Goal: Use online tool/utility: Utilize a website feature to perform a specific function

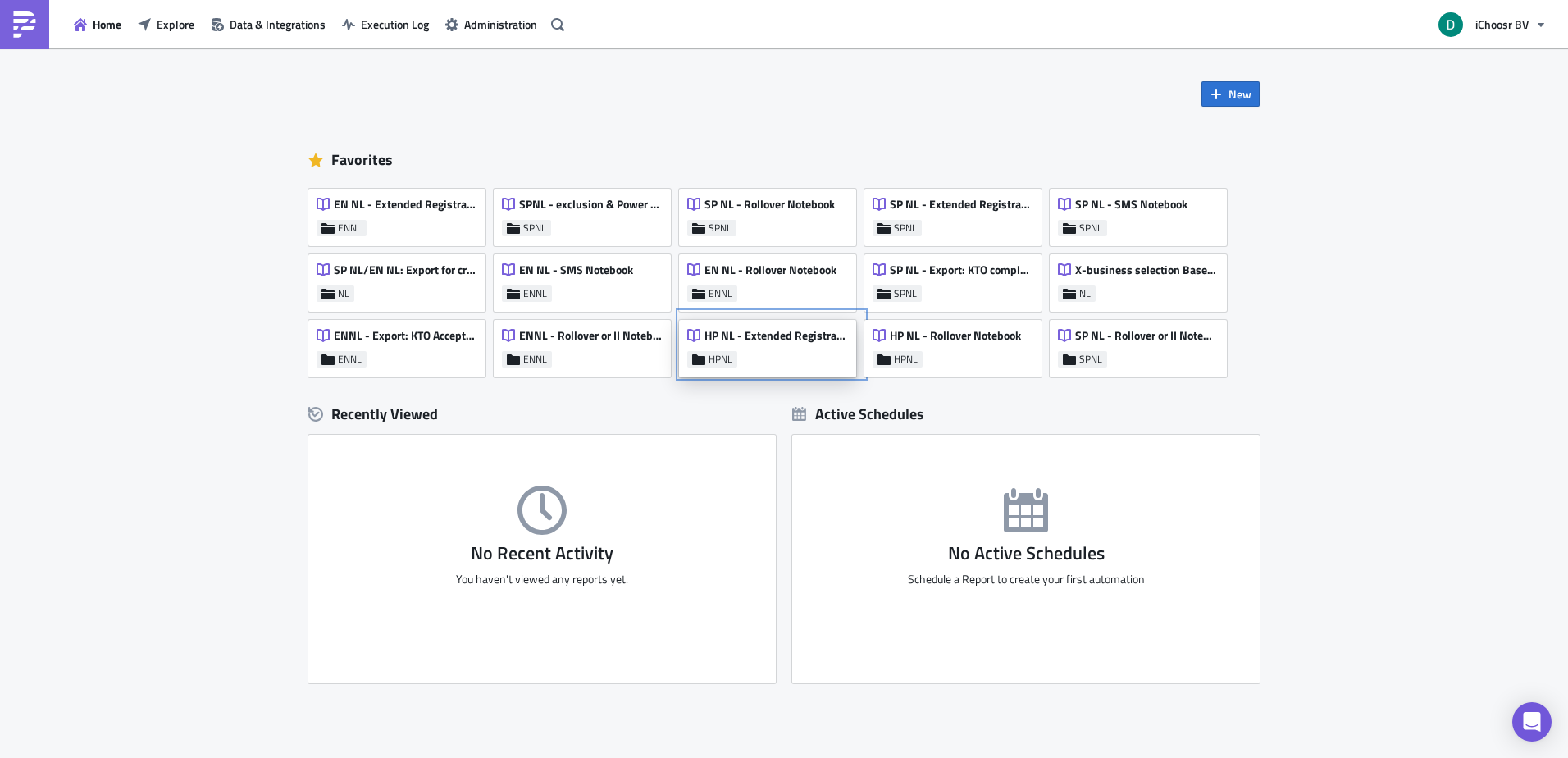
click at [774, 344] on div "HP NL - Extended Registrations export" at bounding box center [767, 340] width 160 height 23
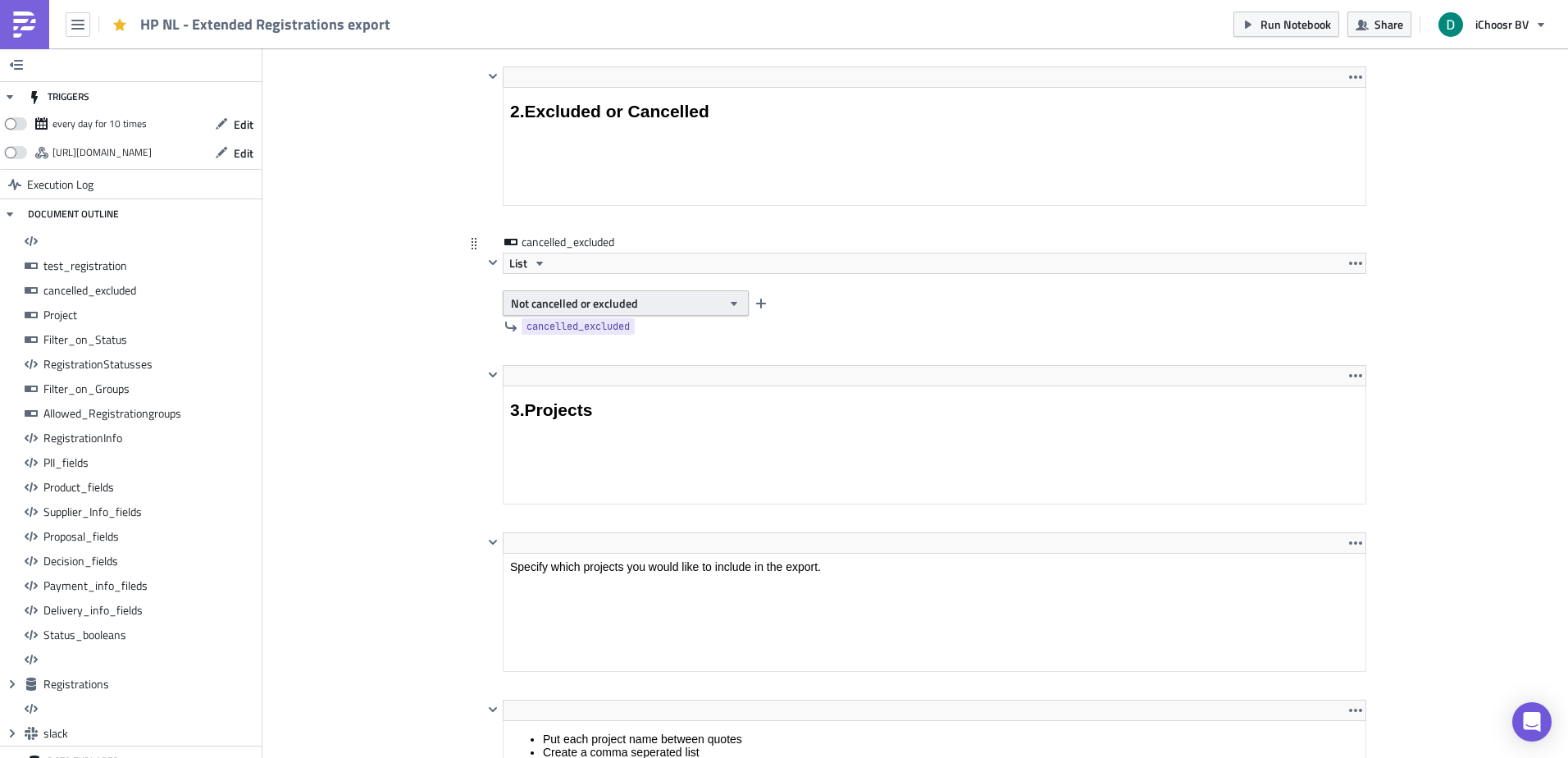
click at [570, 306] on span "Not cancelled or excluded" at bounding box center [574, 303] width 127 height 17
click at [623, 306] on span "Not cancelled or excluded" at bounding box center [574, 303] width 127 height 17
click at [928, 317] on div "cancelled_excluded" at bounding box center [924, 326] width 883 height 21
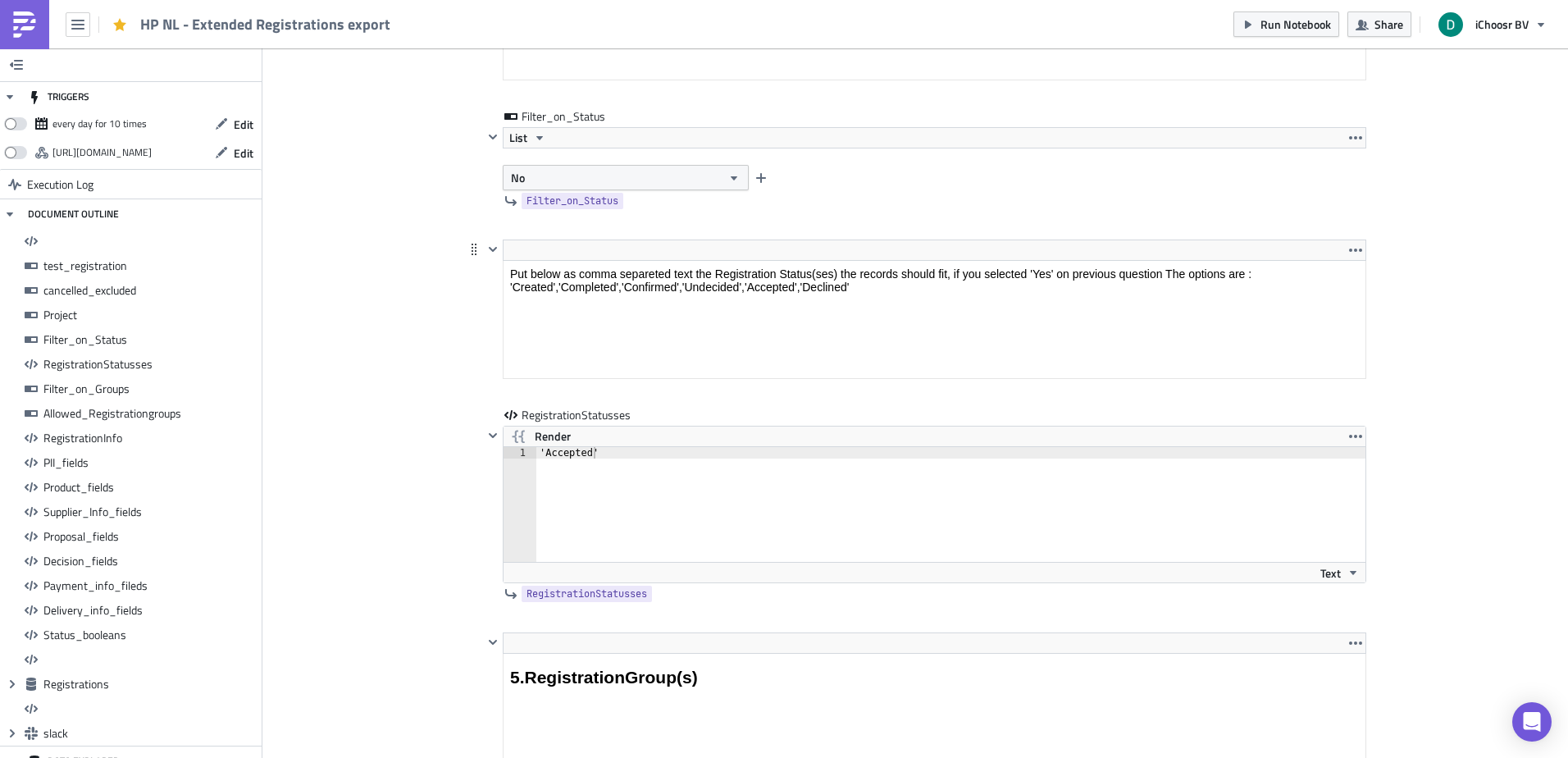
click at [1057, 261] on html "Put below as comma separeted text the Registration Status(ses) the records shou…" at bounding box center [934, 280] width 862 height 39
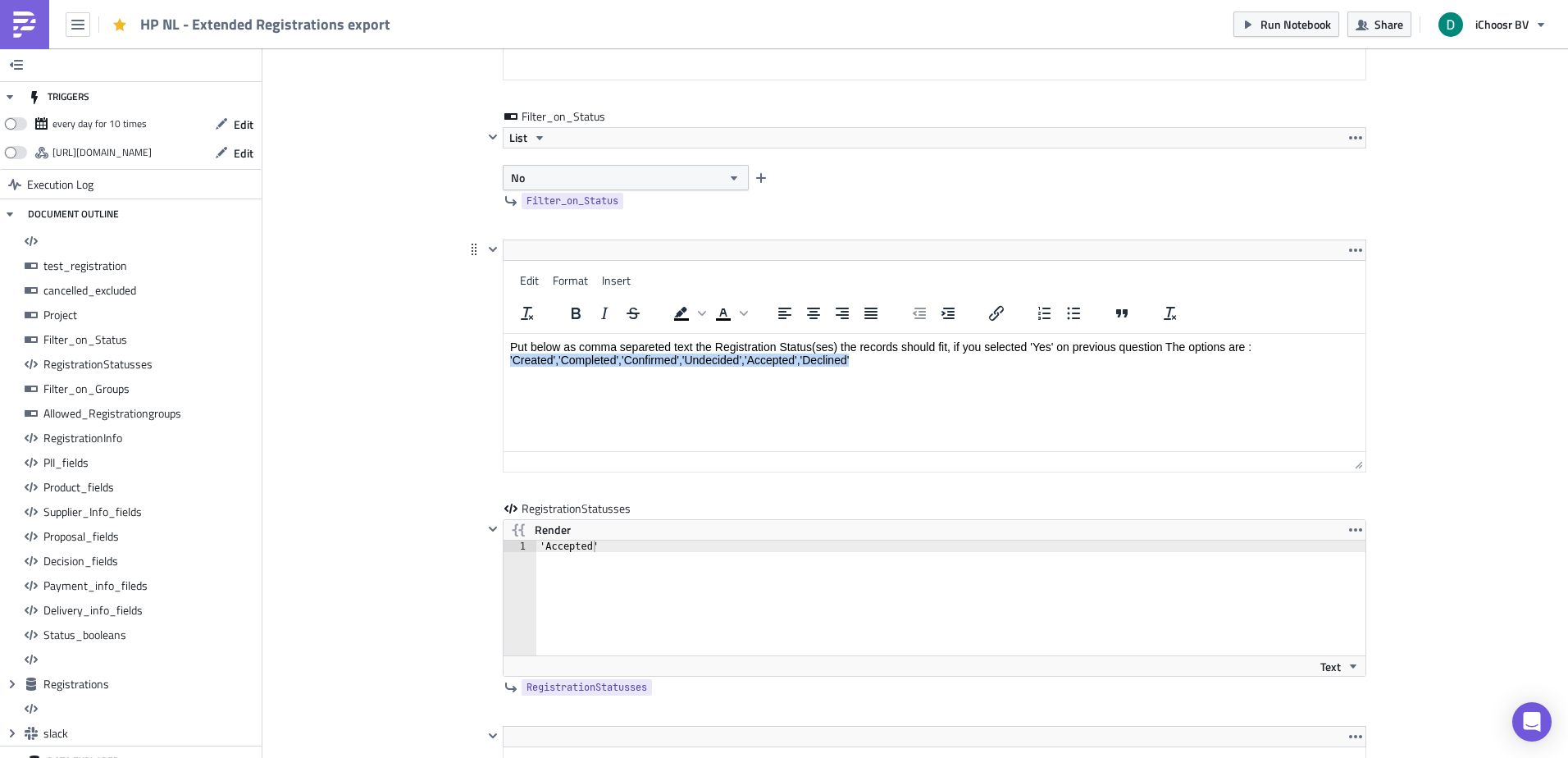
drag, startPoint x: 616, startPoint y: 358, endPoint x: 406, endPoint y: 361, distance: 210.0
click at [504, 361] on html "Put below as comma separeted text the Registration Status(ses) the records shou…" at bounding box center [934, 353] width 862 height 39
copy p "'Created','Completed','Confirmed','Undecided','Accepted','Declined'"
click at [648, 568] on div "'Accepted' 1 'Accepted' ההההההההההההההההההההההההההההההההההההההההההההההההההההההה…" at bounding box center [934, 607] width 862 height 137
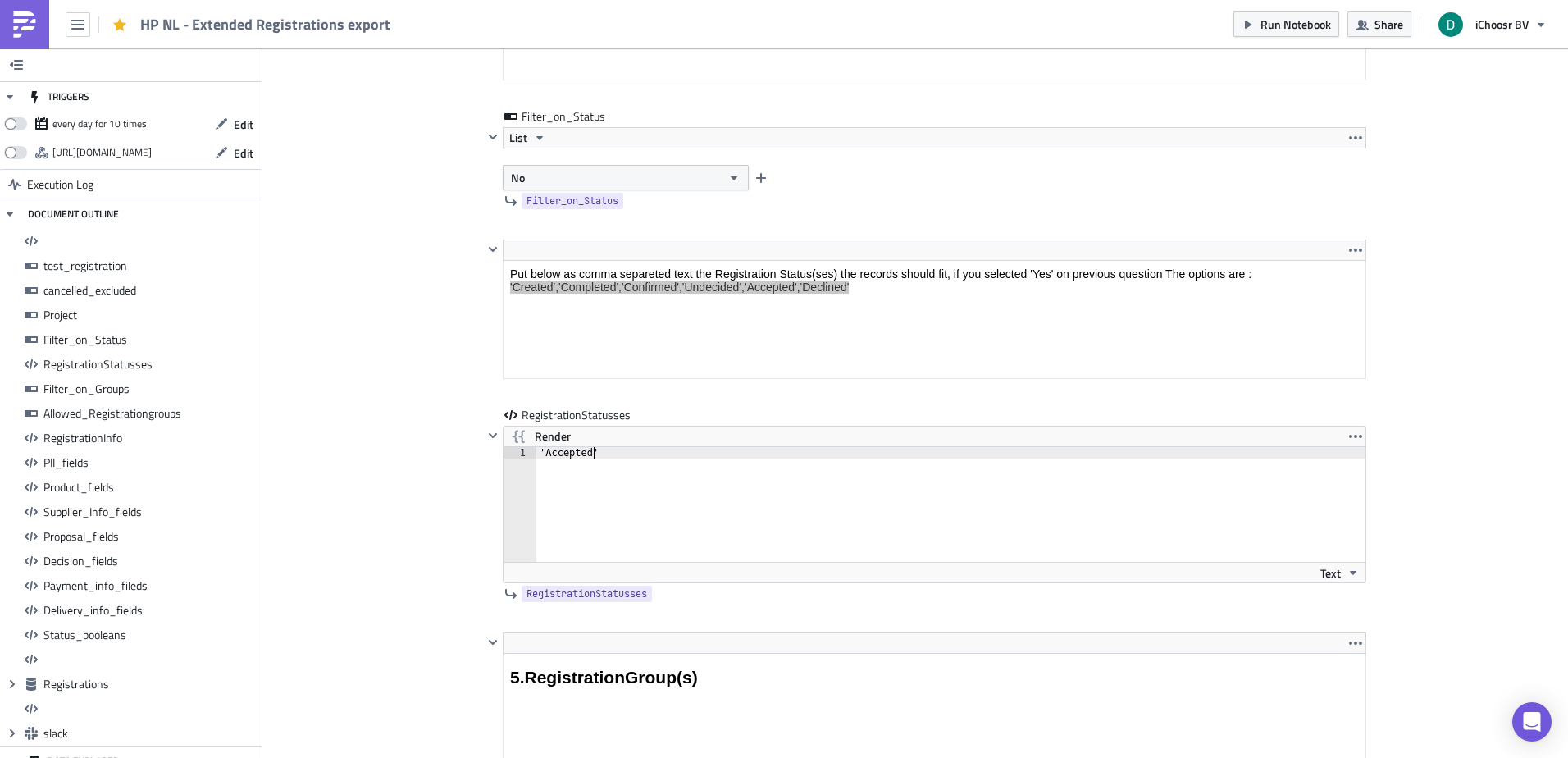
paste textarea "Created','Completed','Confirmed','Undecided','Accepted','Declin"
type textarea "'Created','Completed','Confirmed','Undecided','Accepted','Declined'"
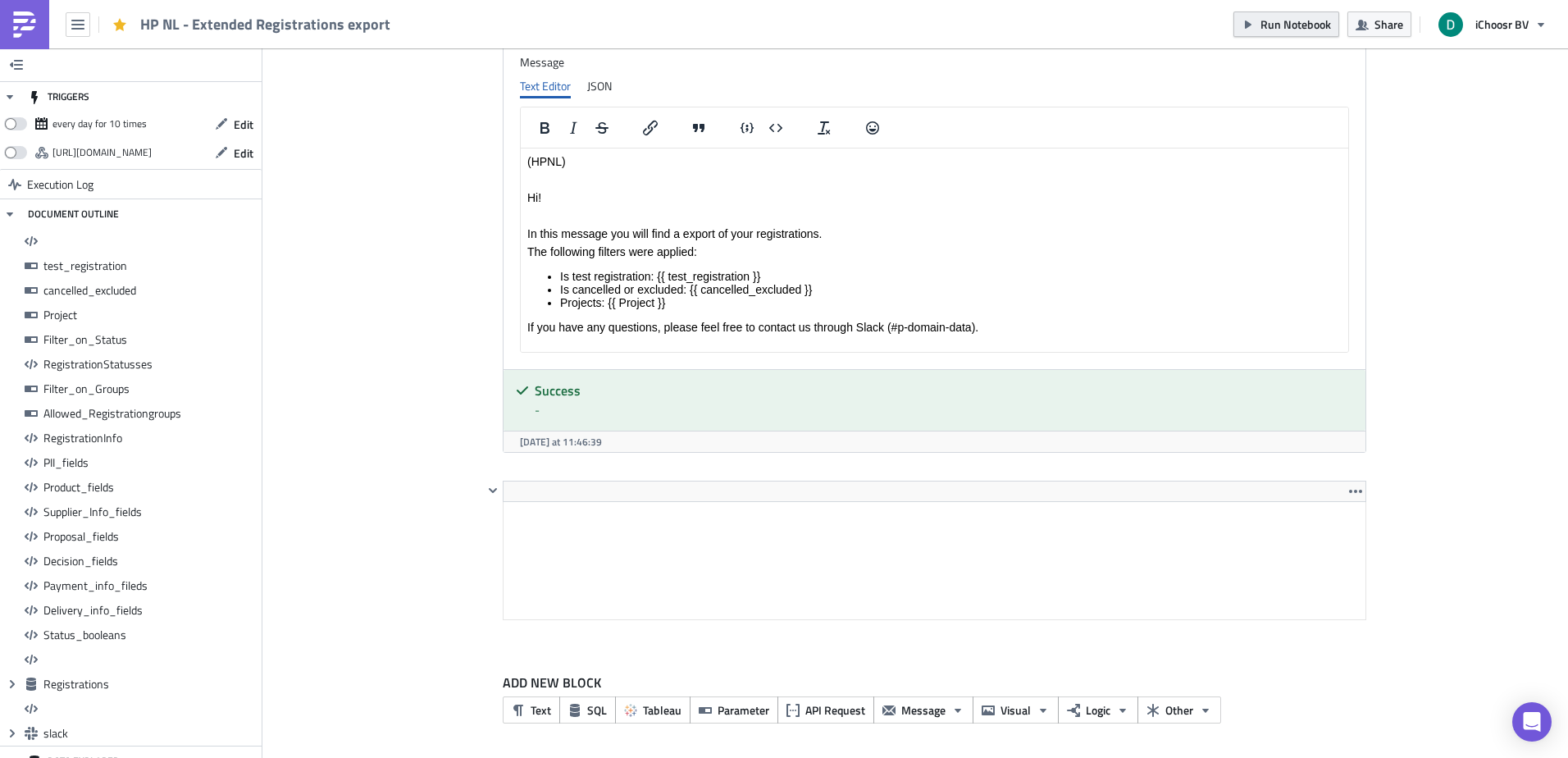
click at [1279, 21] on span "Run Notebook" at bounding box center [1296, 24] width 71 height 17
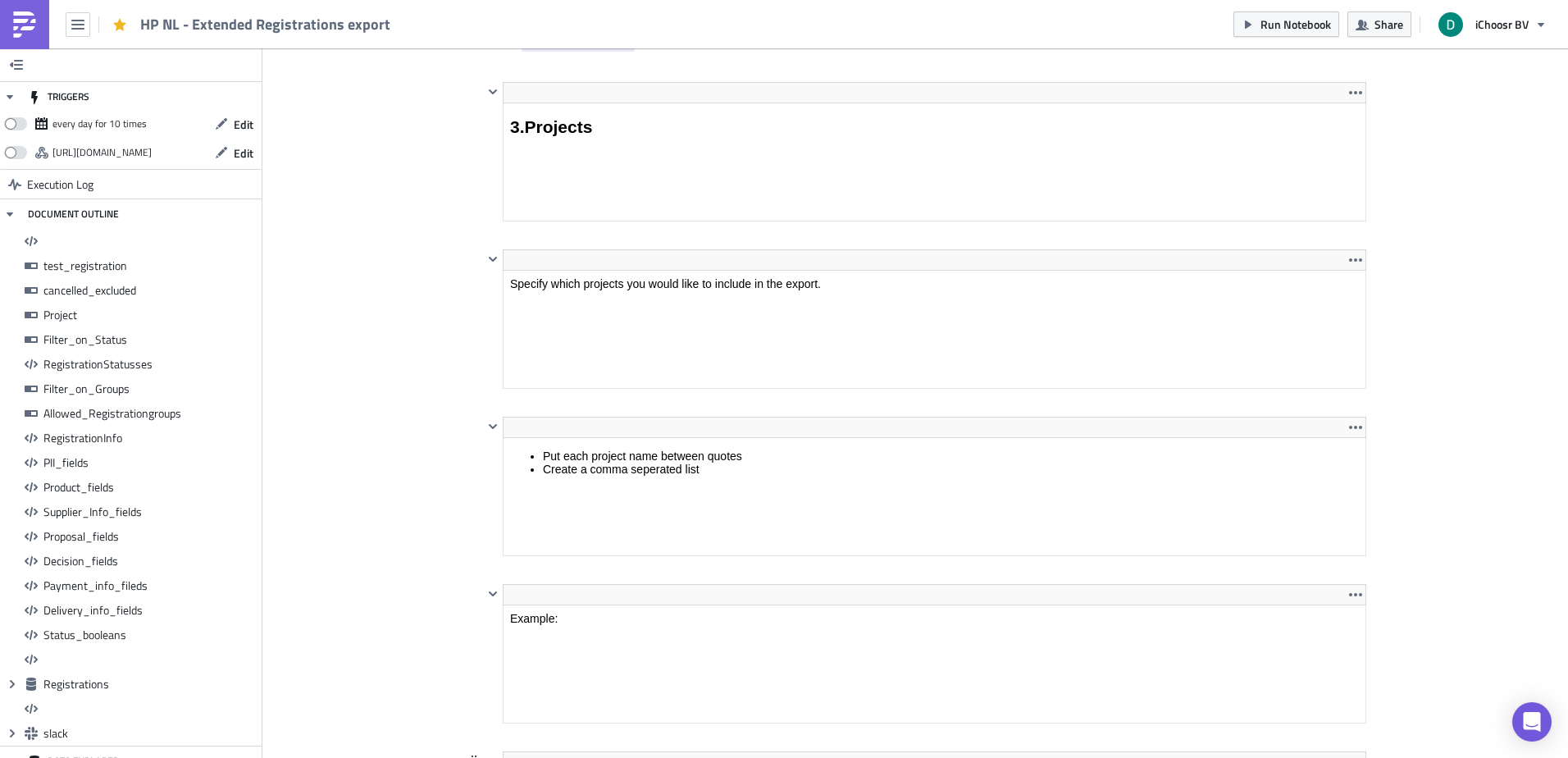
scroll to position [2252, 0]
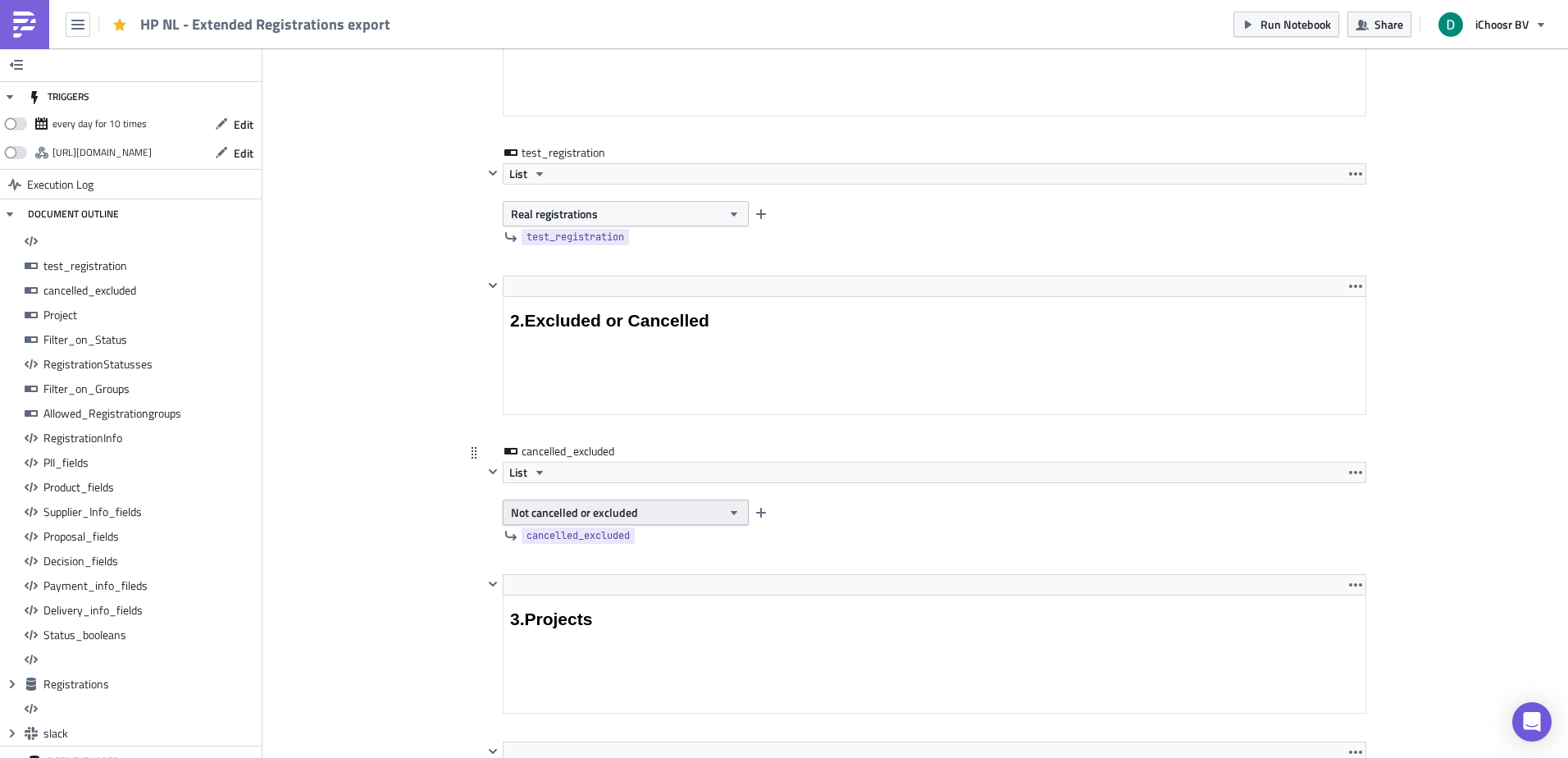
click at [573, 507] on span "Not cancelled or excluded" at bounding box center [574, 513] width 127 height 17
click at [560, 551] on link "Cancelled or excluded" at bounding box center [575, 541] width 150 height 25
click at [1314, 20] on span "Run Notebook" at bounding box center [1296, 24] width 71 height 17
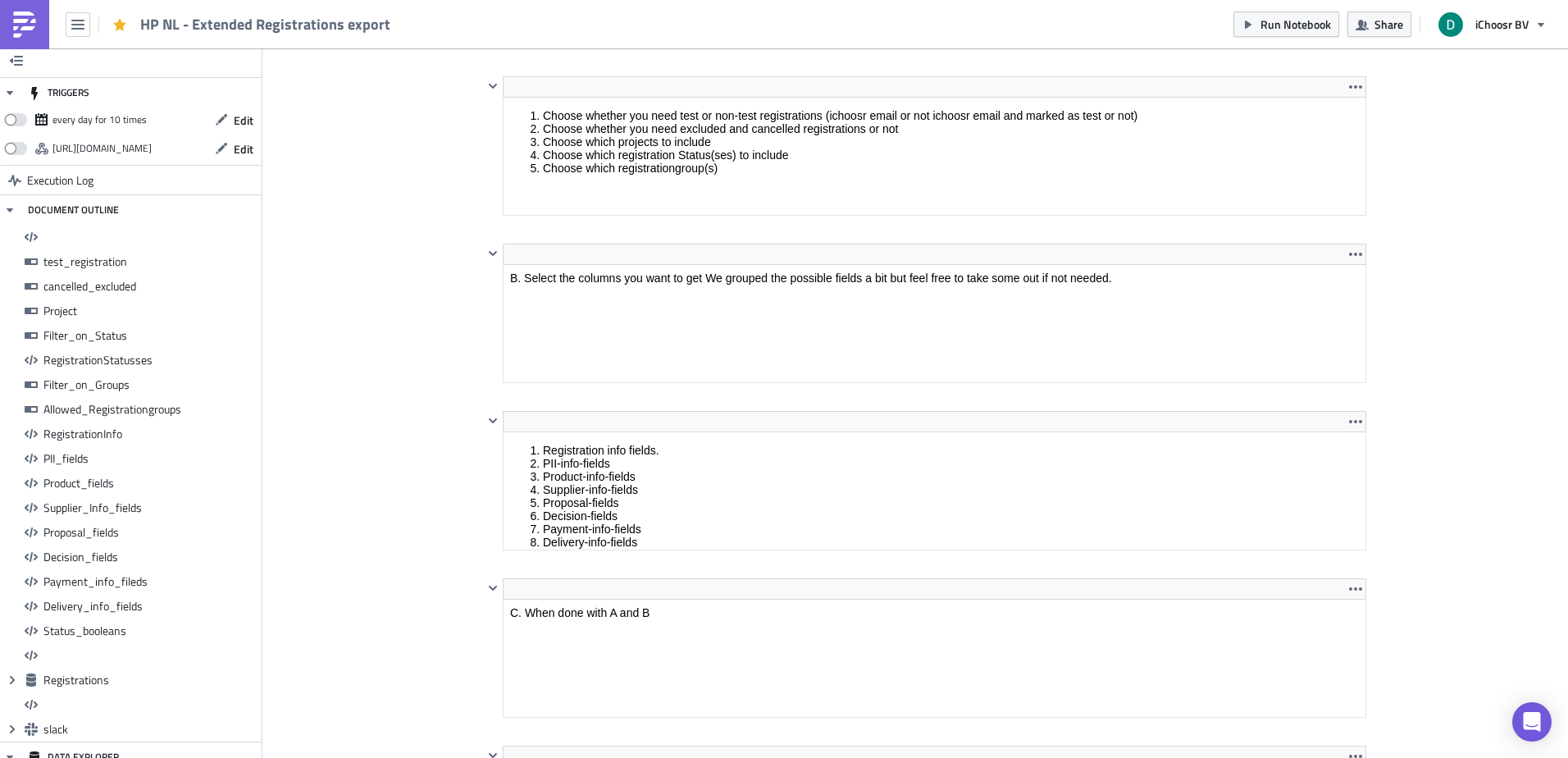
scroll to position [0, 0]
click at [20, 22] on img at bounding box center [24, 24] width 26 height 26
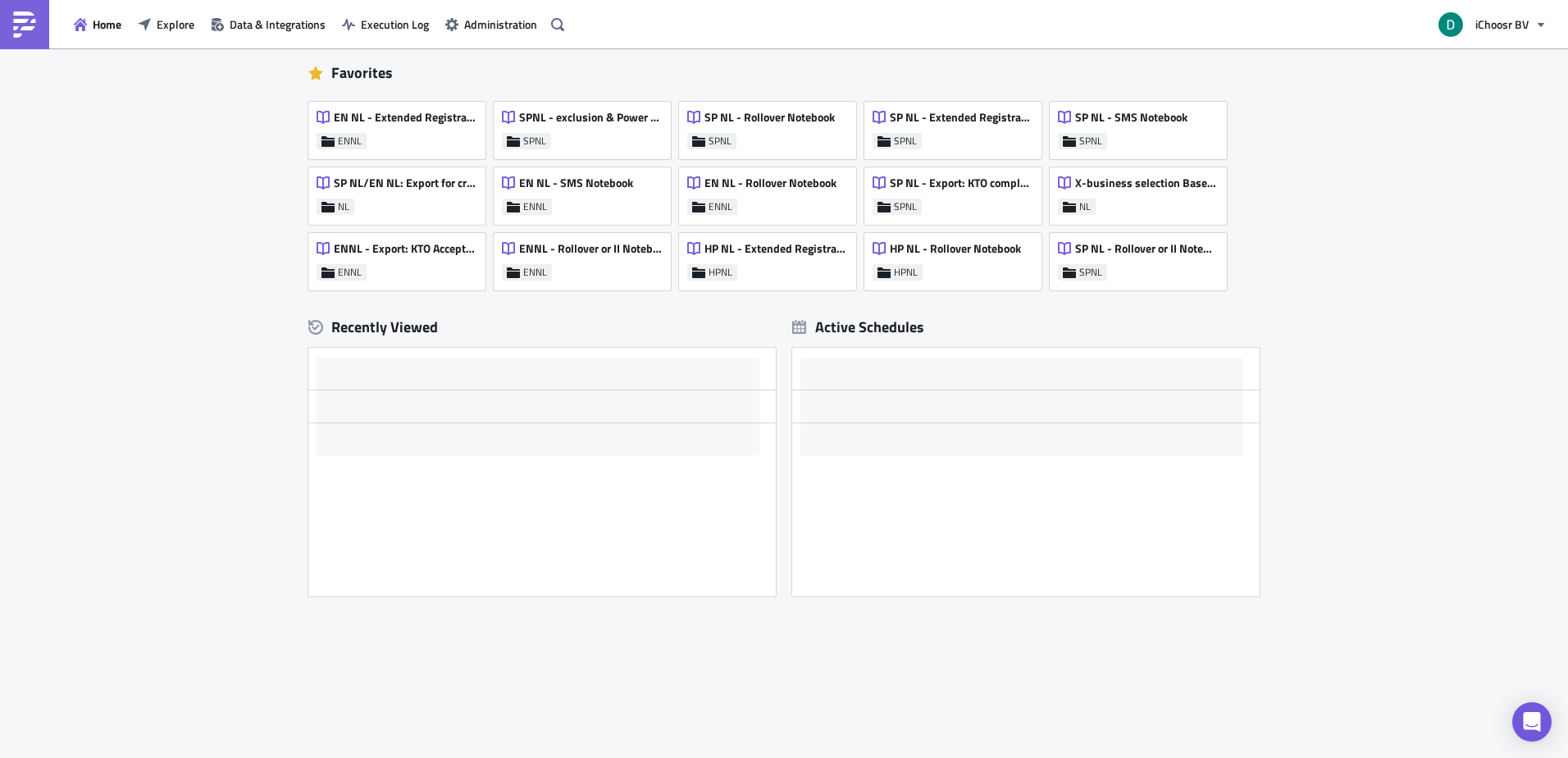
scroll to position [87, 0]
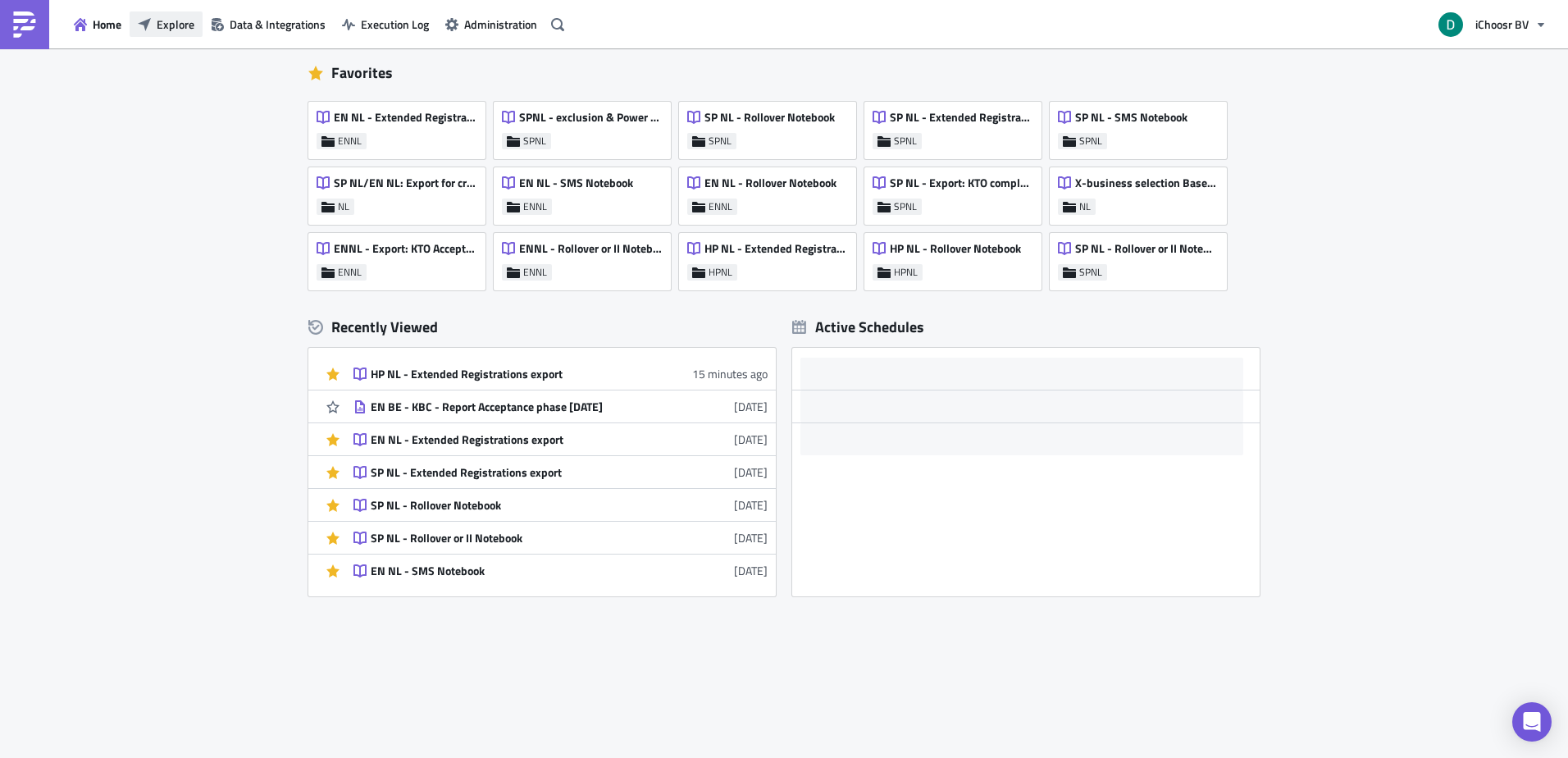
click at [184, 14] on button "Explore" at bounding box center [166, 24] width 73 height 26
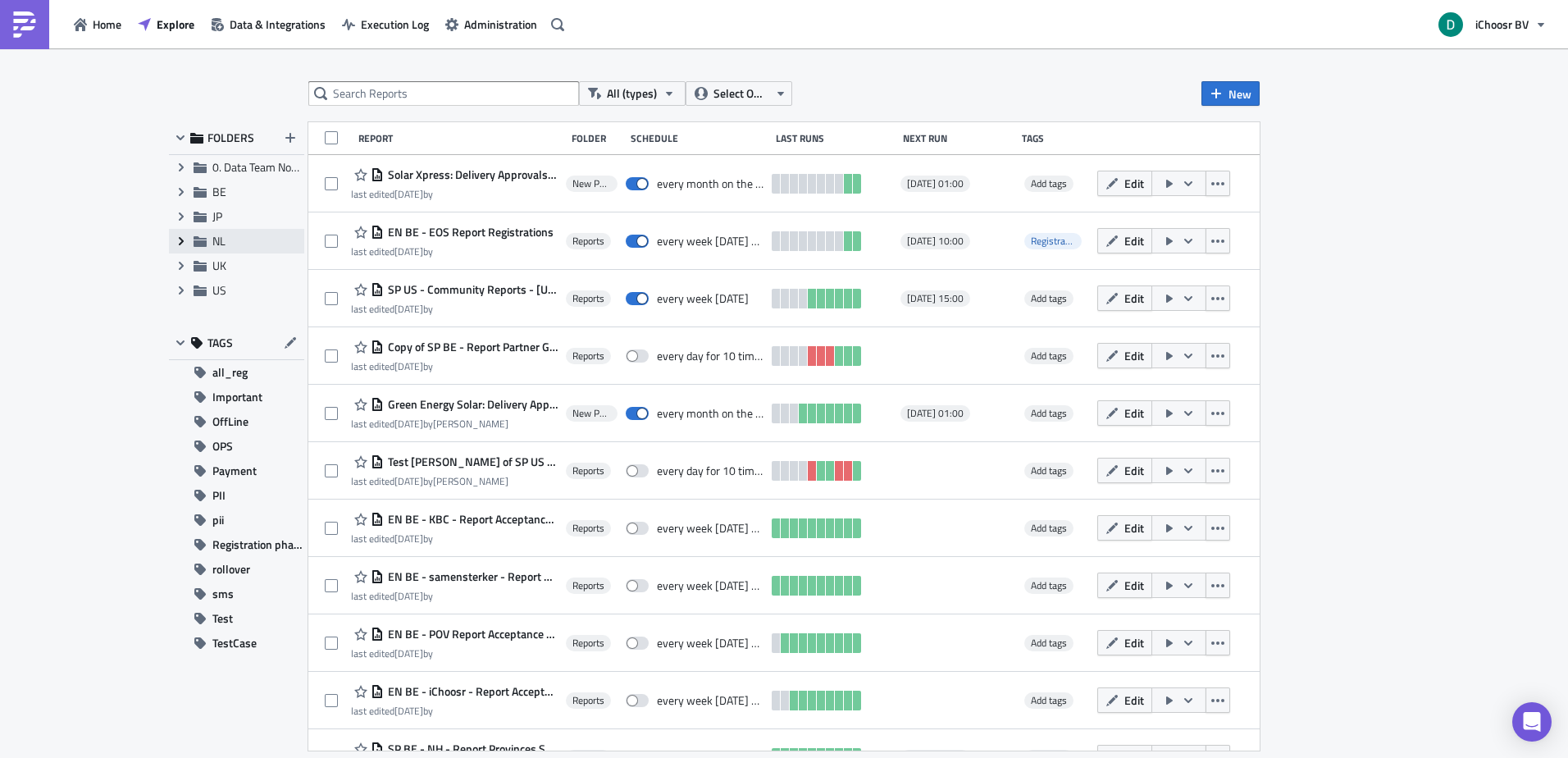
click at [178, 241] on icon "Expand group" at bounding box center [181, 242] width 13 height 13
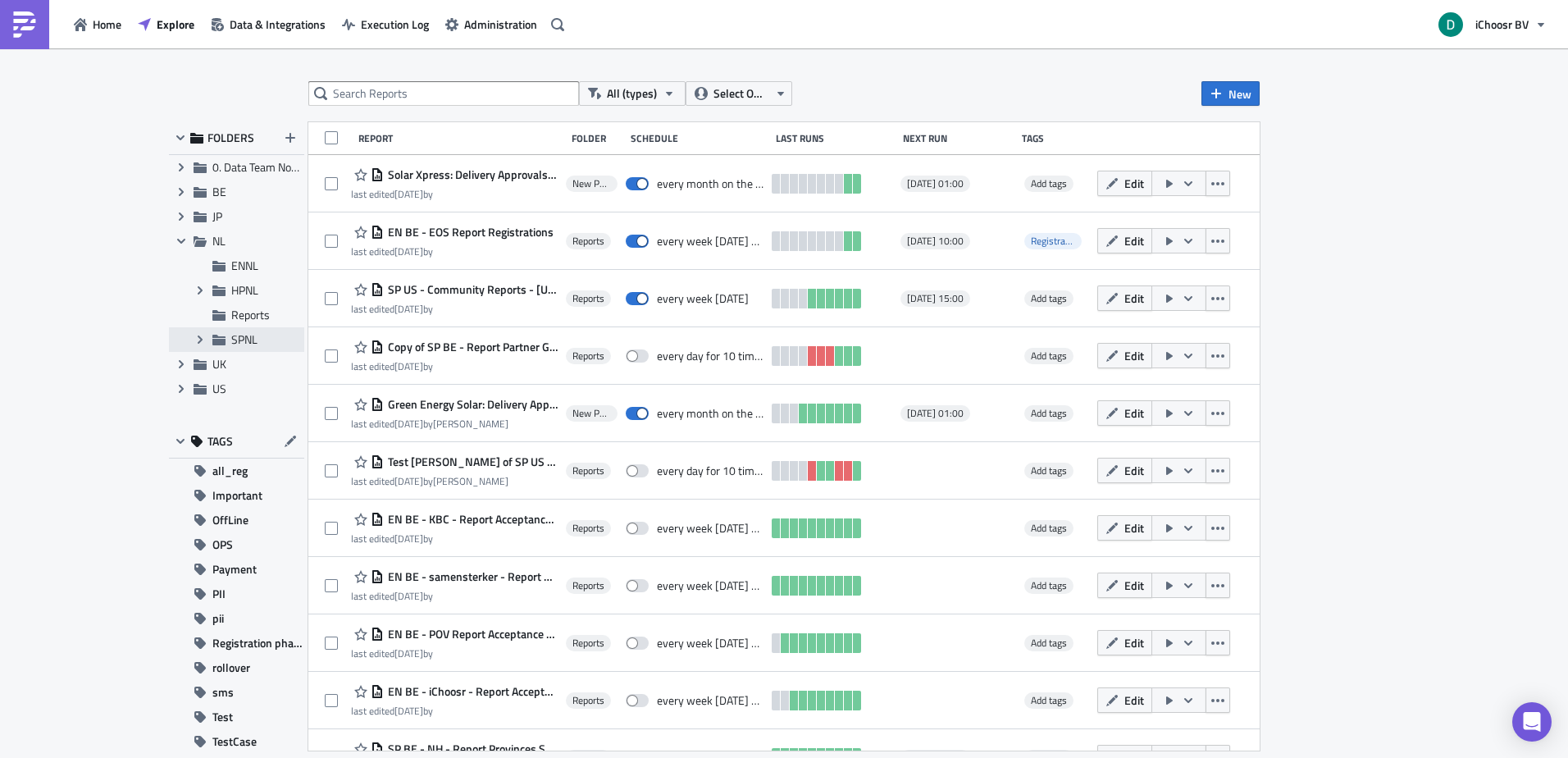
click at [252, 335] on span "SPNL" at bounding box center [243, 339] width 26 height 17
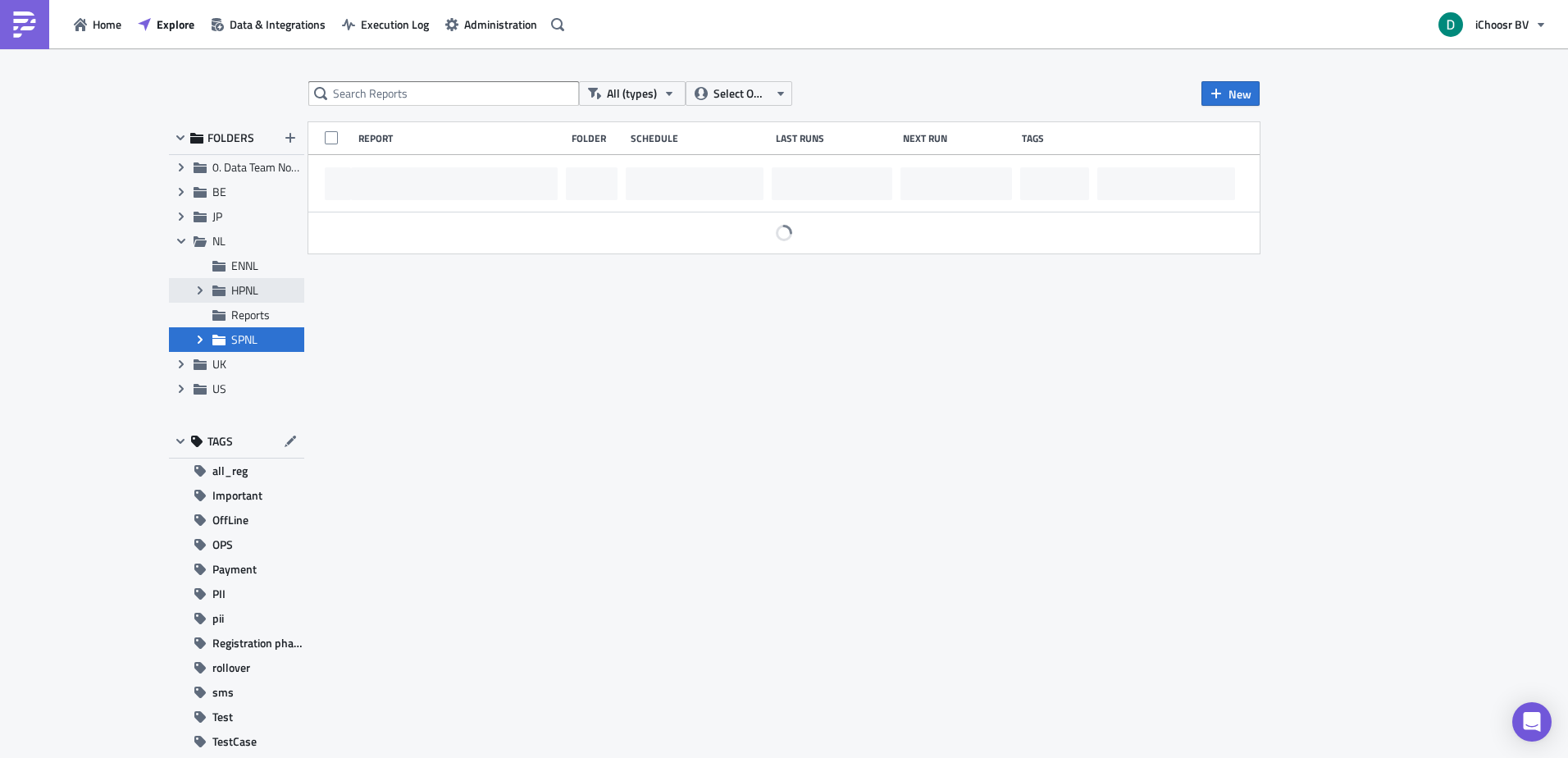
click at [254, 280] on div "Expand group HPNL" at bounding box center [237, 290] width 136 height 25
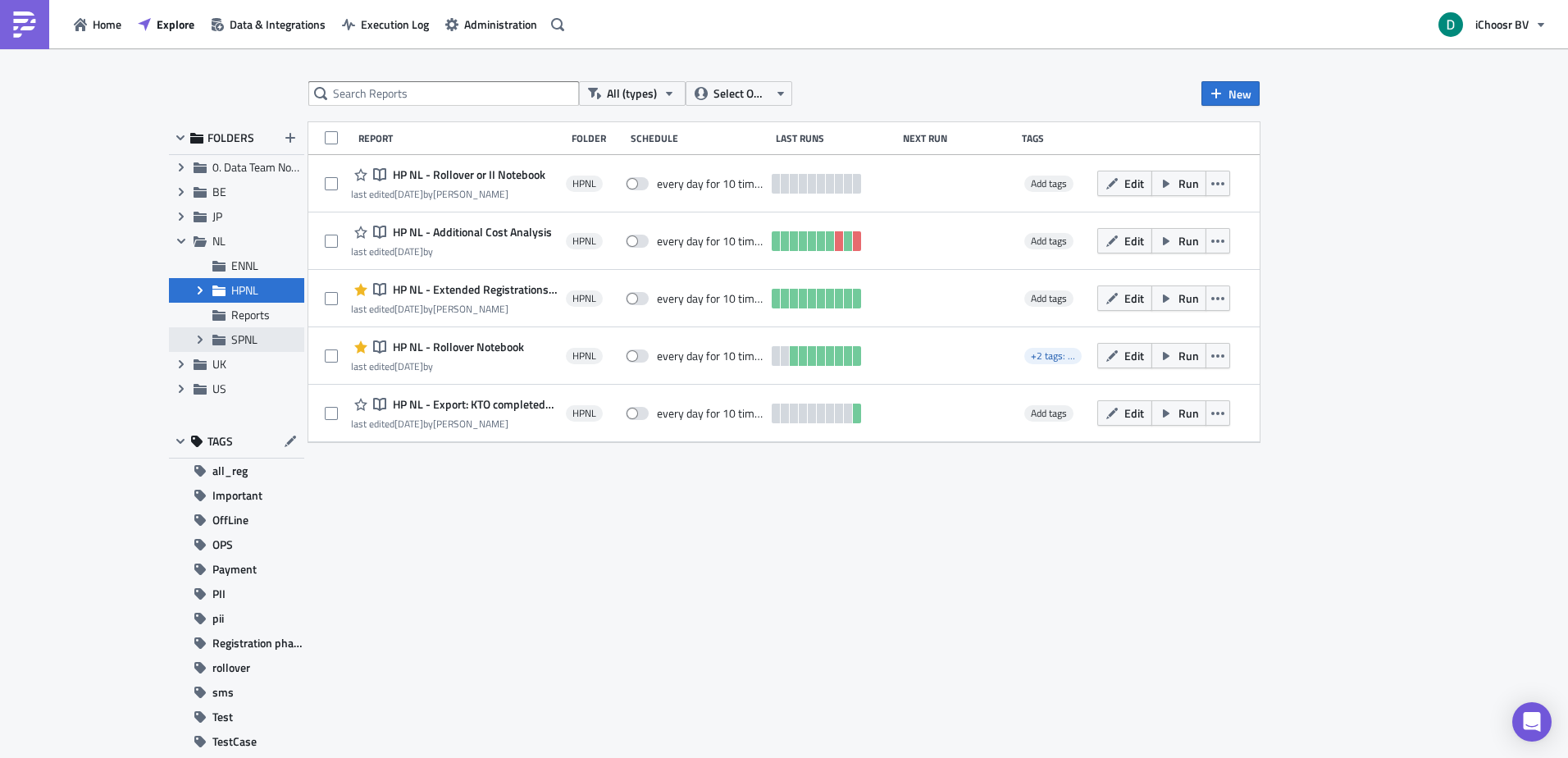
click at [240, 338] on span "SPNL" at bounding box center [243, 339] width 26 height 17
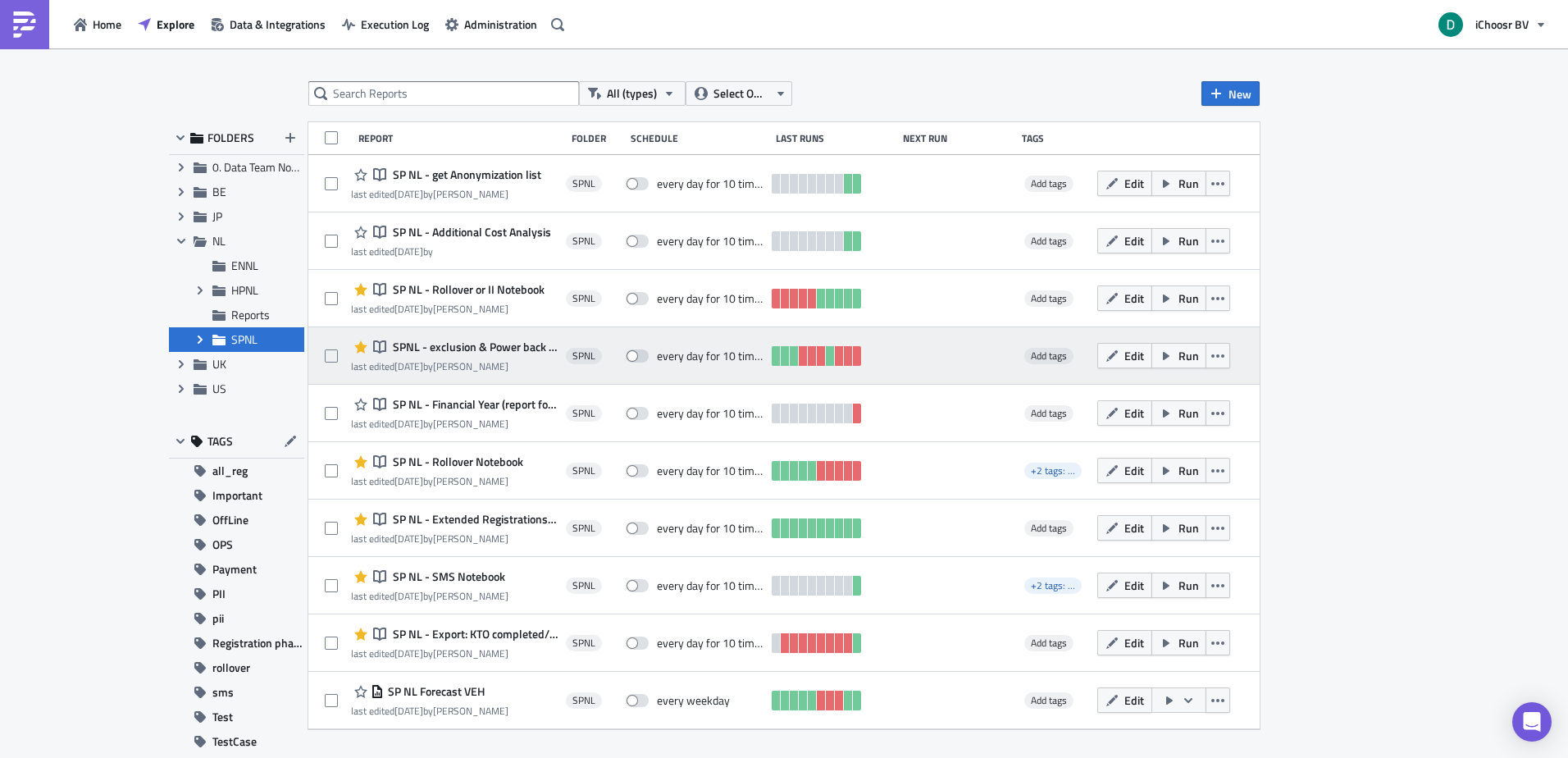
click at [451, 344] on span "SPNL - exclusion & Power back to grid list" at bounding box center [472, 347] width 169 height 14
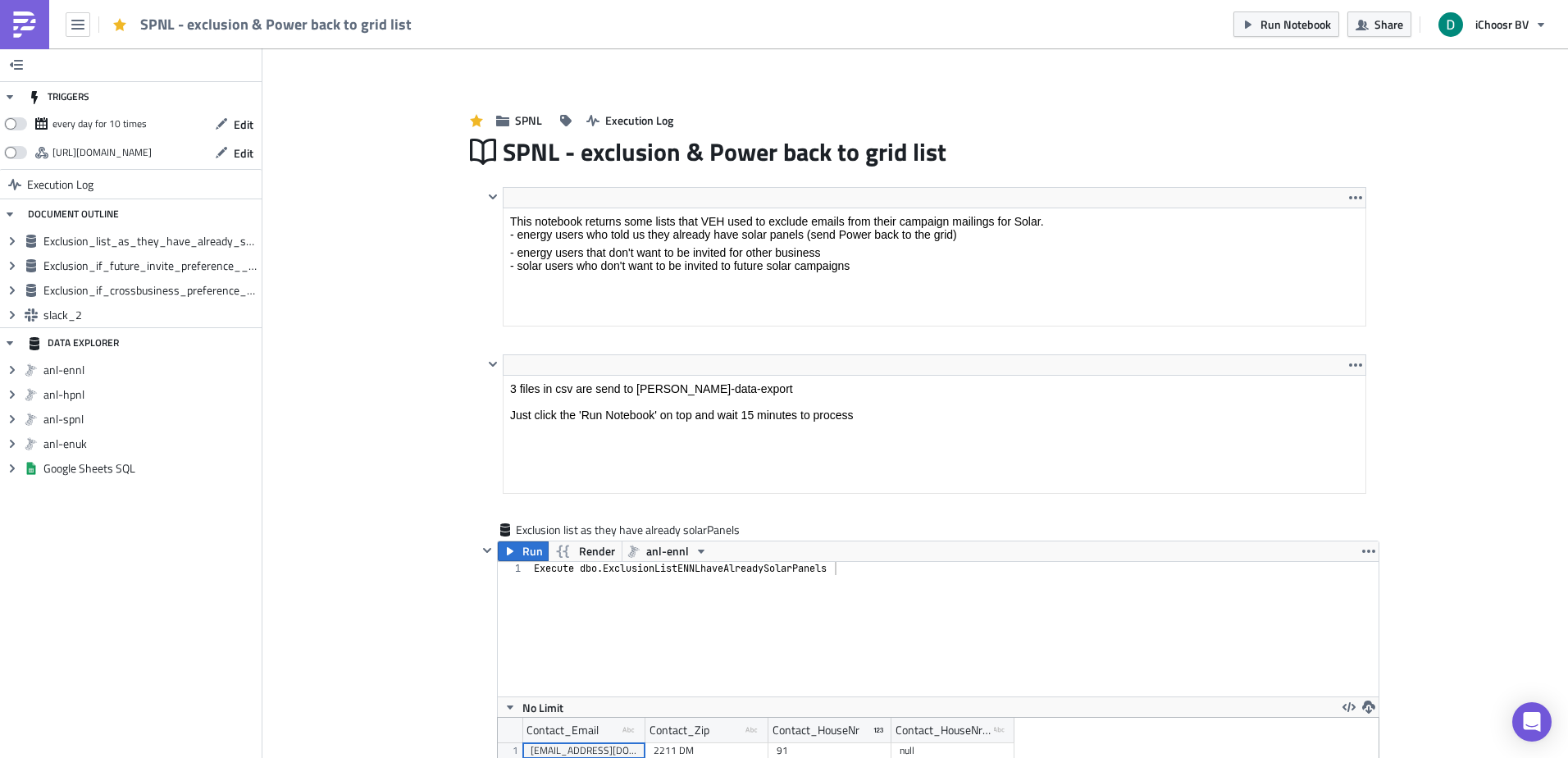
drag, startPoint x: 39, startPoint y: 1, endPoint x: 414, endPoint y: 97, distance: 387.1
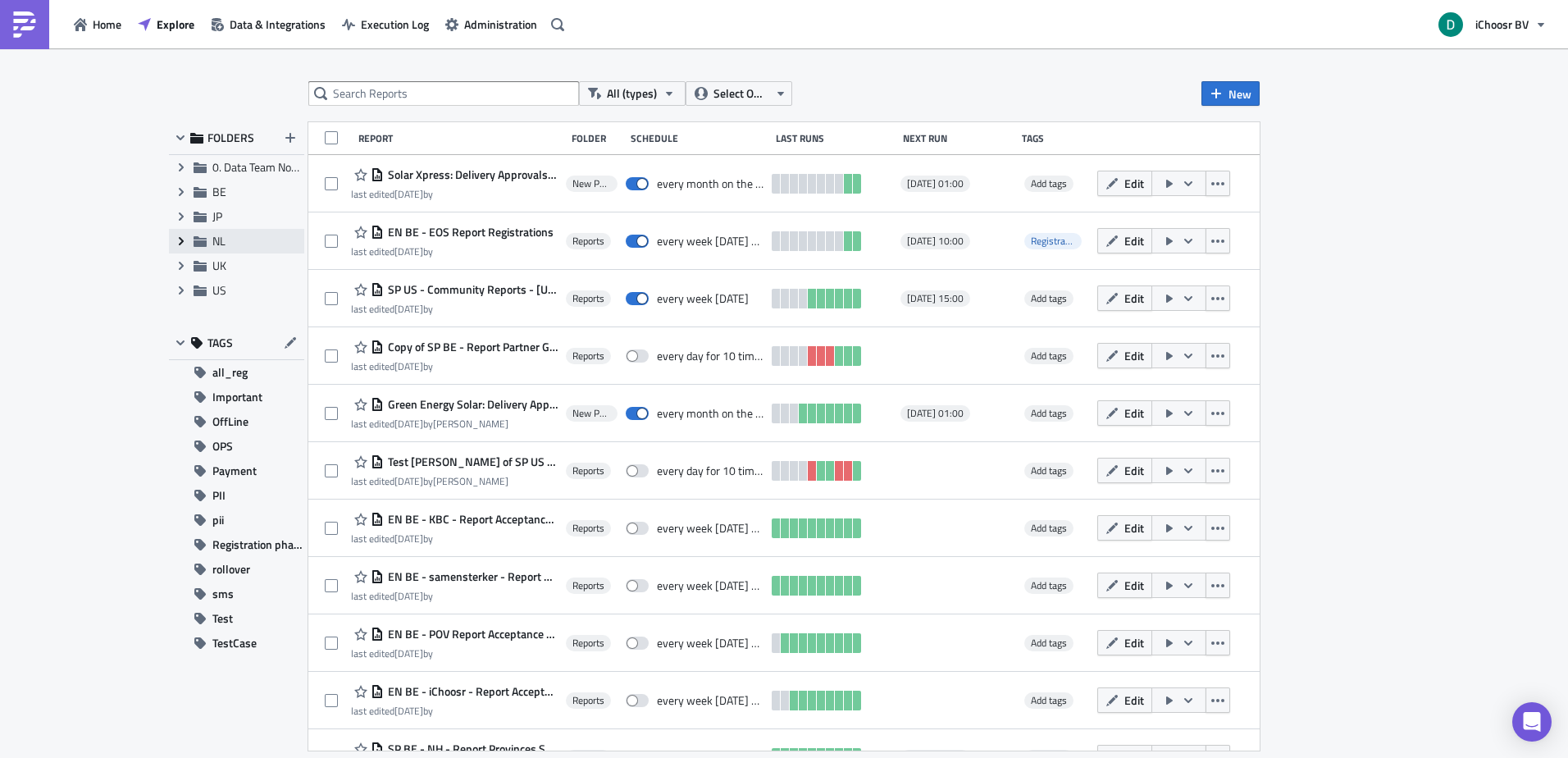
click at [185, 229] on span "Expand group" at bounding box center [181, 242] width 25 height 25
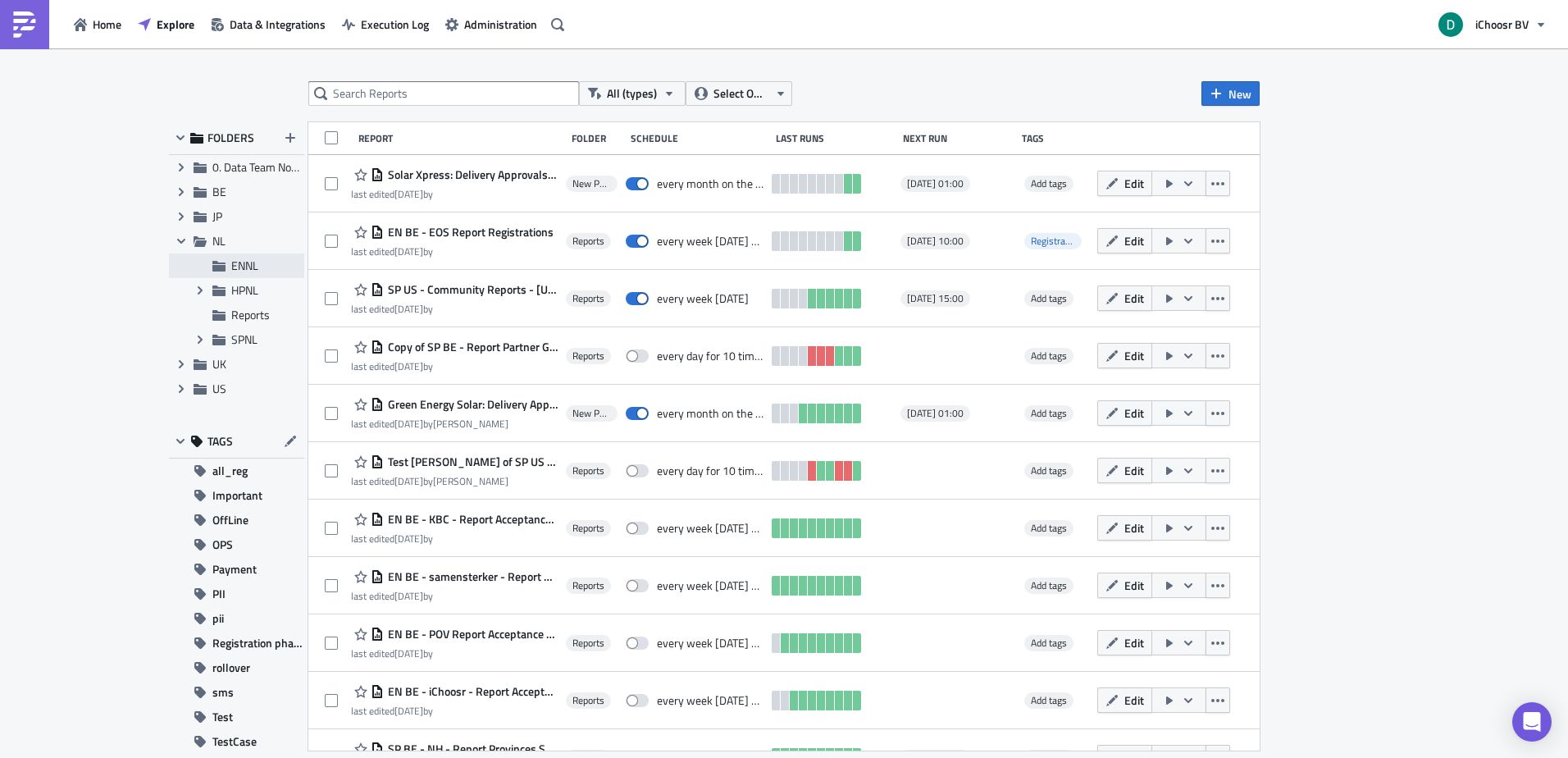
click at [230, 274] on div "ENNL" at bounding box center [237, 266] width 136 height 25
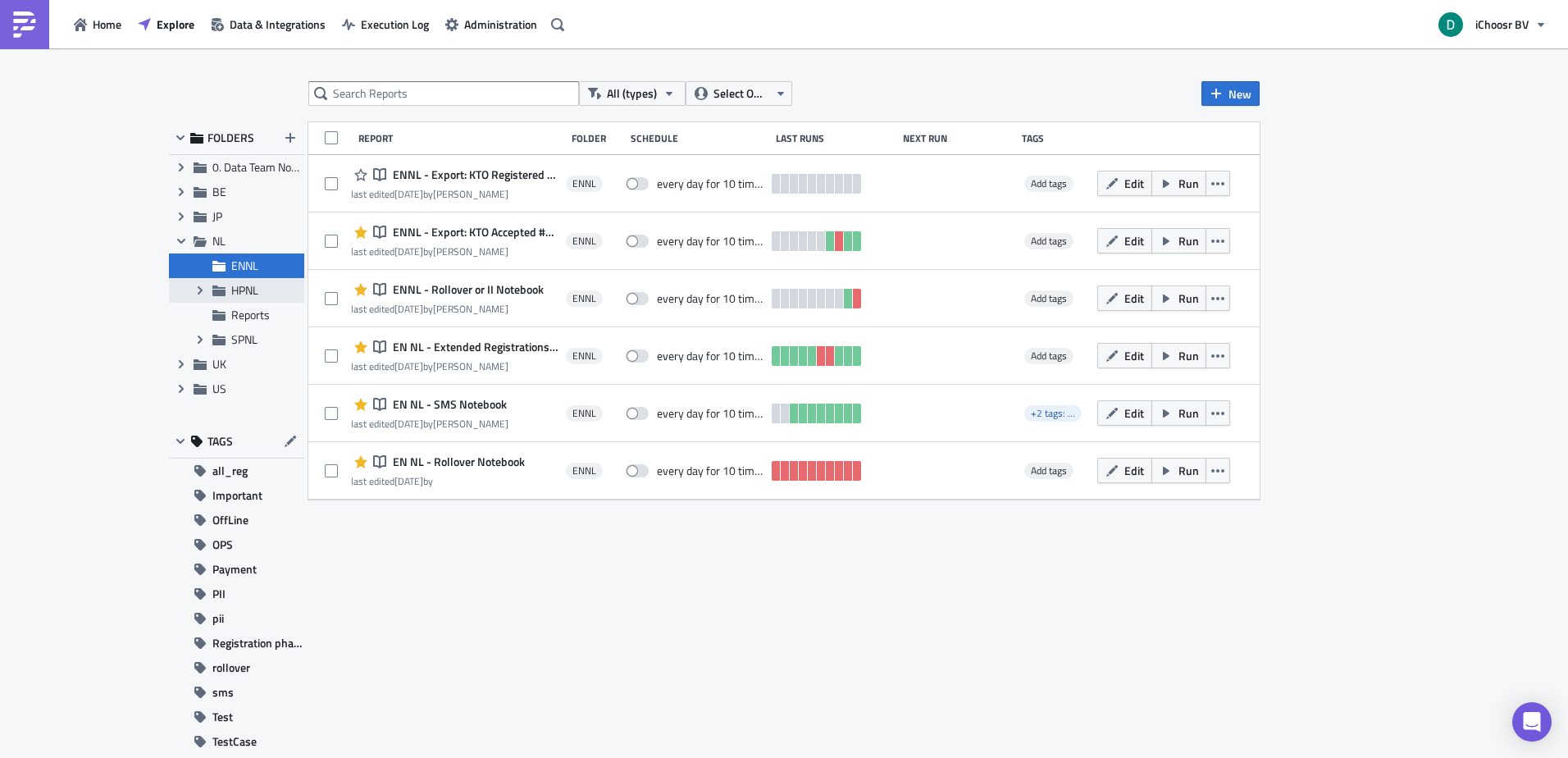
click at [250, 280] on div "Expand group HPNL" at bounding box center [237, 290] width 136 height 25
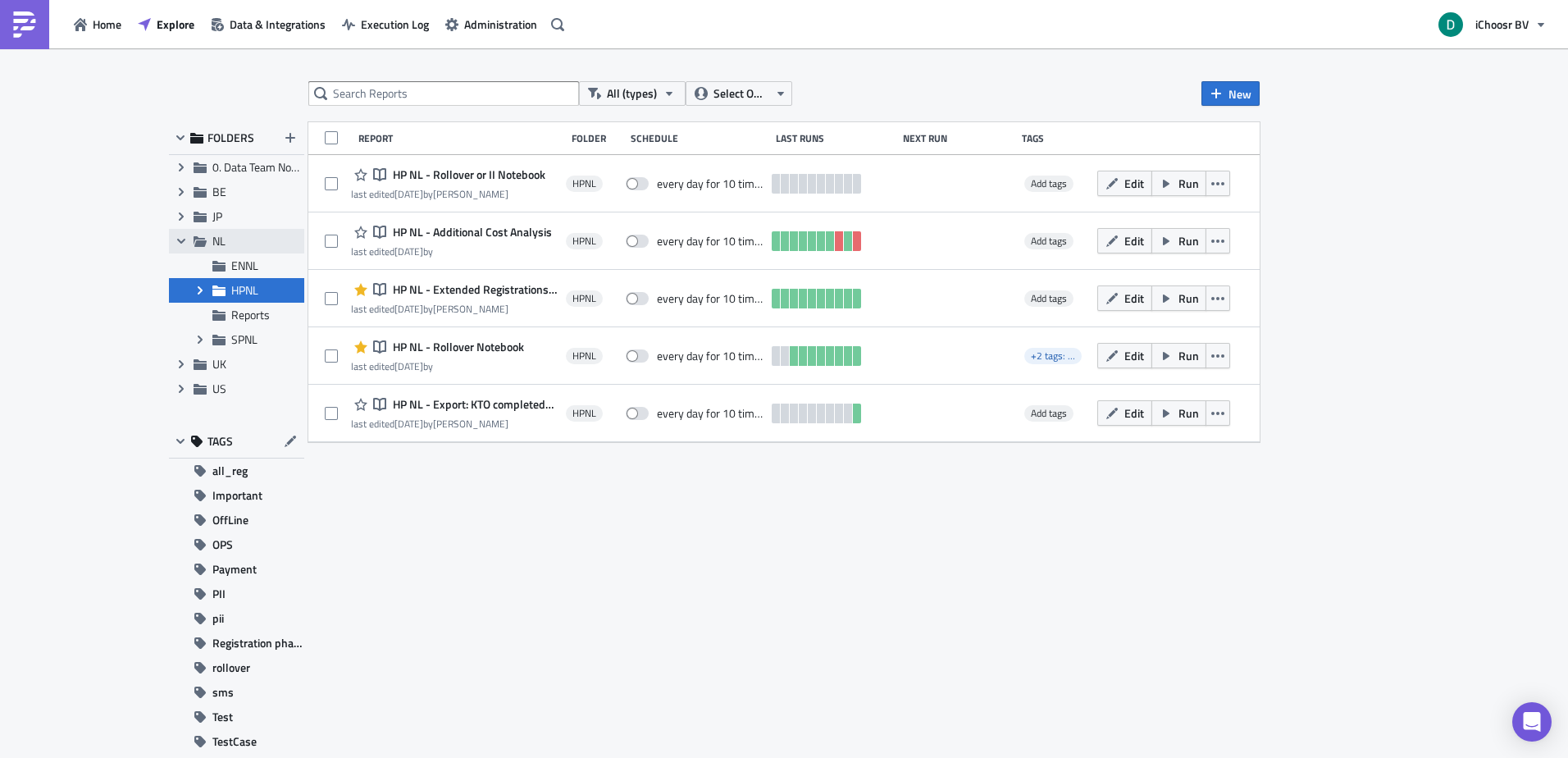
click at [224, 242] on span "NL" at bounding box center [220, 241] width 13 height 17
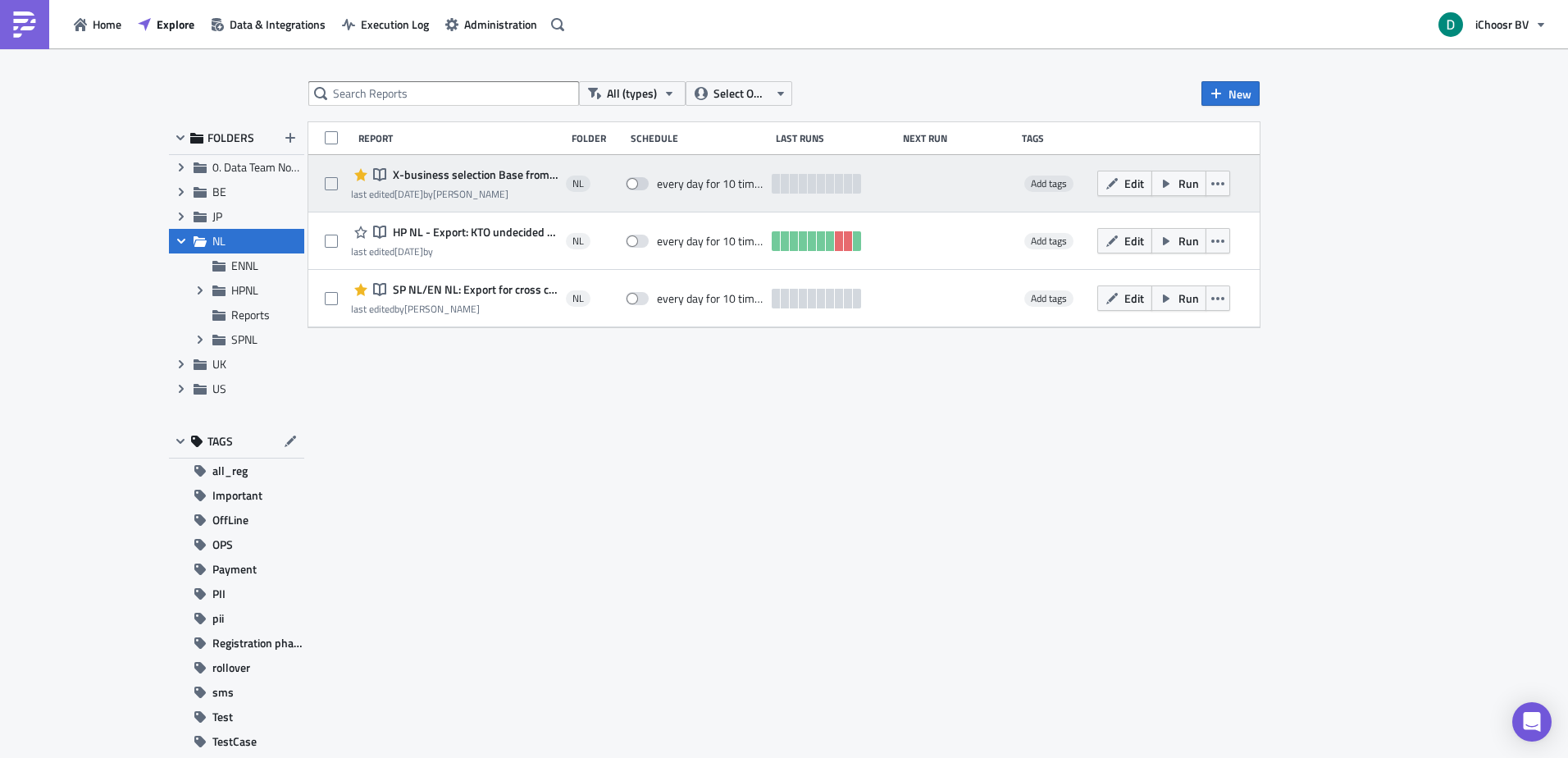
click at [446, 172] on span "X-business selection Base from ENNL" at bounding box center [472, 174] width 169 height 14
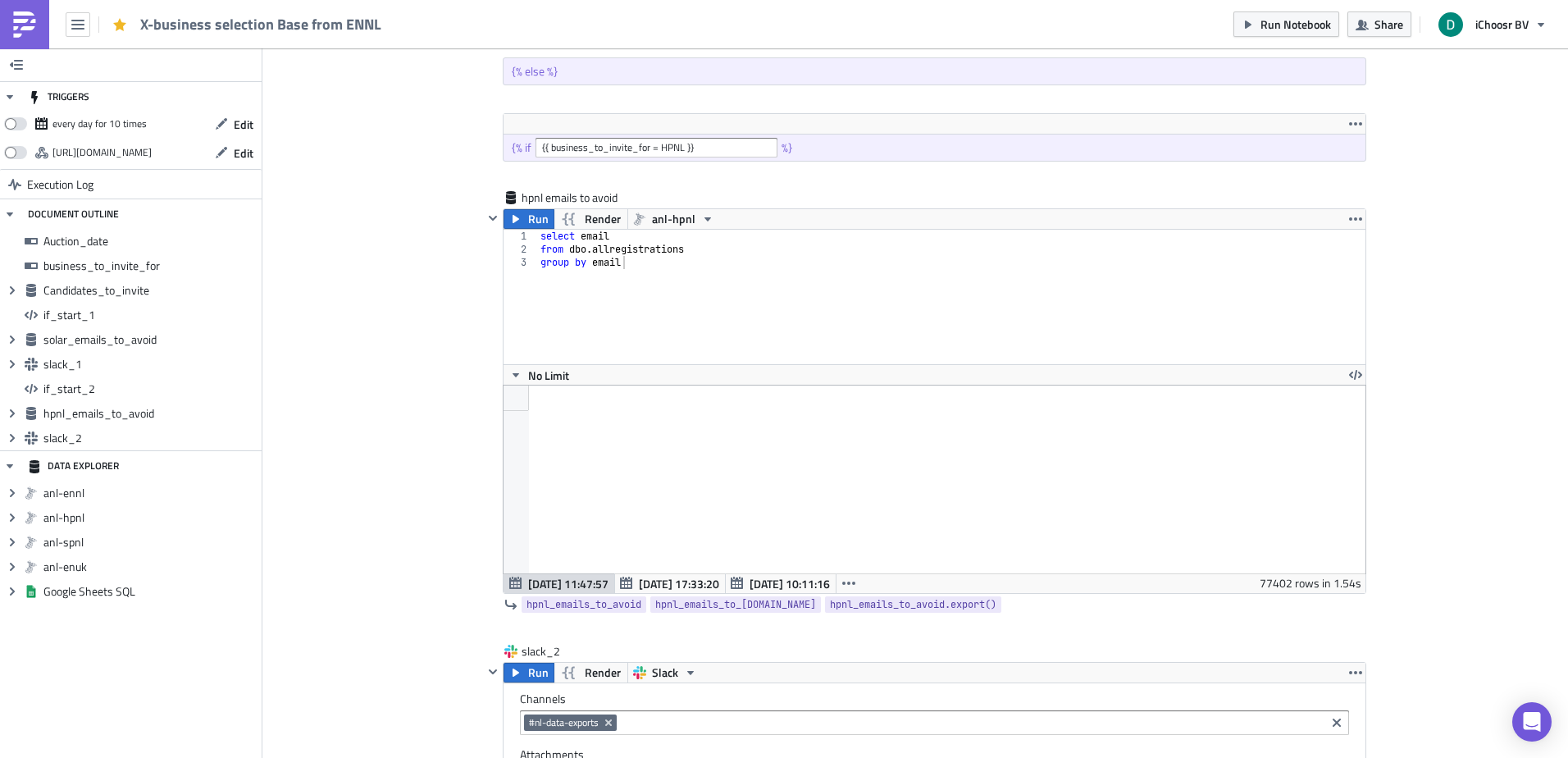
scroll to position [2707, 0]
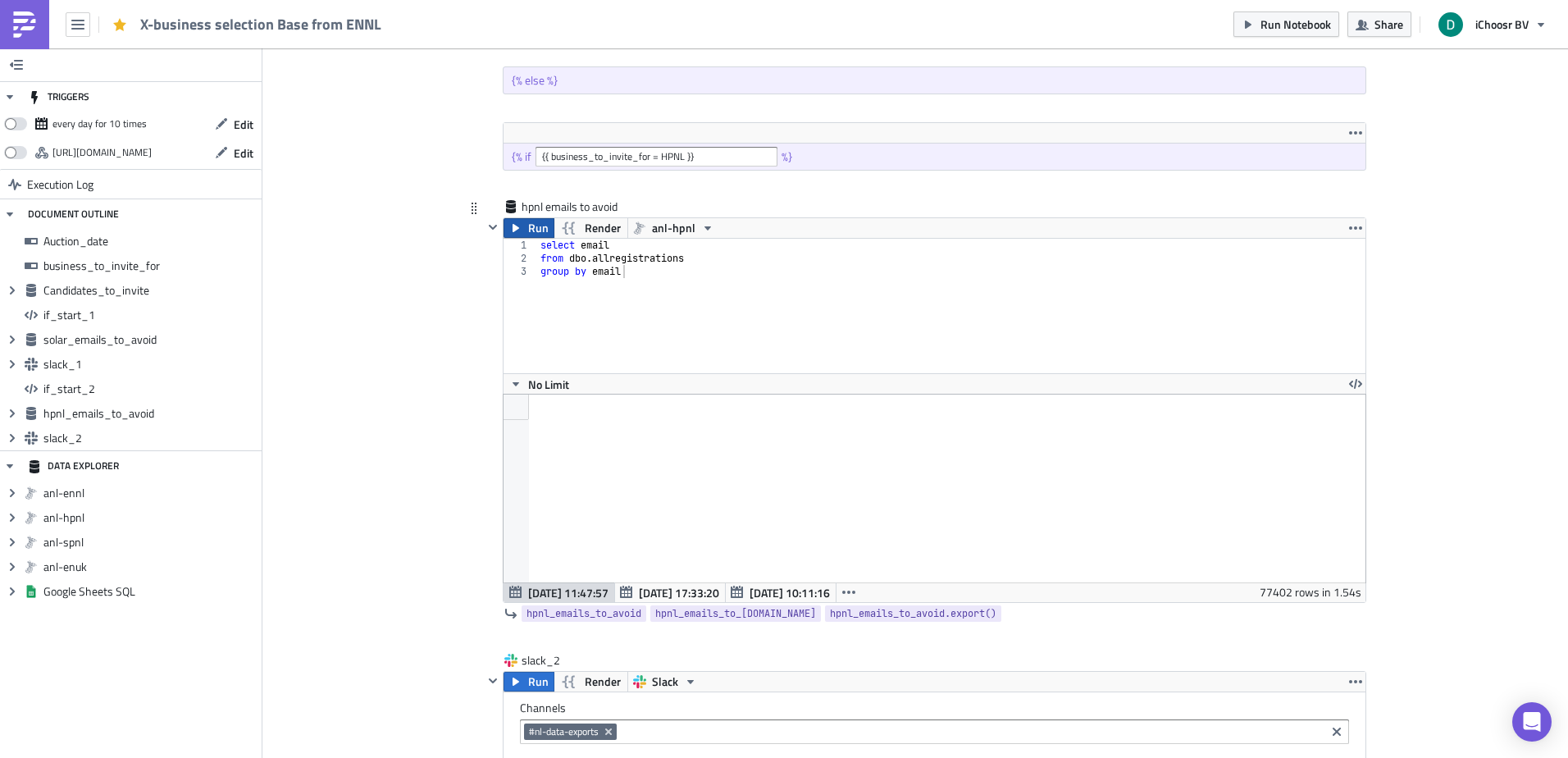
click at [512, 232] on icon "button" at bounding box center [516, 228] width 13 height 13
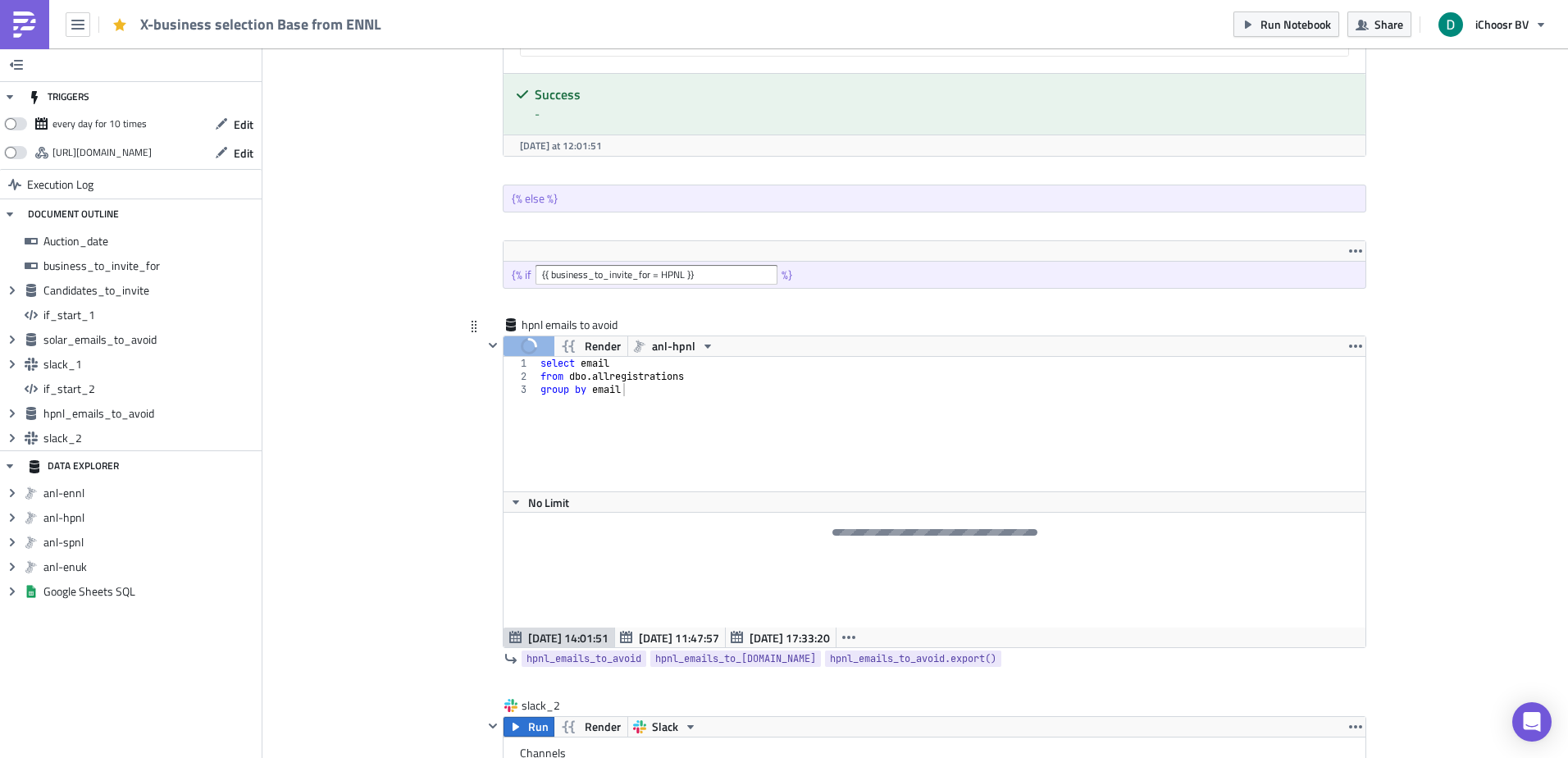
scroll to position [2789, 0]
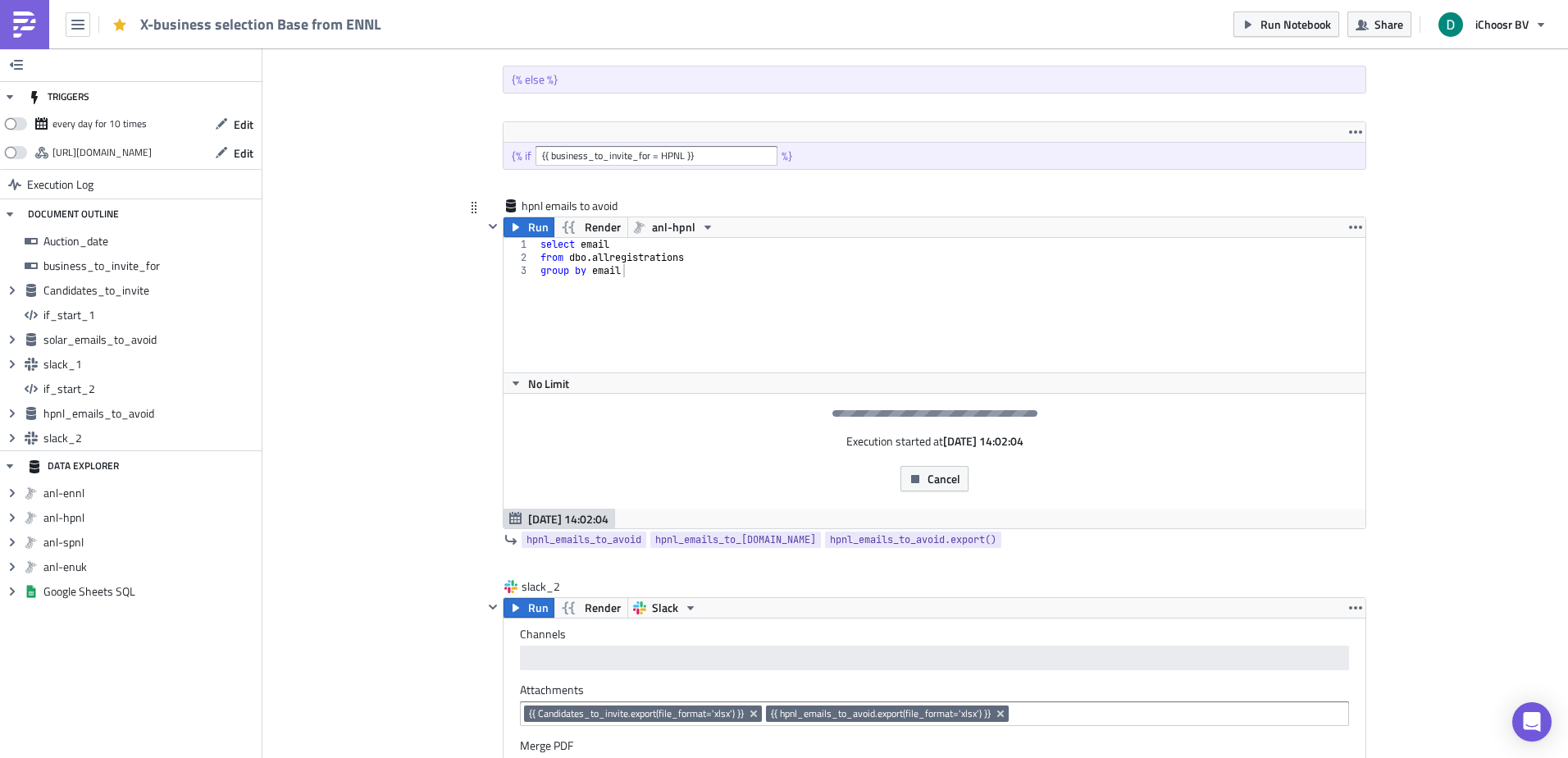
scroll to position [2707, 0]
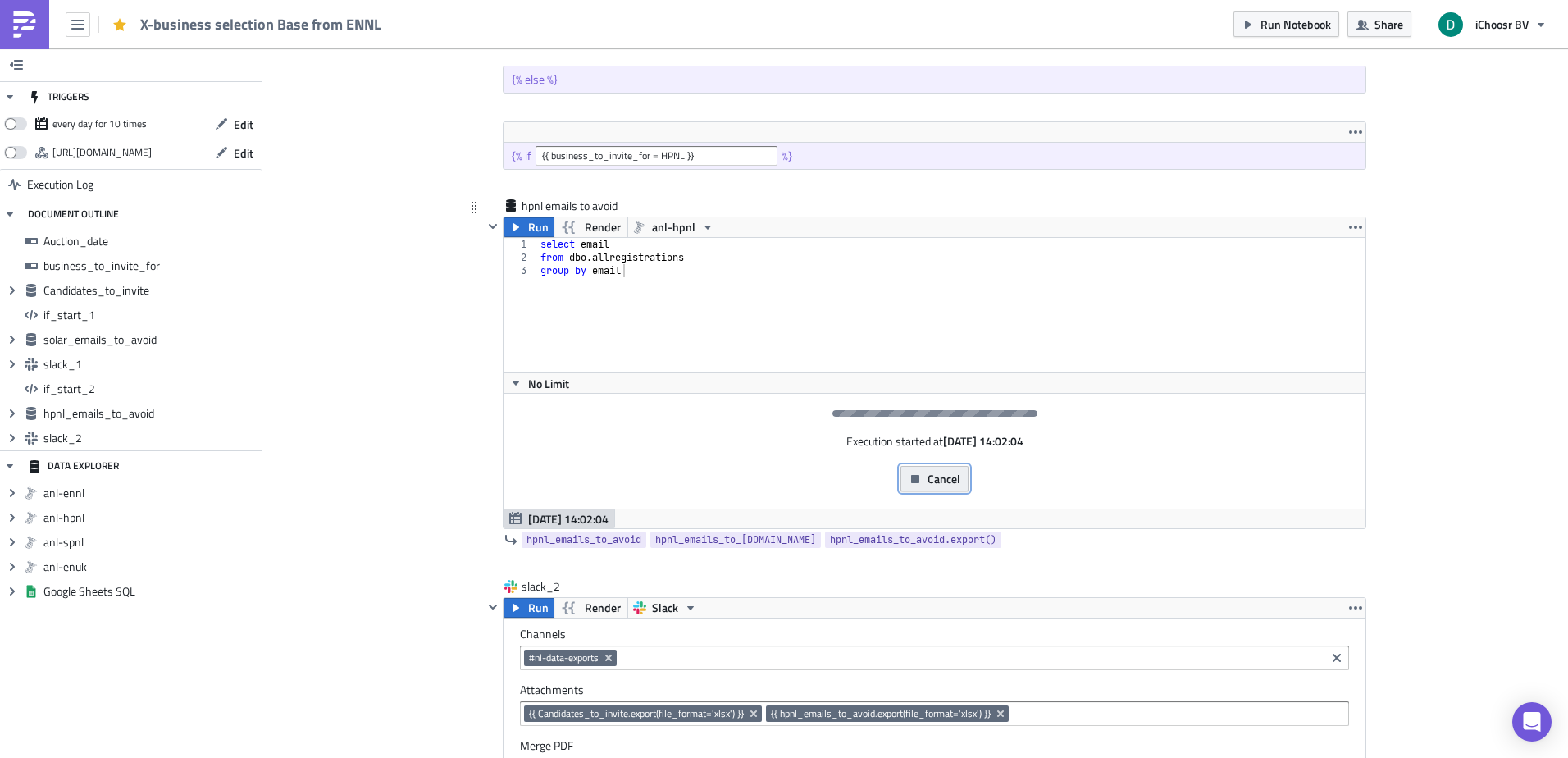
click at [930, 475] on span "Cancel" at bounding box center [944, 478] width 32 height 17
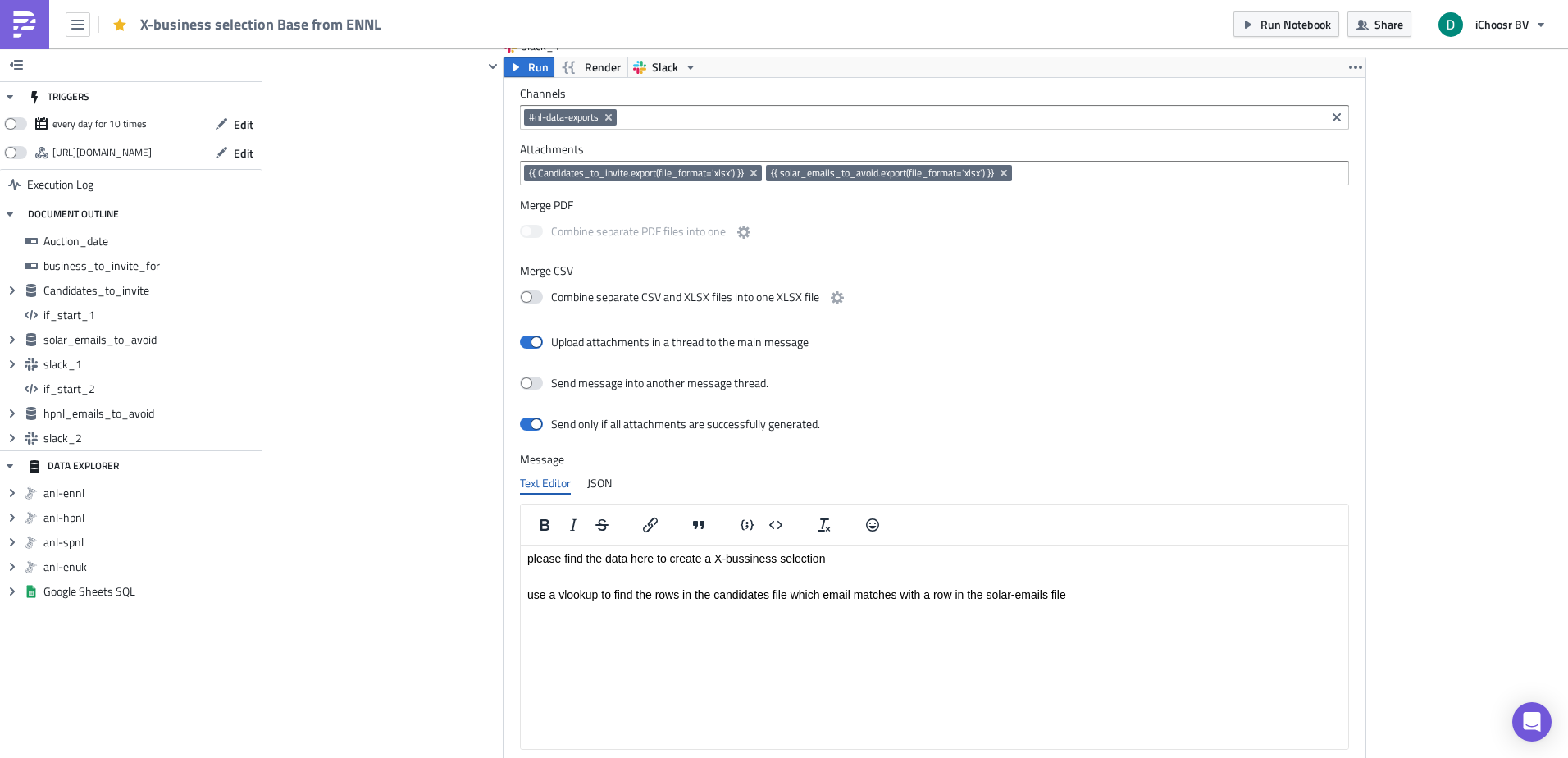
scroll to position [1478, 0]
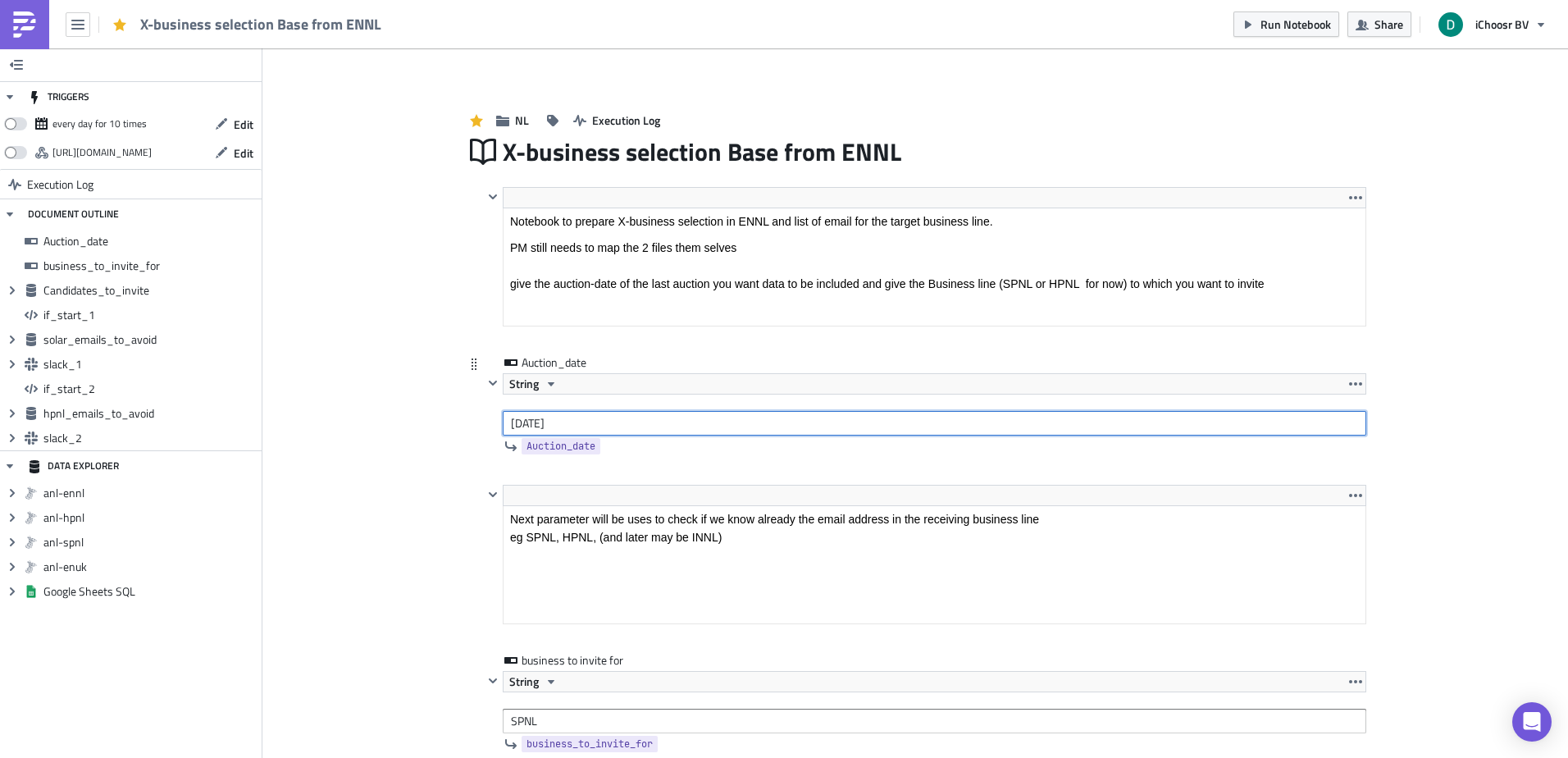
click at [538, 426] on input "[DATE]" at bounding box center [934, 423] width 864 height 25
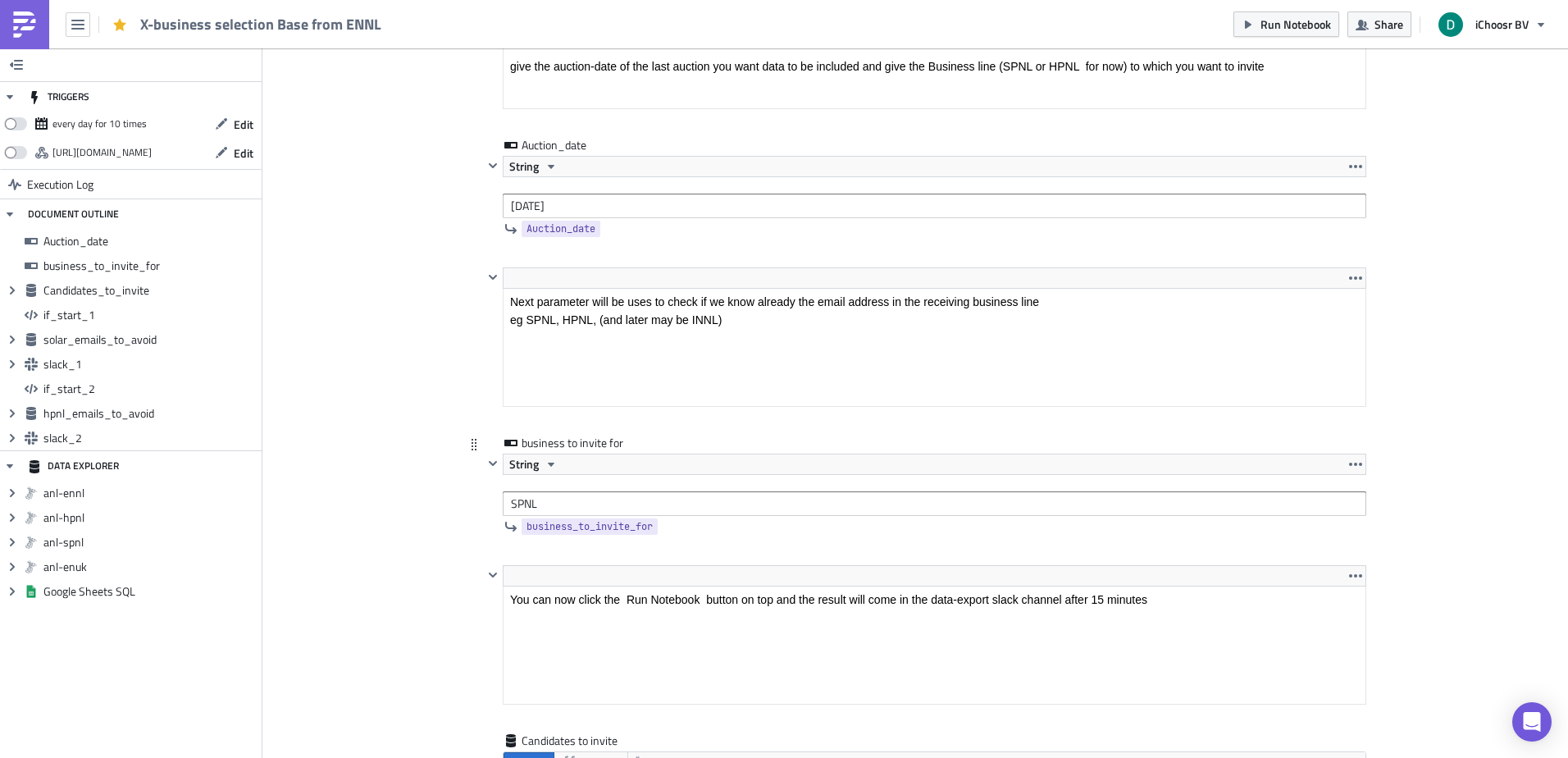
scroll to position [246, 0]
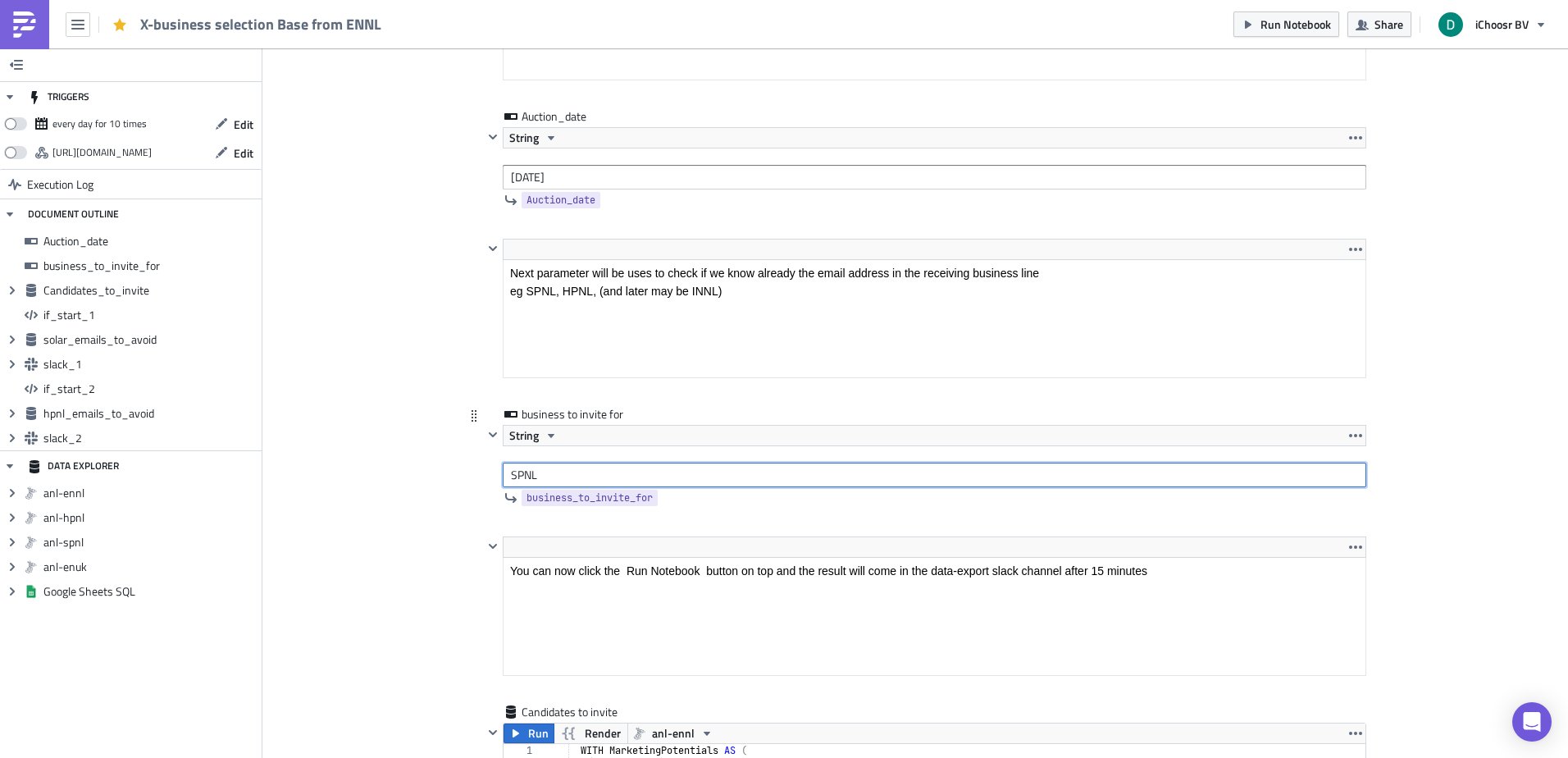
click at [528, 466] on input "SPNL" at bounding box center [934, 475] width 864 height 25
type input "HPNL"
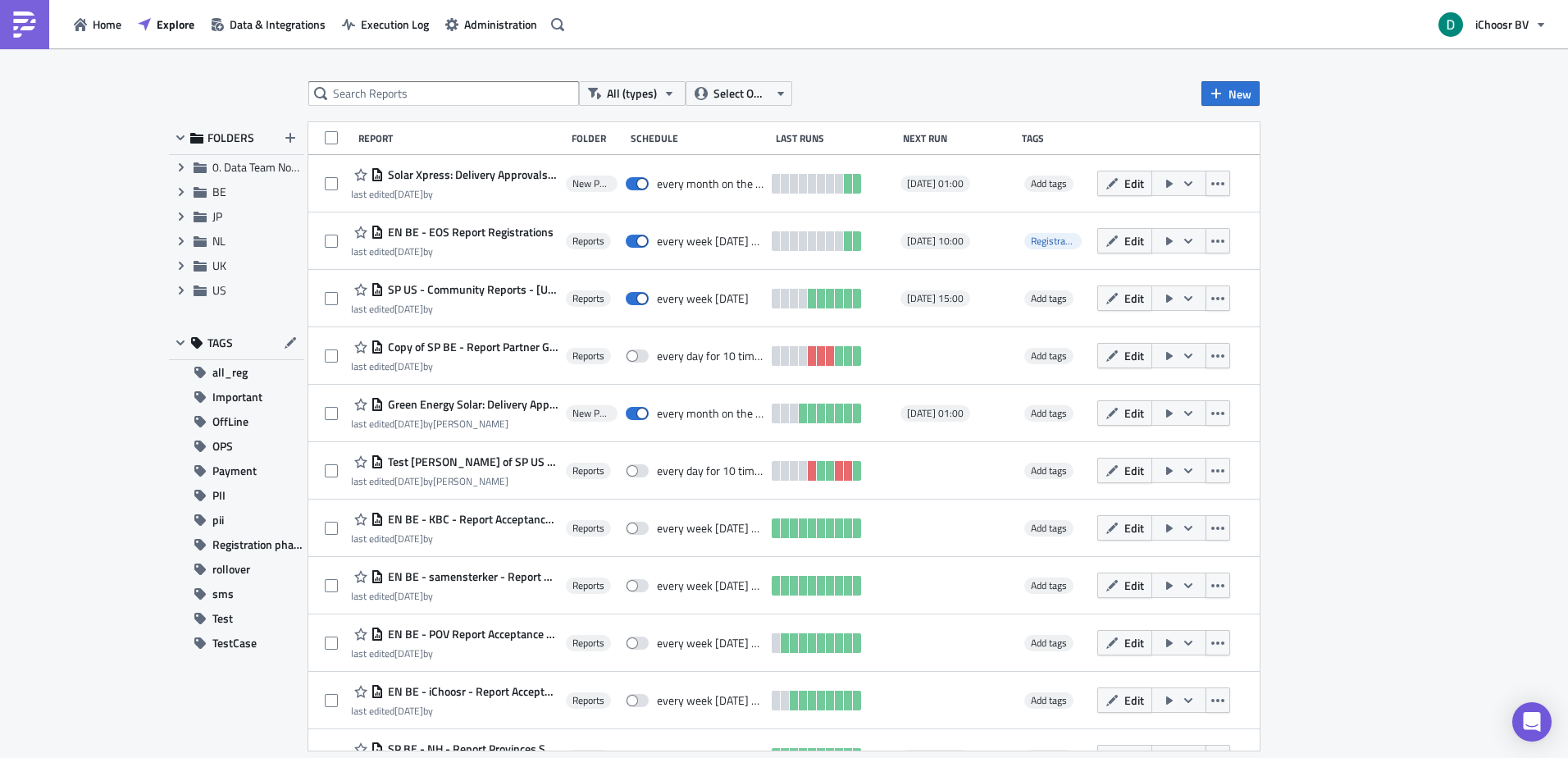
drag, startPoint x: 918, startPoint y: 472, endPoint x: 876, endPoint y: 460, distance: 43.7
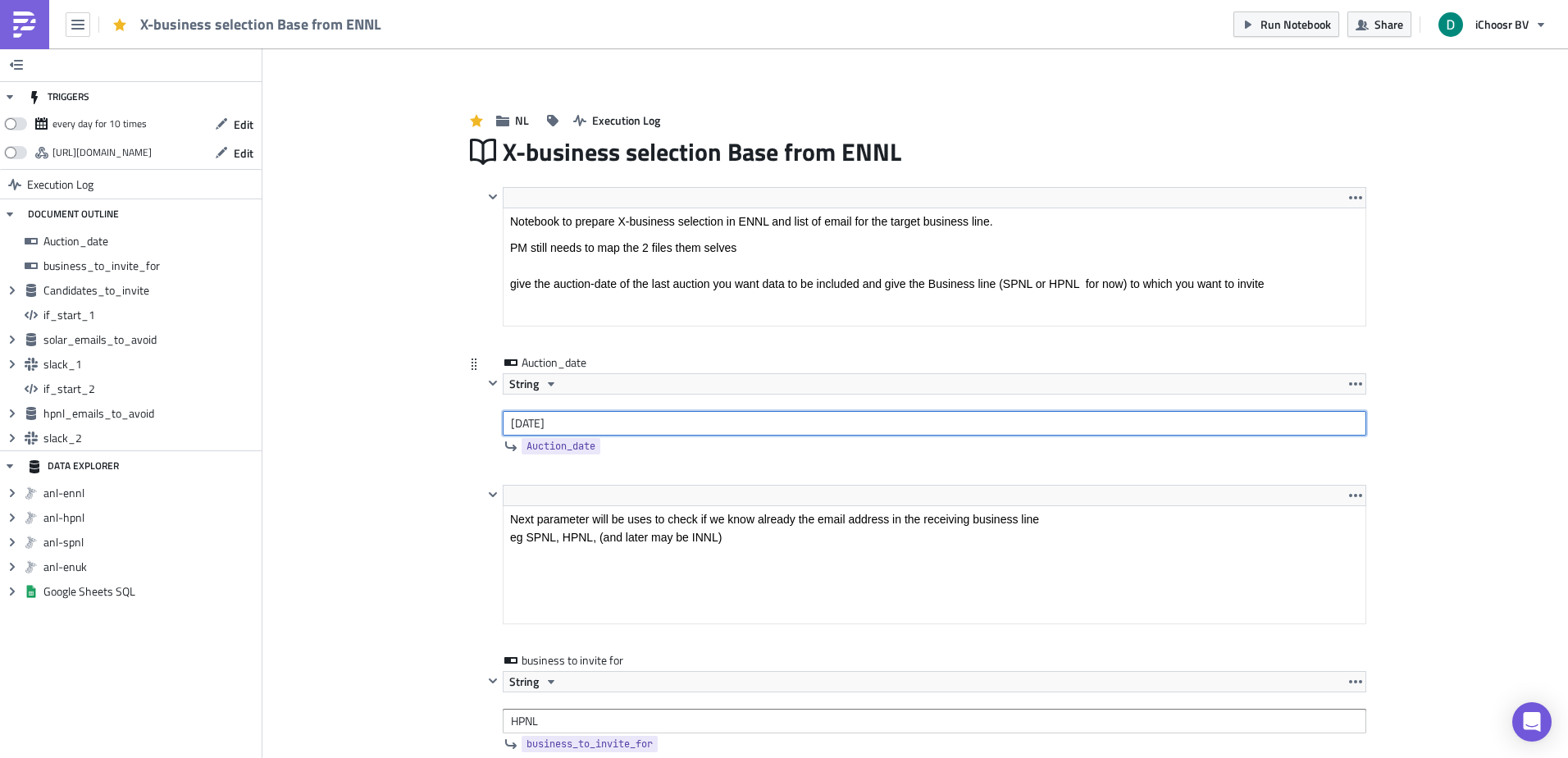
click at [510, 425] on input "2024-05-28" at bounding box center [934, 423] width 864 height 25
click at [521, 426] on input "2024-05-28" at bounding box center [934, 423] width 864 height 25
click at [548, 426] on input "2023-05-28" at bounding box center [934, 423] width 864 height 25
drag, startPoint x: 573, startPoint y: 421, endPoint x: 556, endPoint y: 424, distance: 17.3
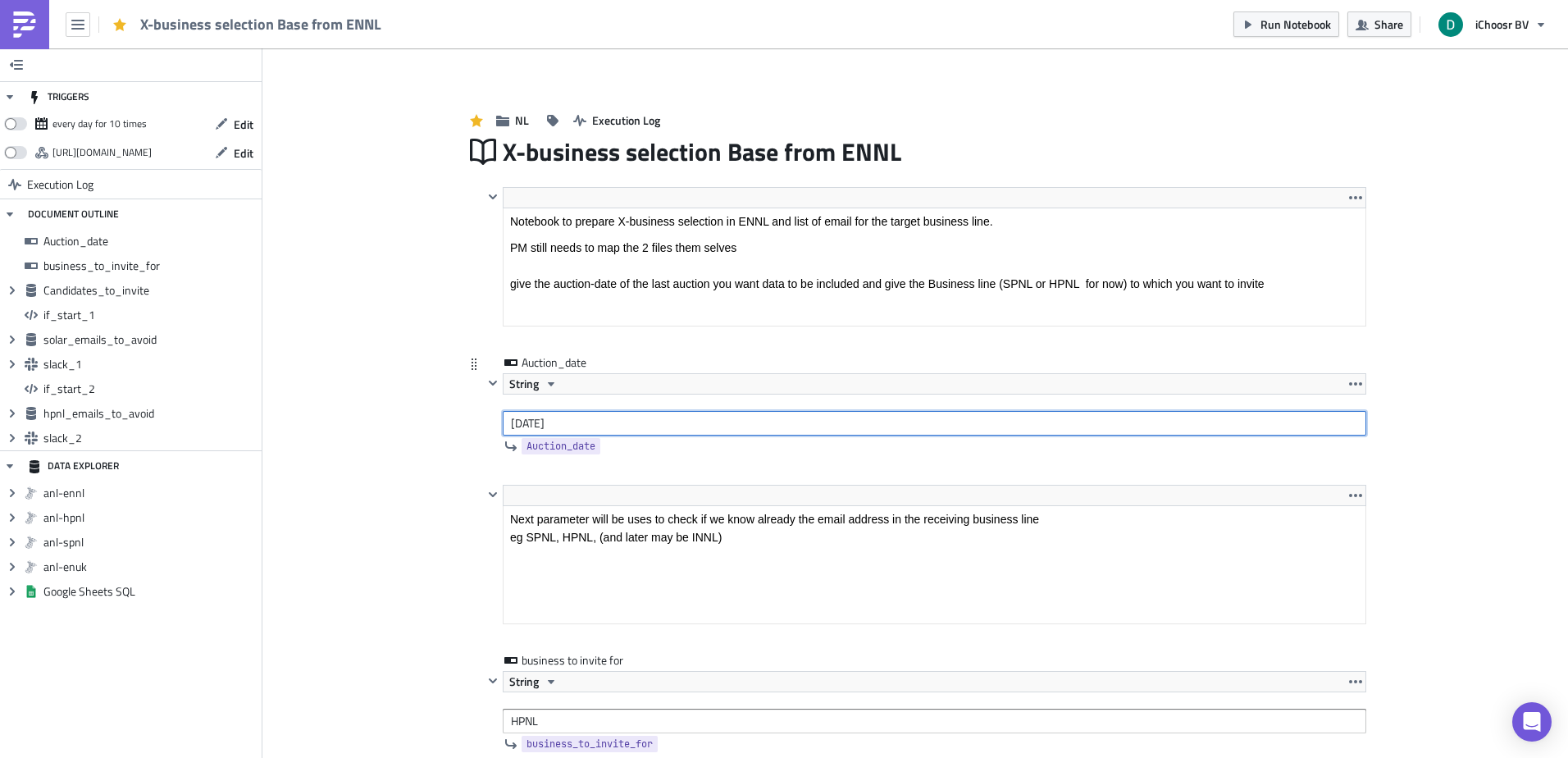
click at [556, 424] on input "2023-04-28" at bounding box center [934, 423] width 864 height 25
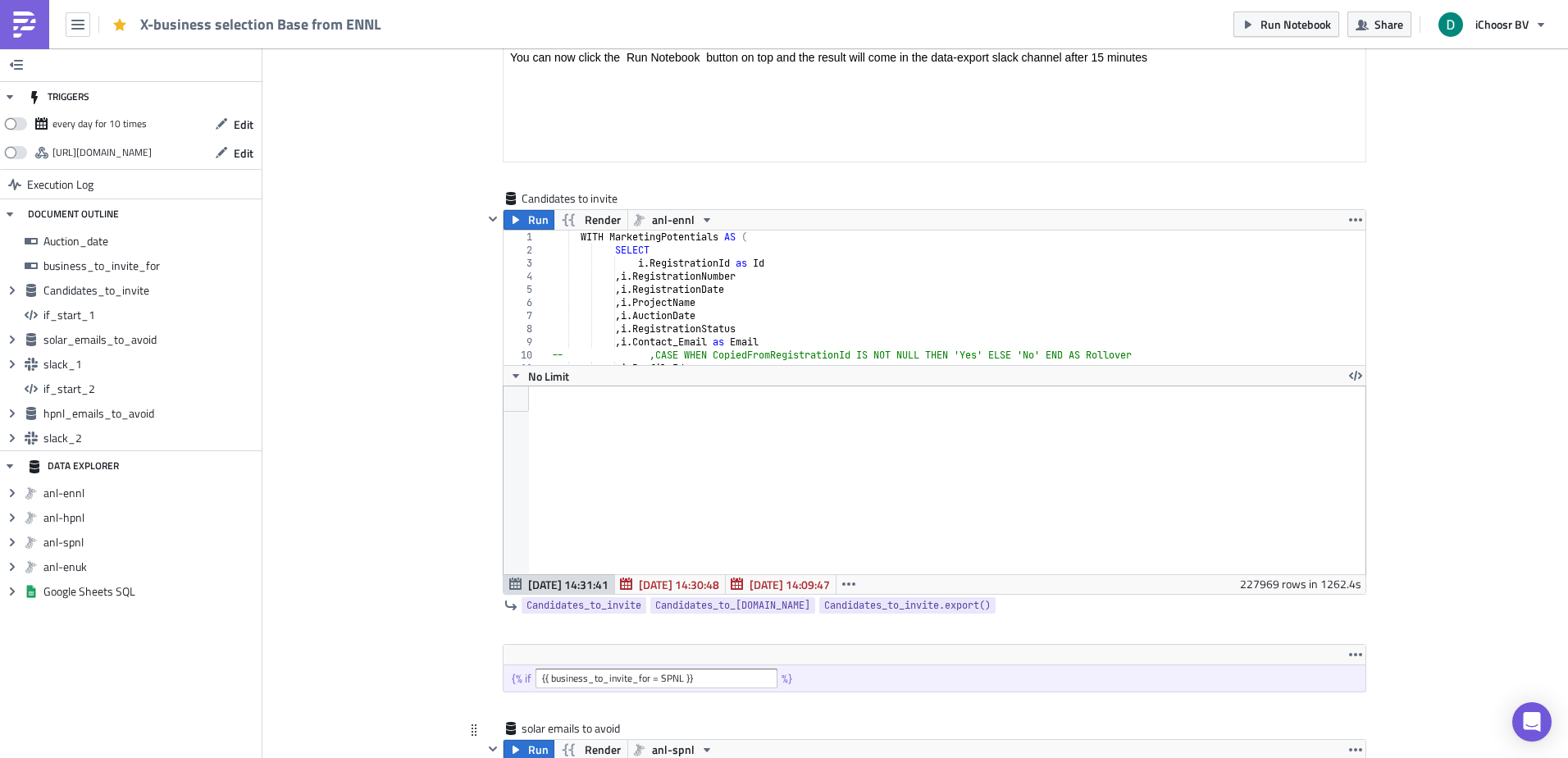
scroll to position [574, 0]
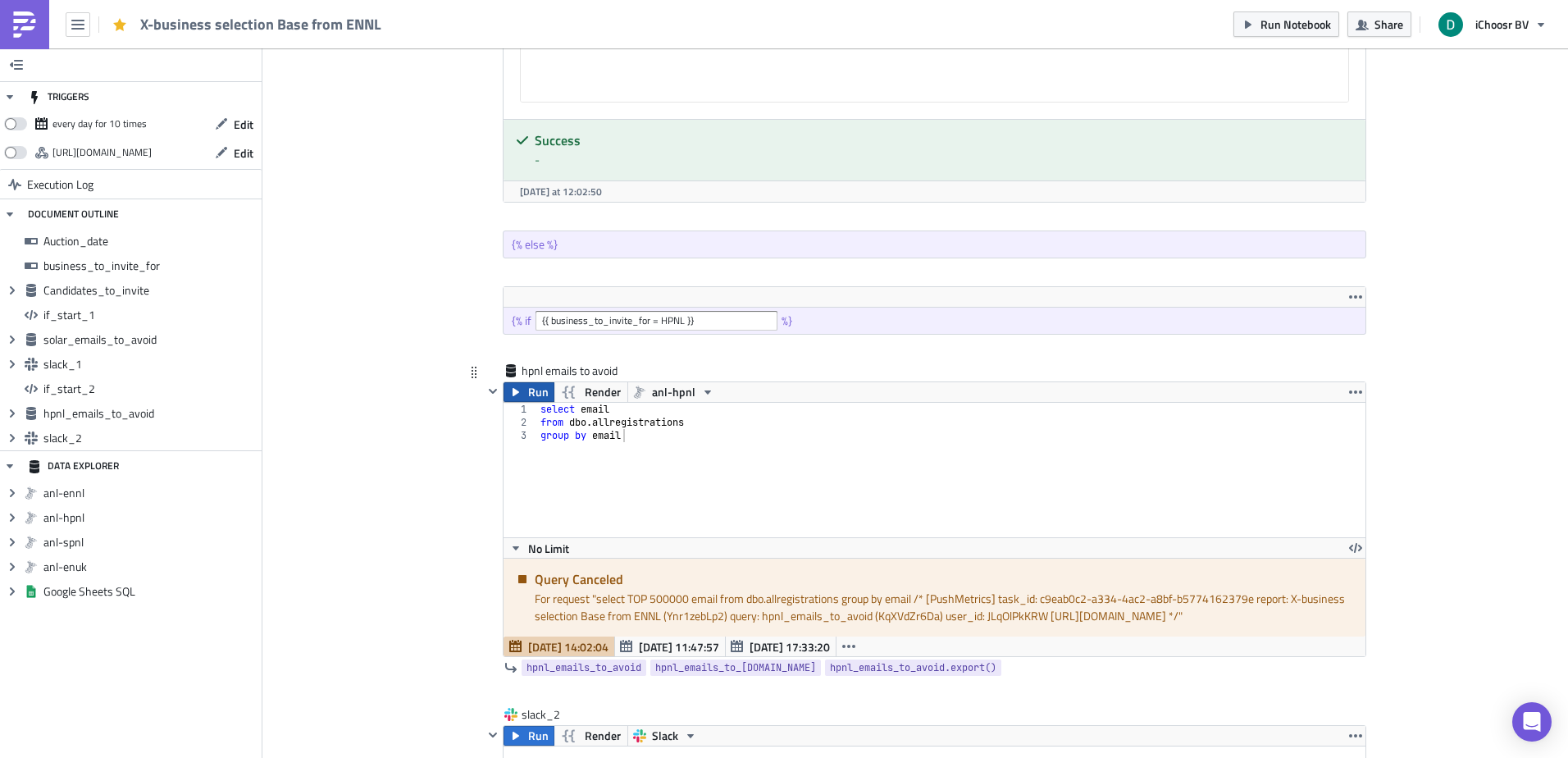
click at [515, 391] on icon "button" at bounding box center [516, 392] width 13 height 13
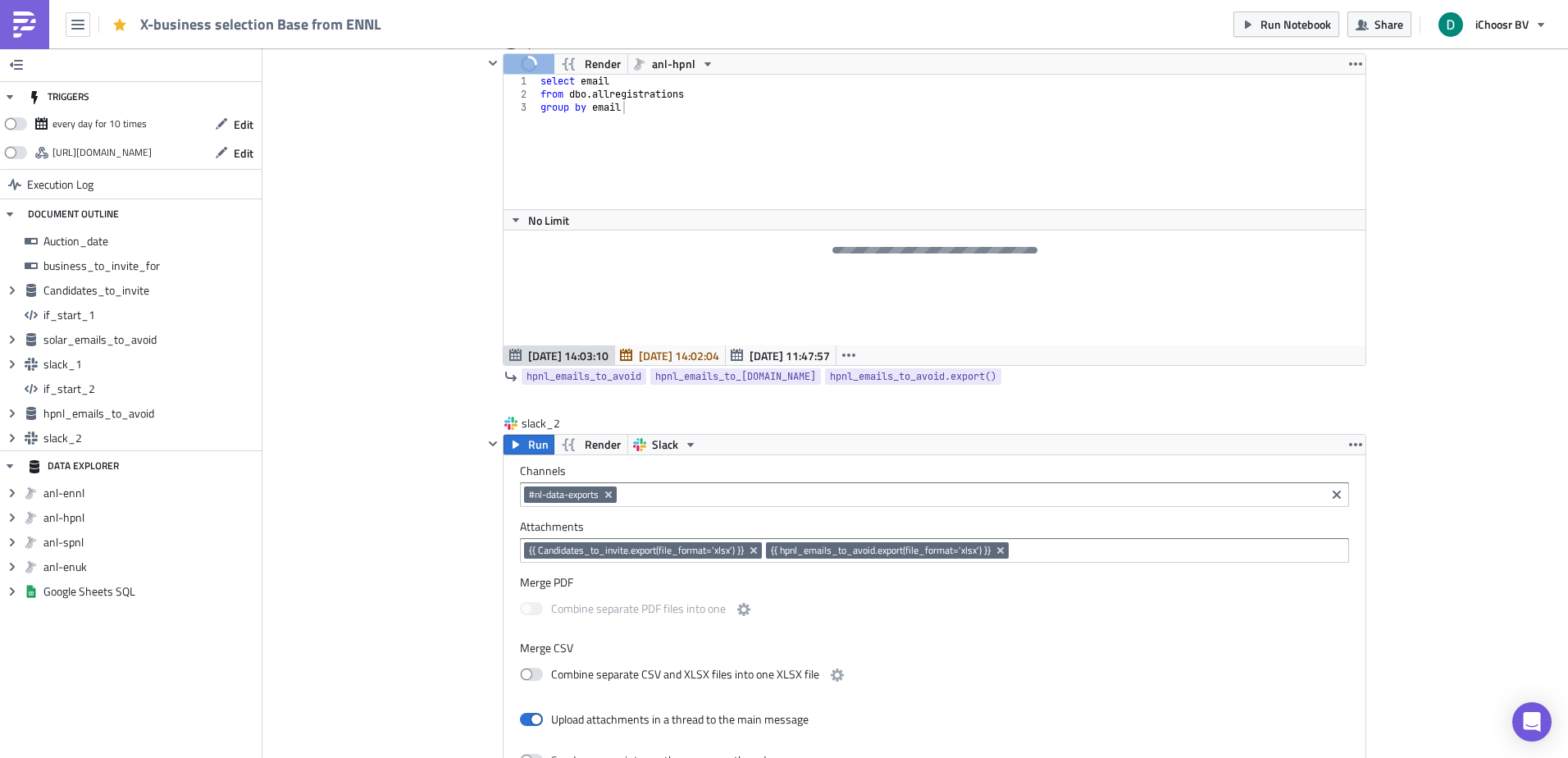
scroll to position [3199, 0]
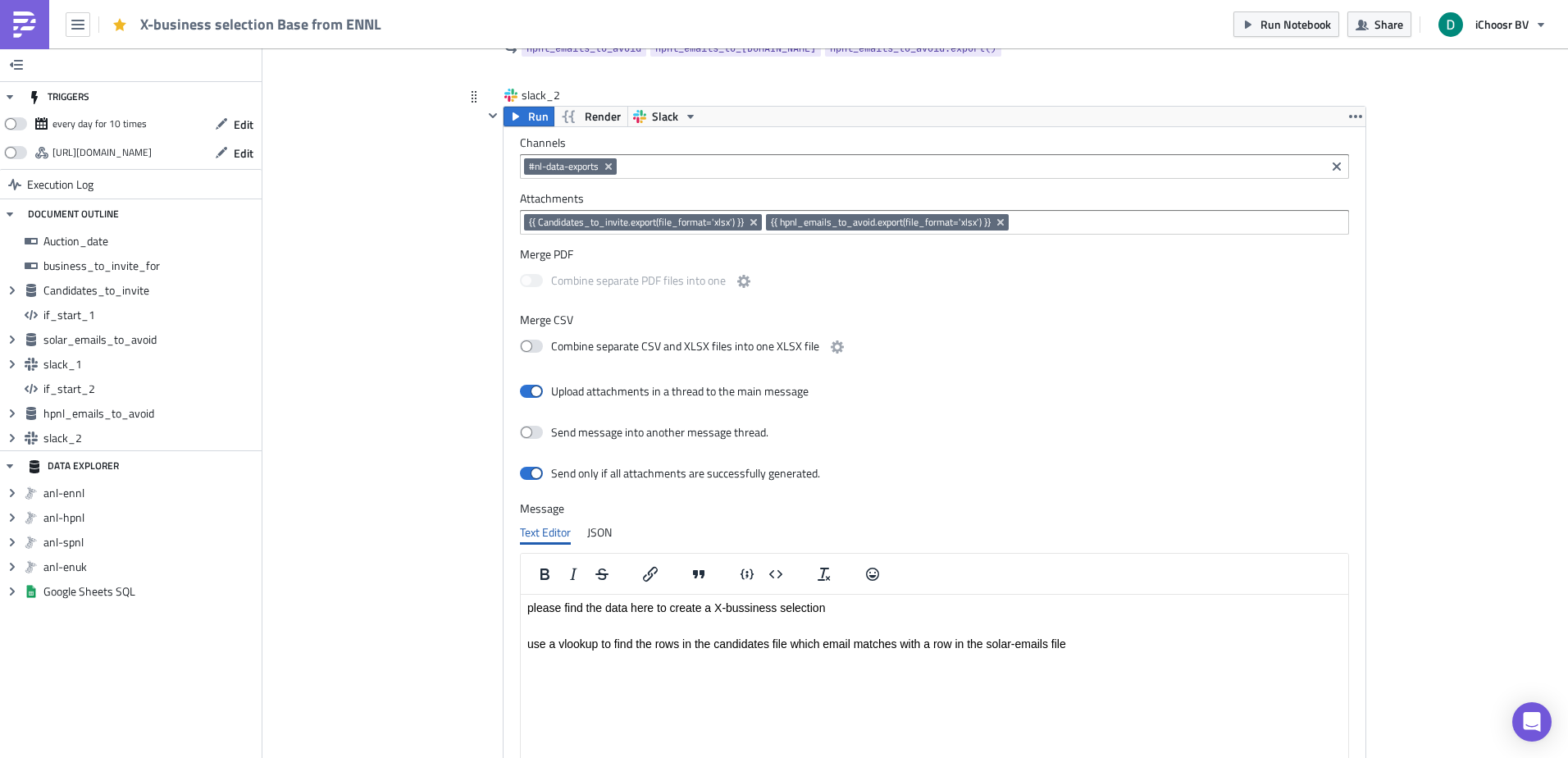
click at [1037, 229] on input at bounding box center [1178, 221] width 330 height 16
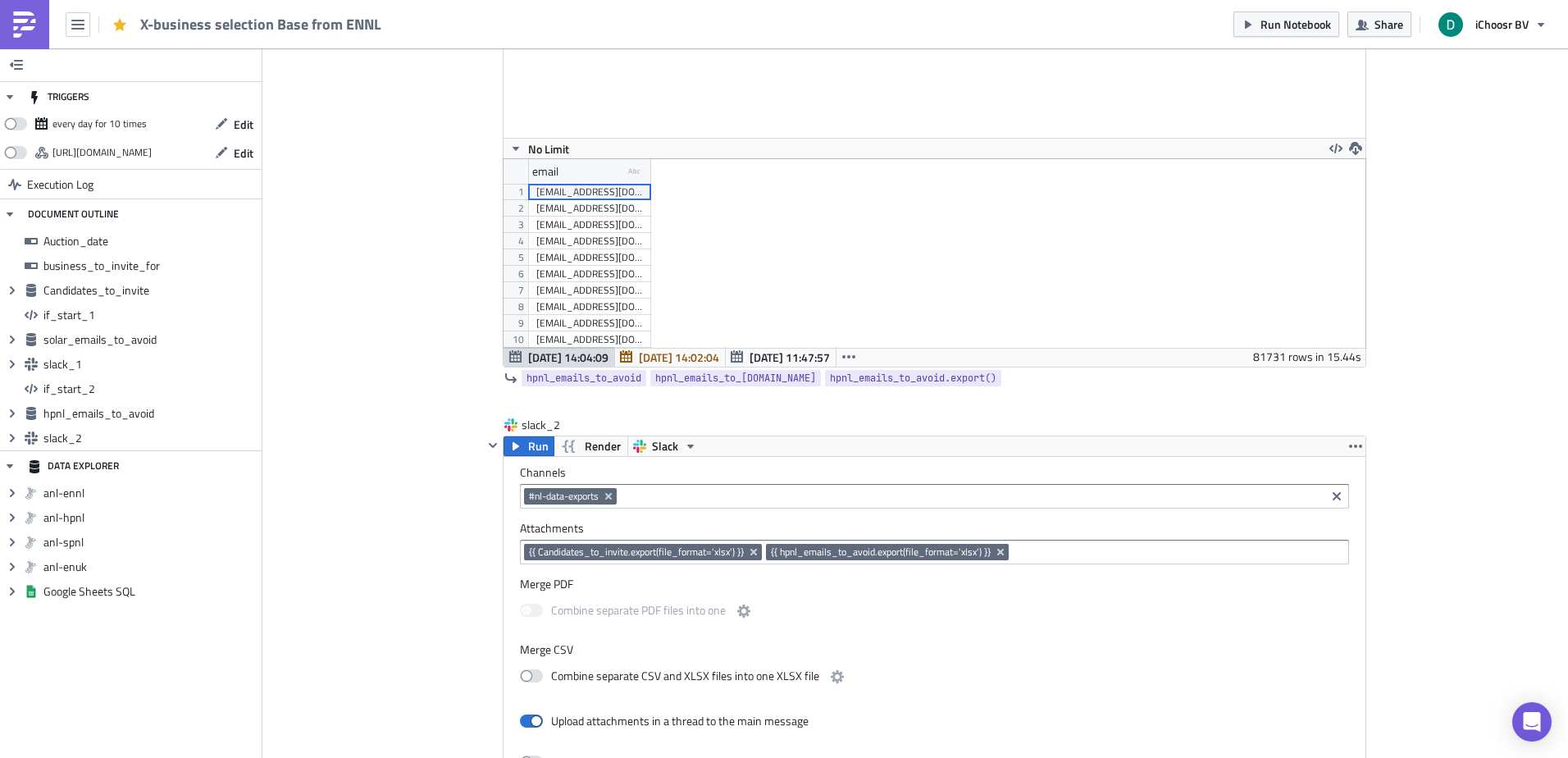
scroll to position [2953, 0]
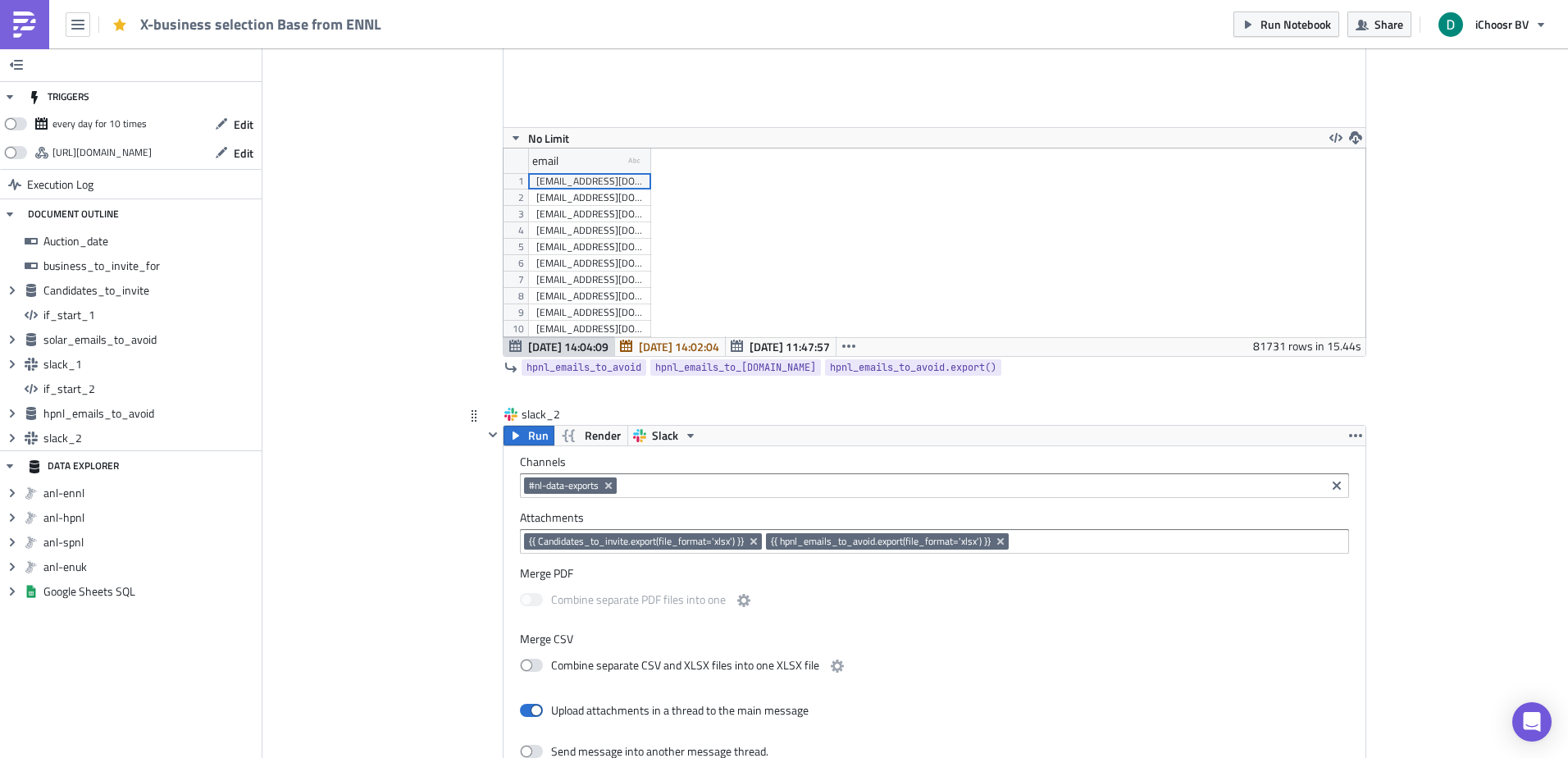
click at [766, 541] on span "{{ hpnl_emails_to_avoid.export(file_format='xlsx') }}" at bounding box center [888, 541] width 242 height 16
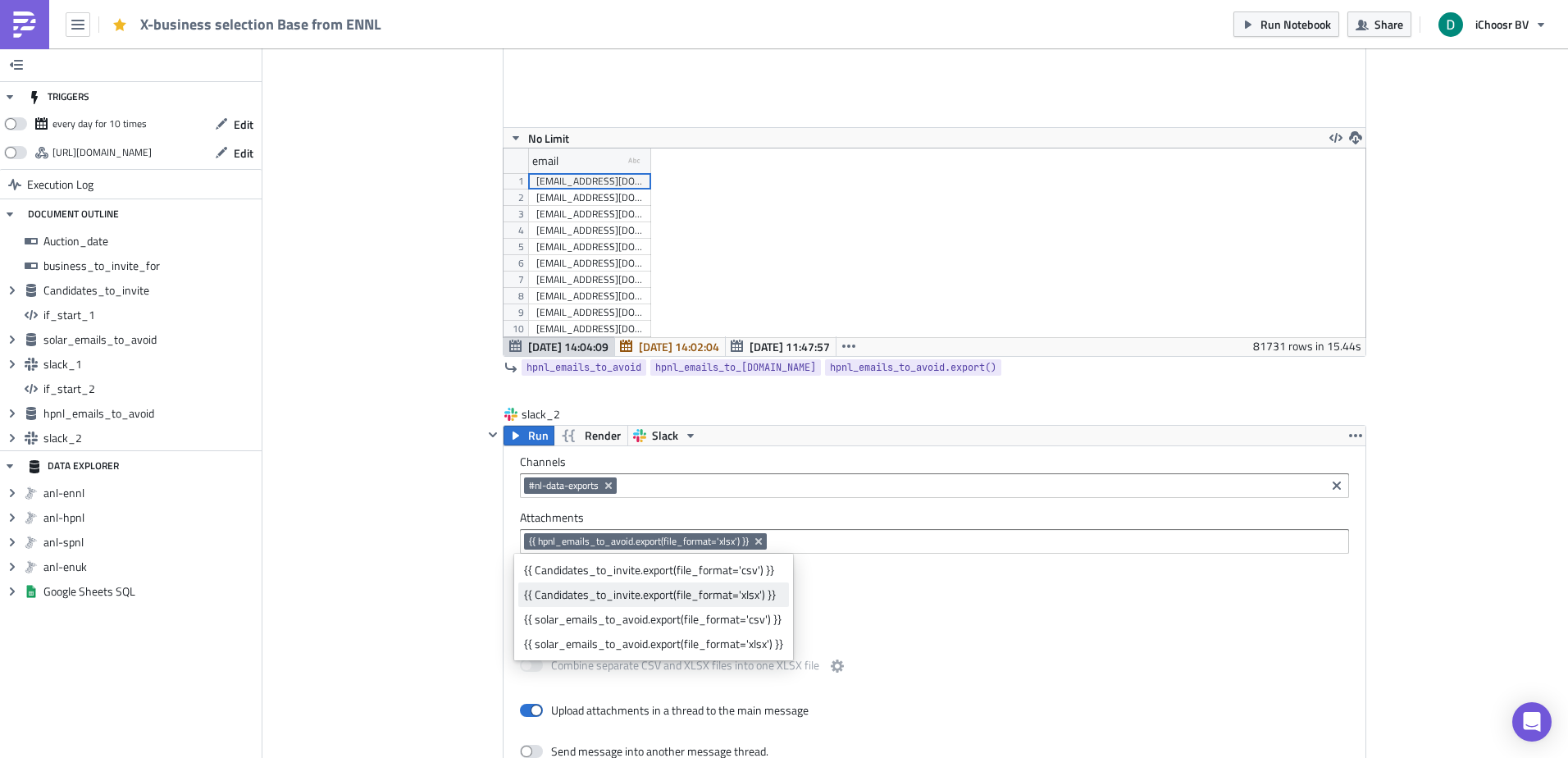
type input "2023-04-28"
click at [625, 600] on div "{{ Candidates_to_invite.export(file_format='xlsx') }}" at bounding box center [654, 594] width 260 height 16
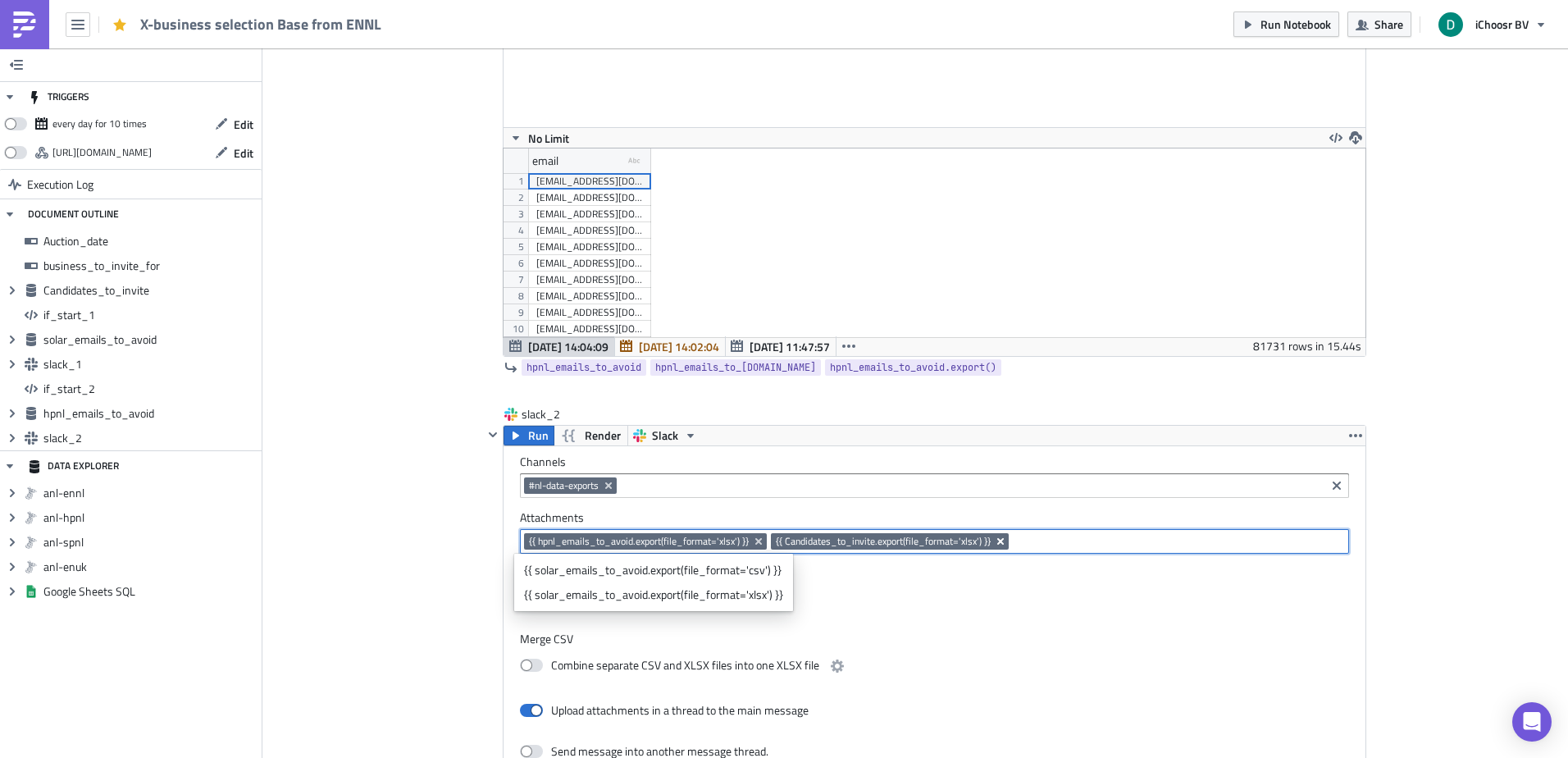
click at [997, 541] on icon "Remove Tag" at bounding box center [1000, 541] width 7 height 7
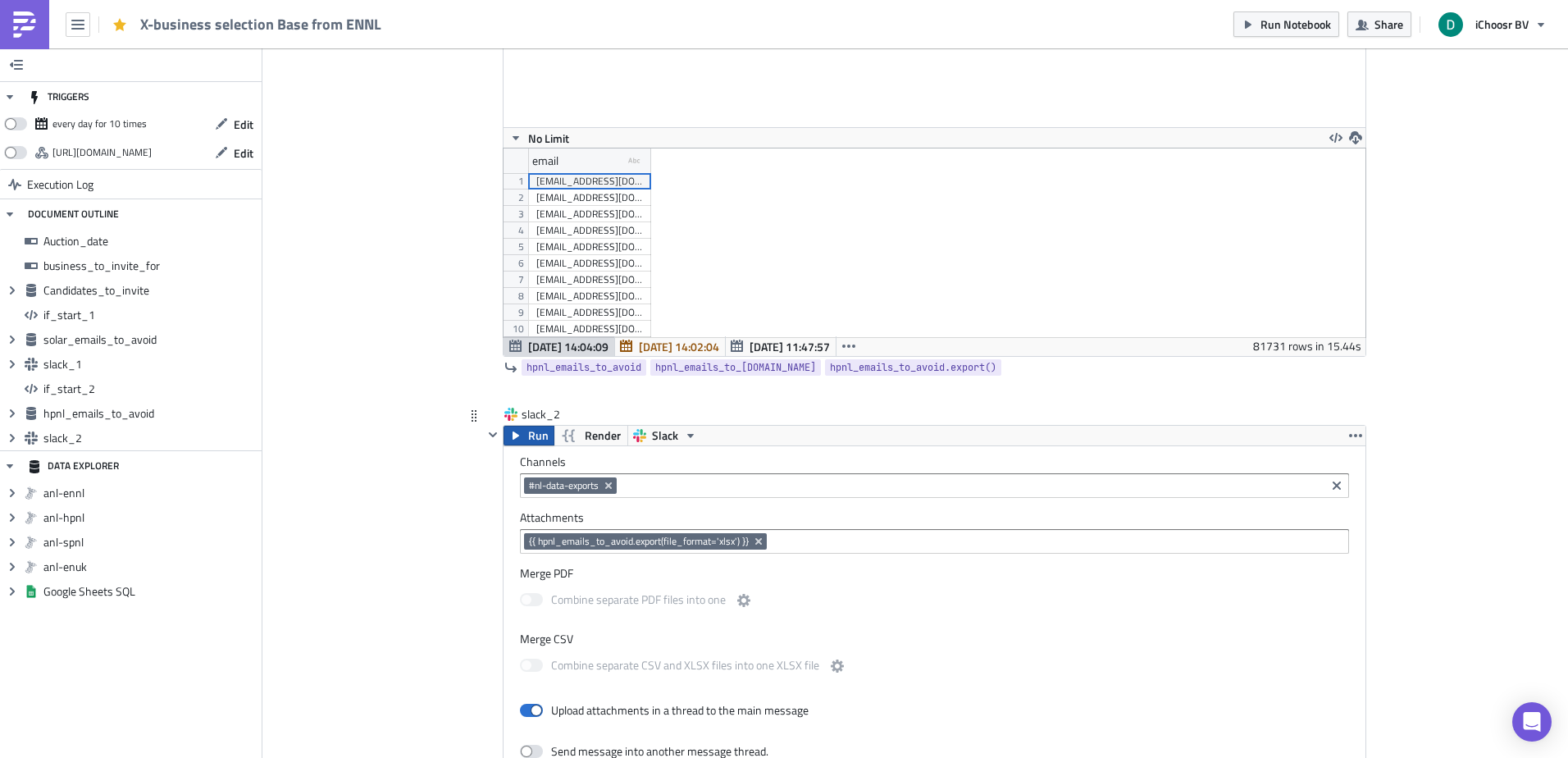
click at [533, 429] on span "Run" at bounding box center [537, 435] width 20 height 20
click at [551, 341] on span "Aug 11 14:04:09" at bounding box center [568, 347] width 80 height 17
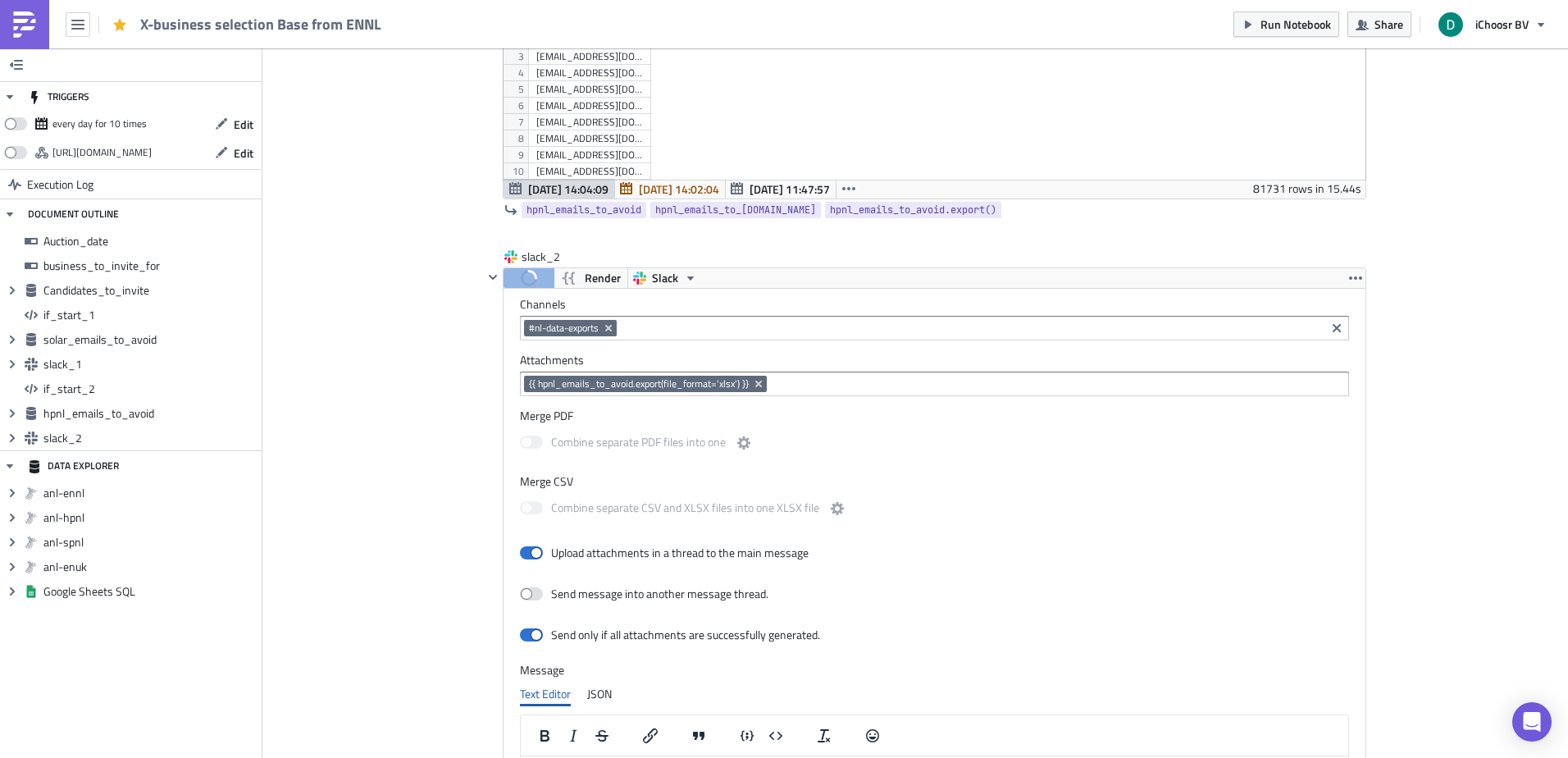
scroll to position [3117, 0]
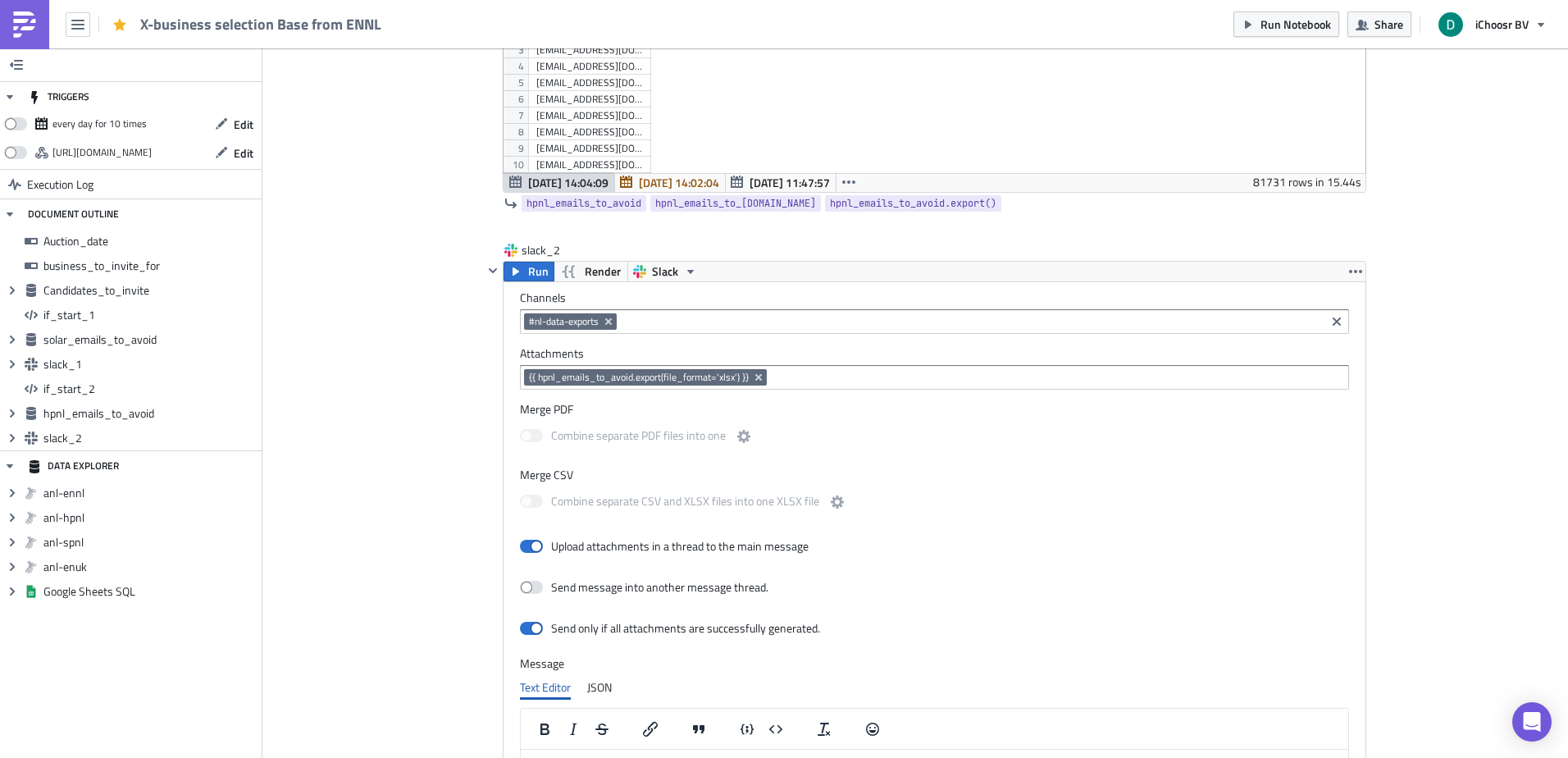
click at [837, 385] on input at bounding box center [1057, 377] width 573 height 16
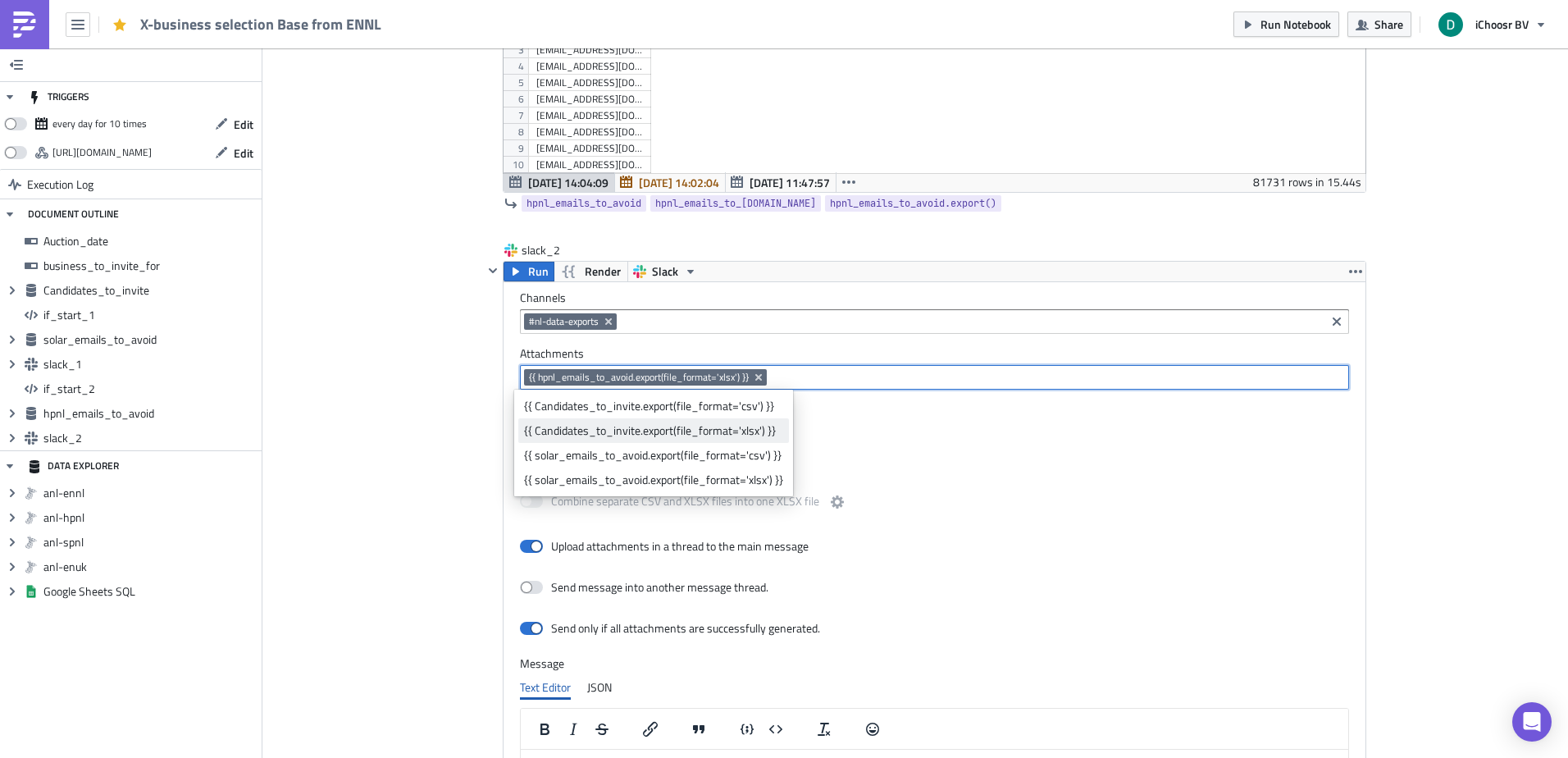
click at [693, 431] on div "{{ Candidates_to_invite.export(file_format='xlsx') }}" at bounding box center [654, 431] width 260 height 16
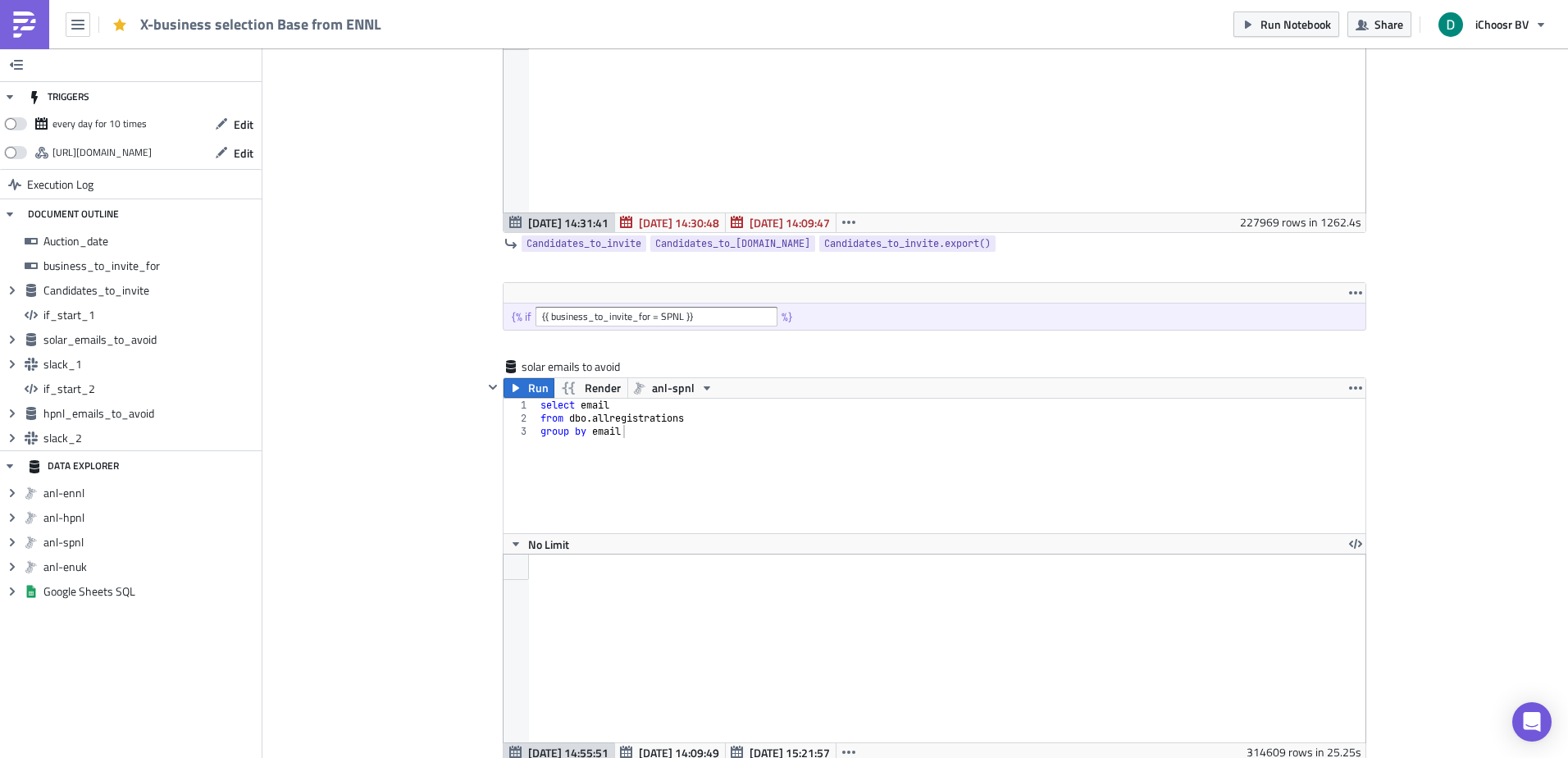
scroll to position [1148, 0]
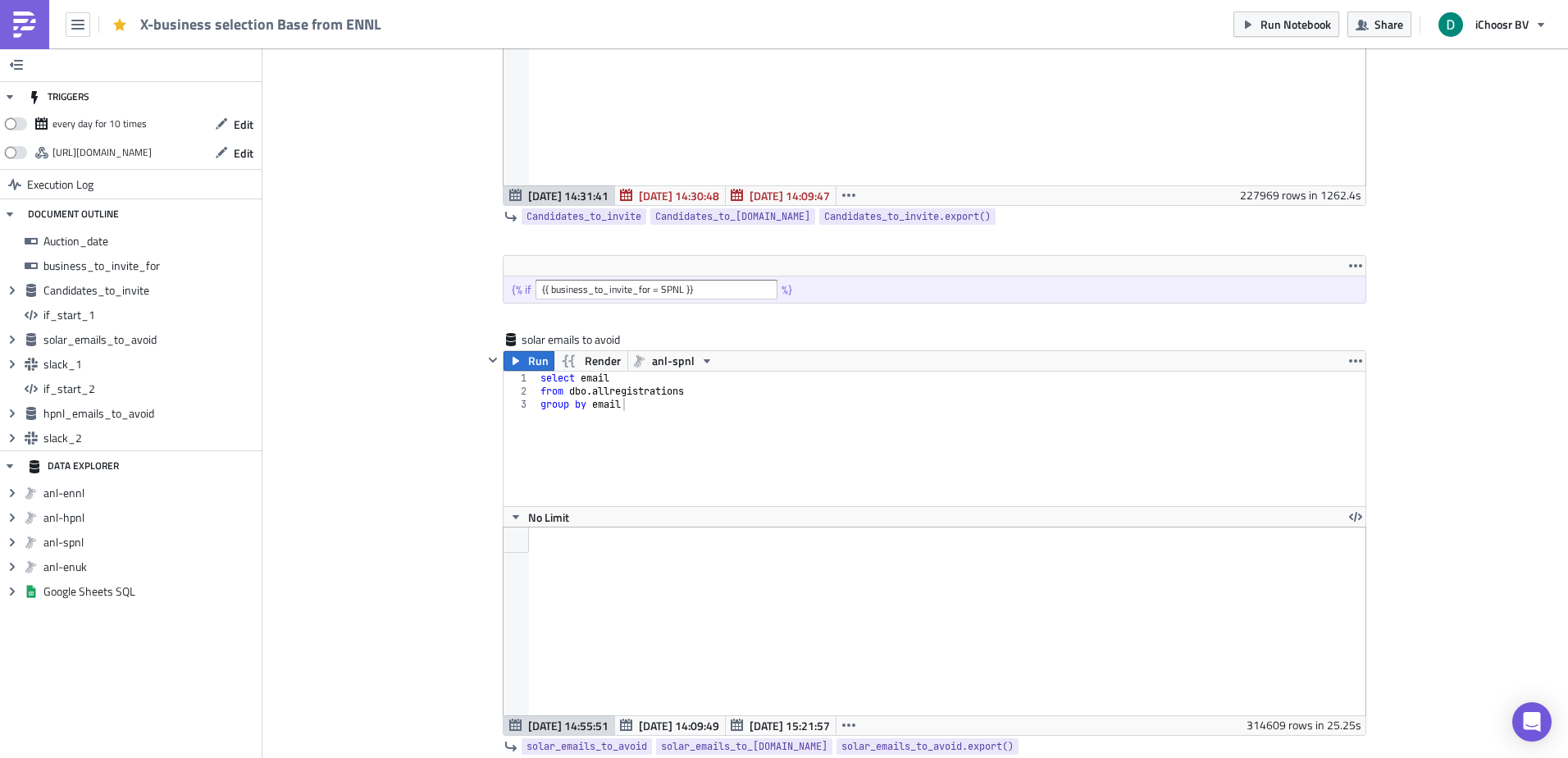
click at [18, 14] on img at bounding box center [24, 24] width 26 height 26
click at [42, 20] on link at bounding box center [25, 25] width 50 height 50
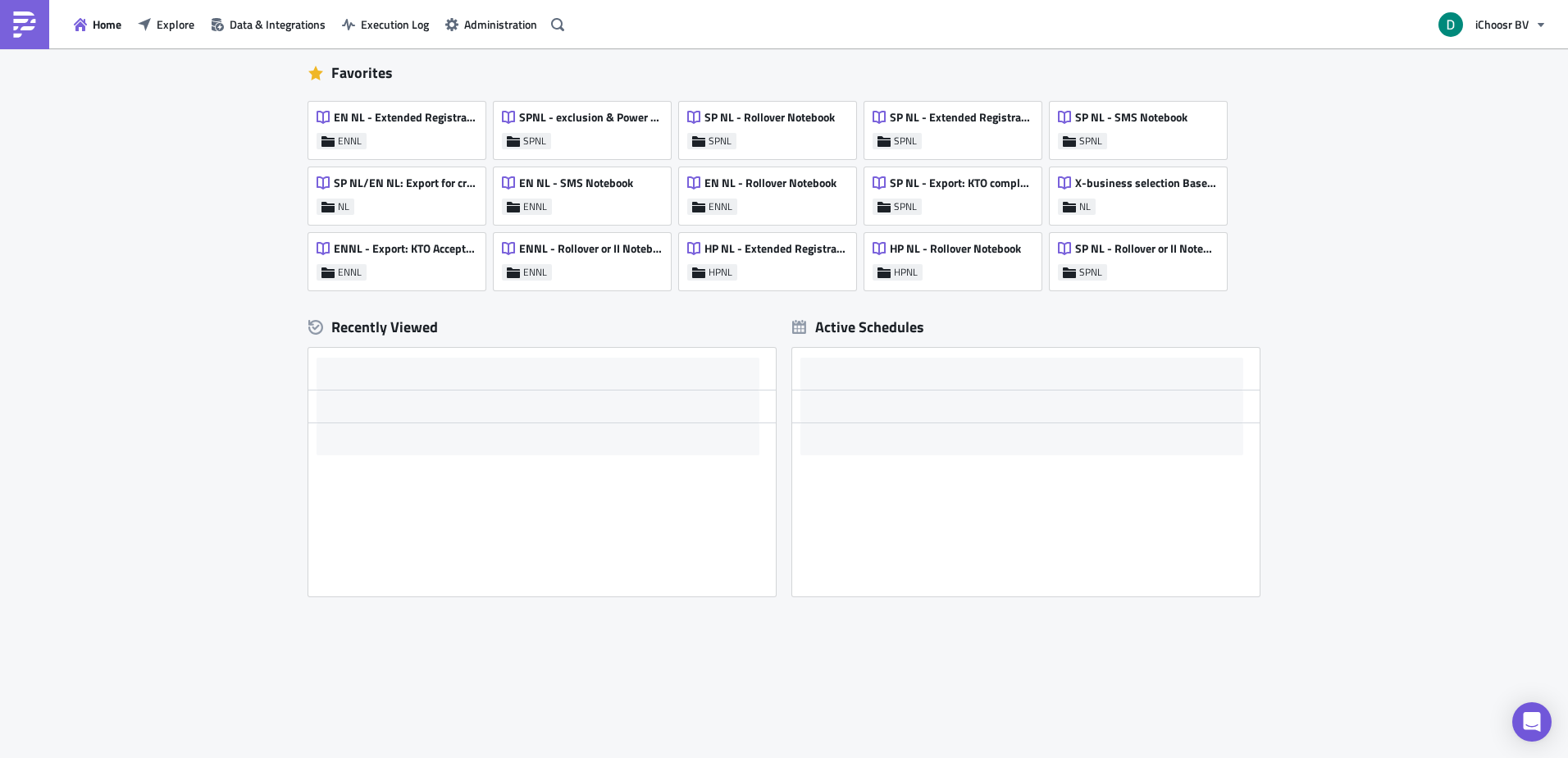
scroll to position [87, 0]
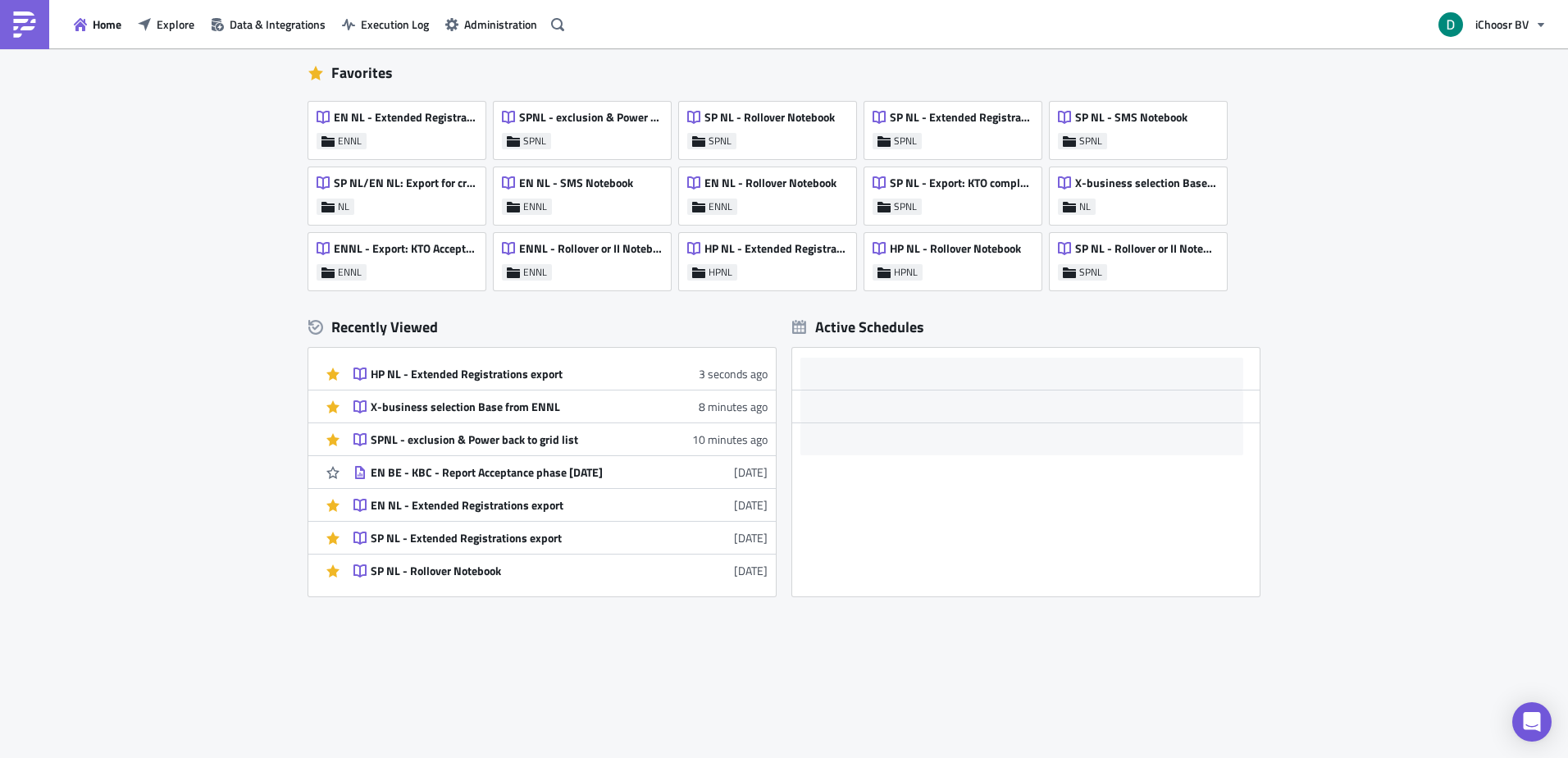
click at [169, 40] on div "Home Explore Data & Integrations Execution Log Administration" at bounding box center [284, 24] width 570 height 49
click at [180, 25] on span "Explore" at bounding box center [176, 24] width 38 height 17
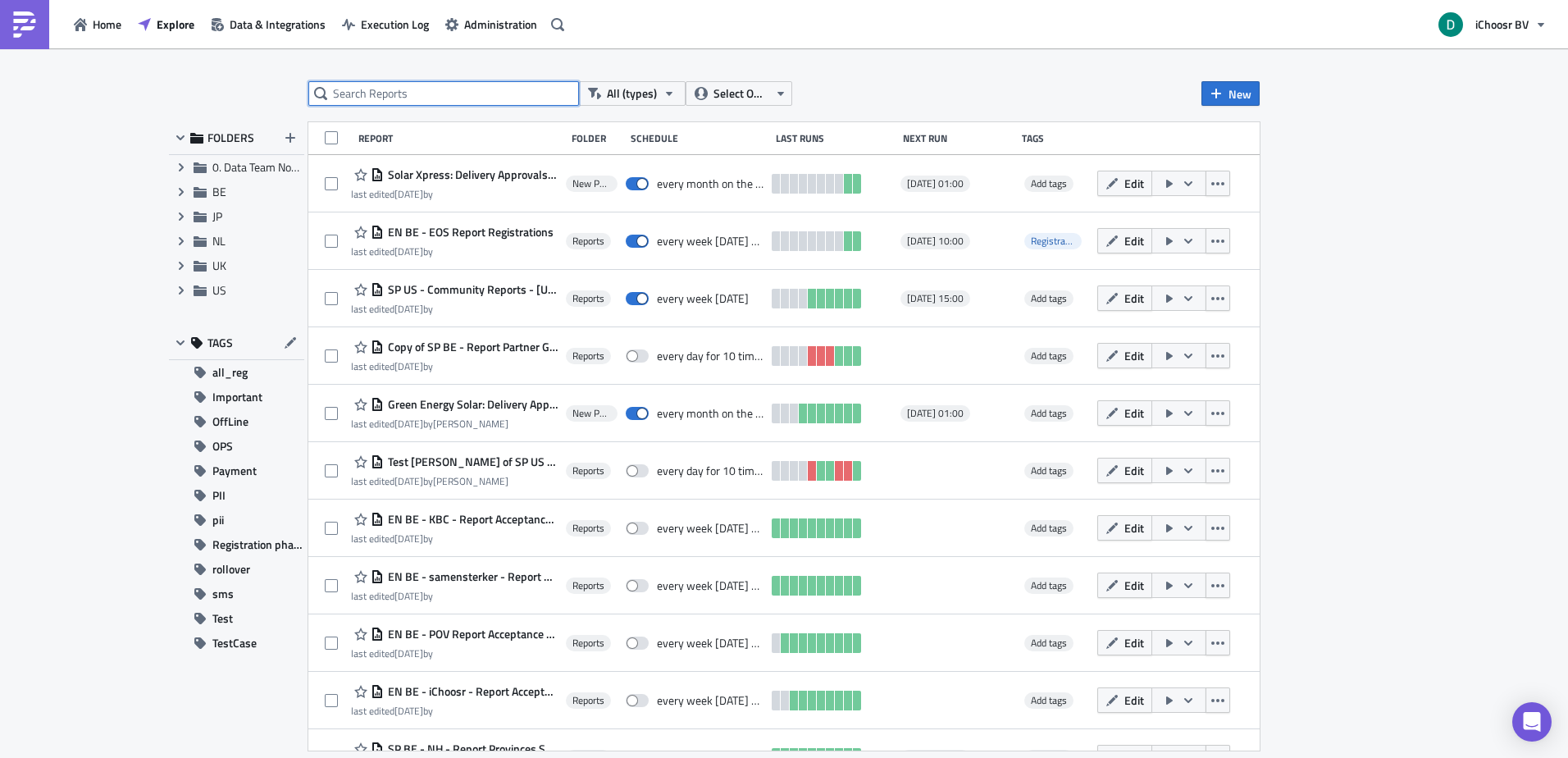
click at [387, 99] on input "text" at bounding box center [444, 94] width 271 height 25
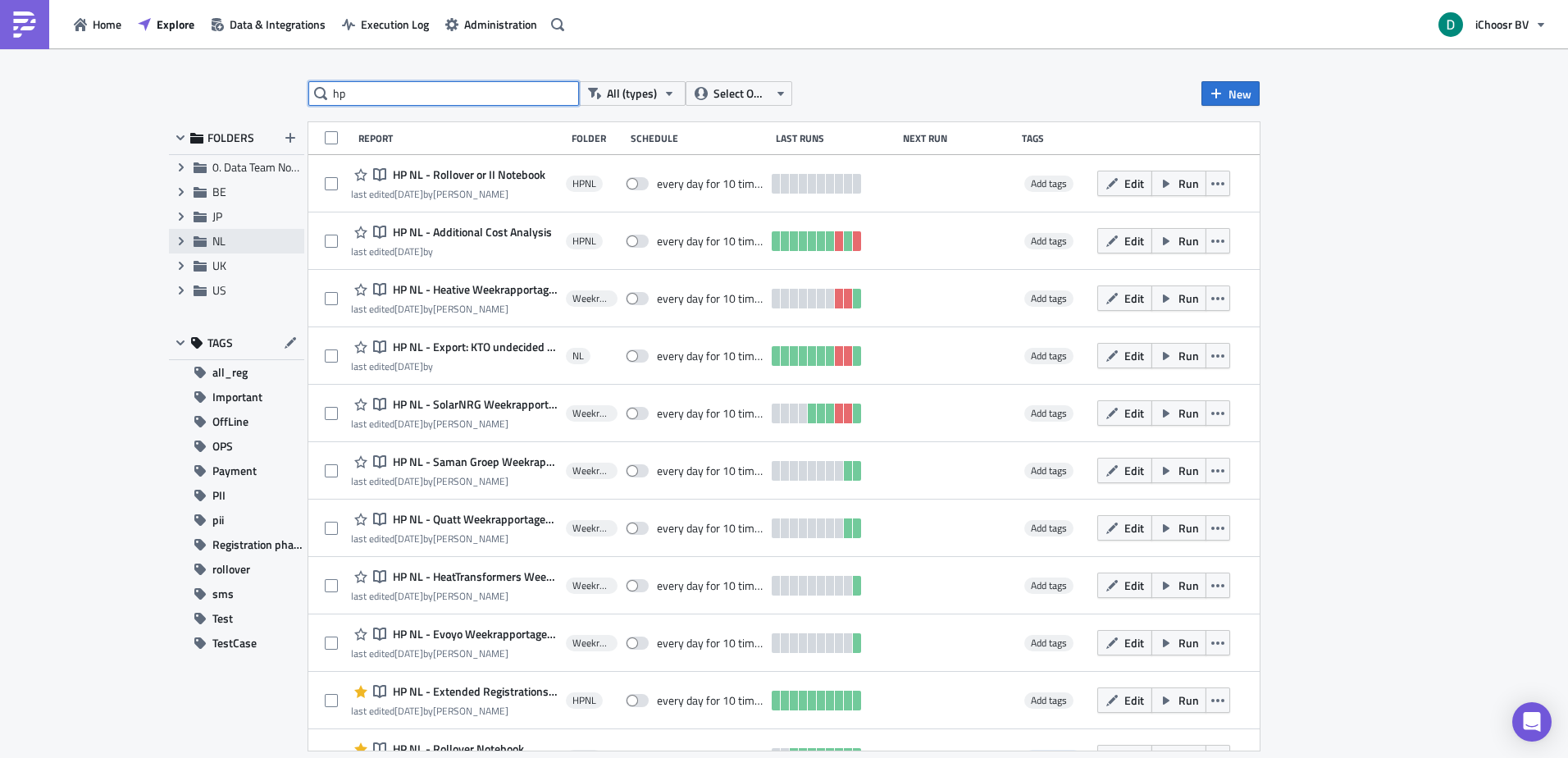
type input "hp"
click at [204, 239] on icon at bounding box center [200, 241] width 13 height 11
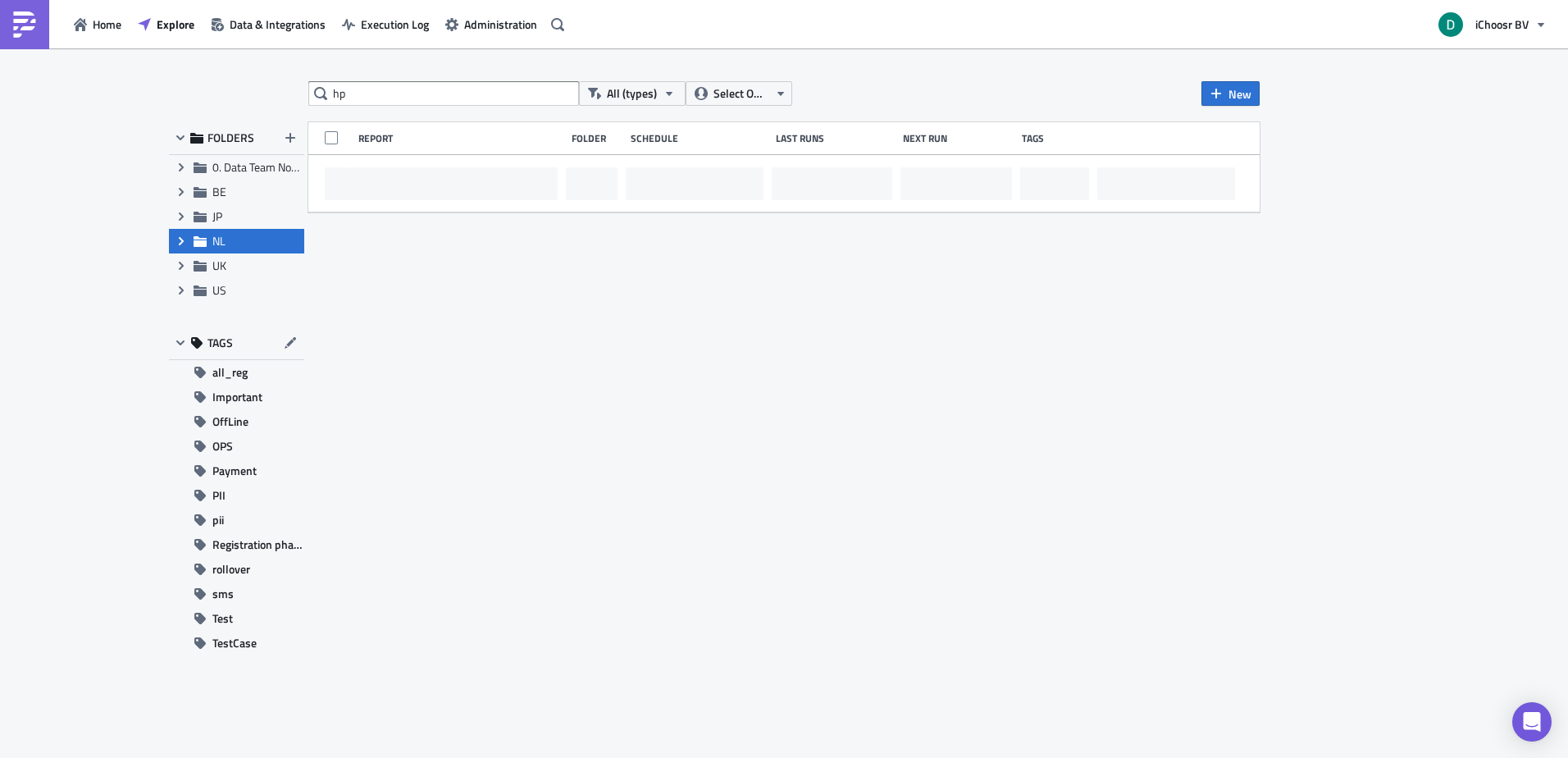
click at [178, 241] on icon "Expand group" at bounding box center [181, 242] width 13 height 13
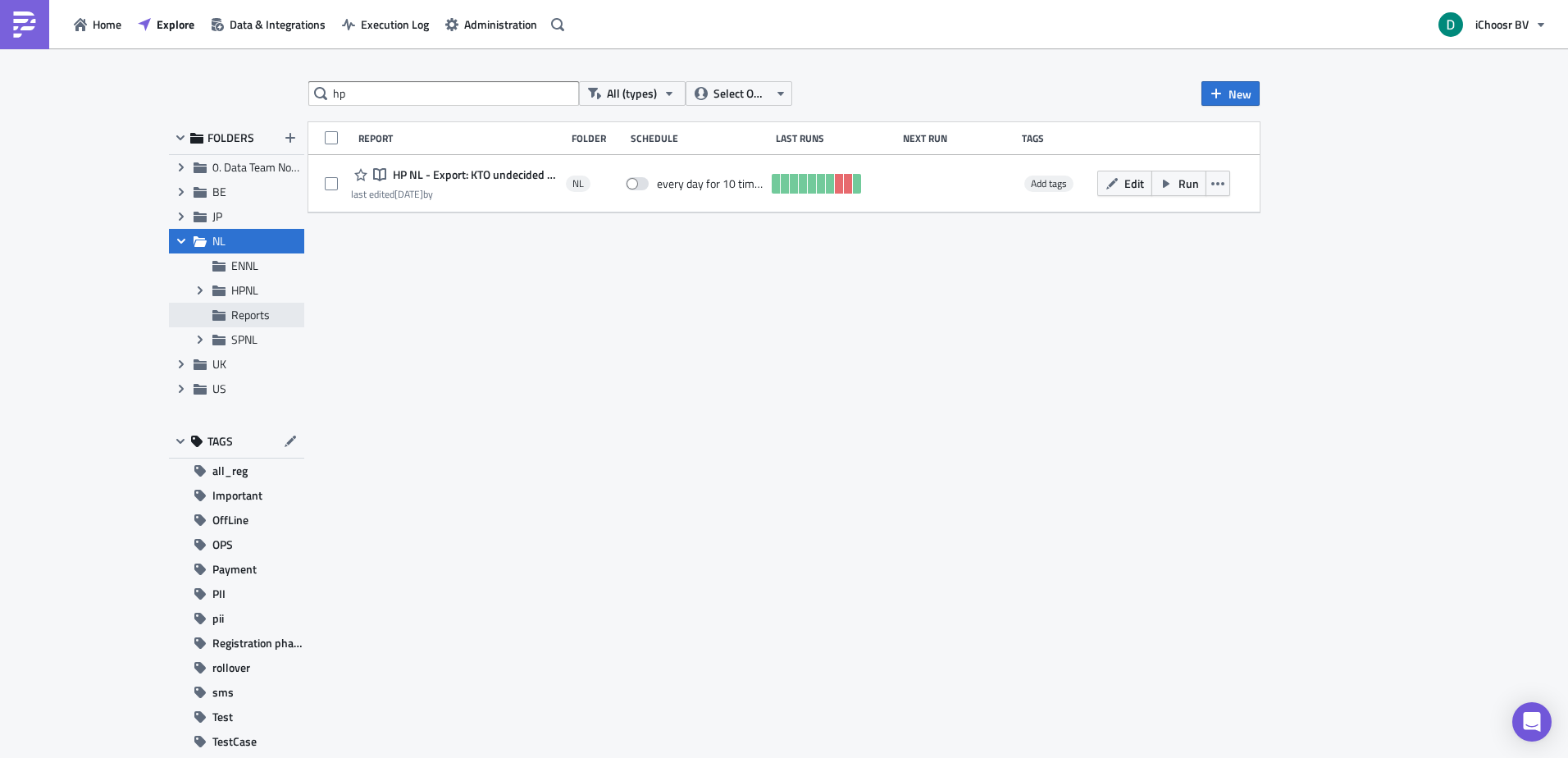
click at [252, 305] on div "Reports" at bounding box center [237, 315] width 136 height 25
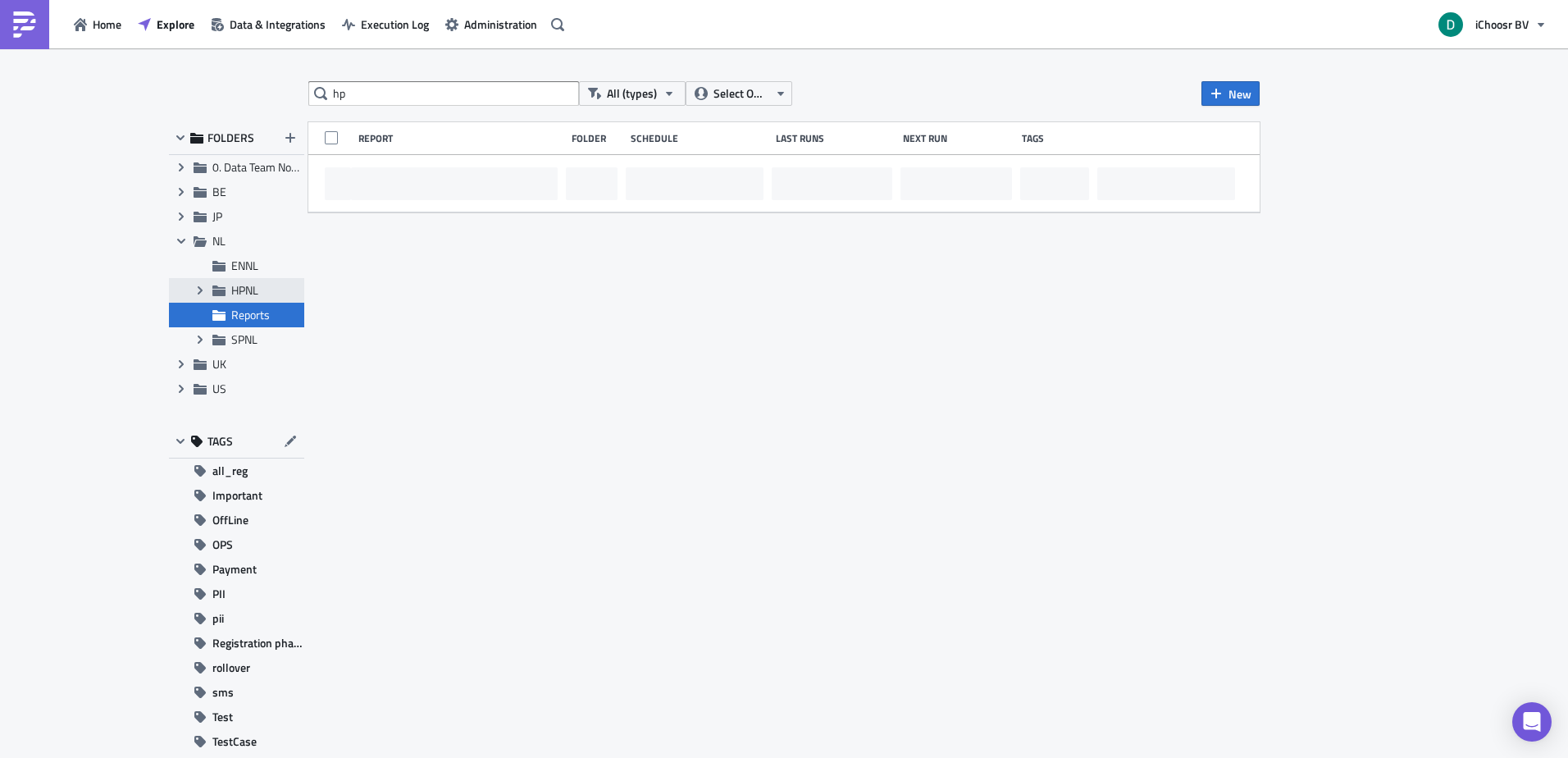
click at [248, 297] on span "HPNL" at bounding box center [244, 290] width 27 height 17
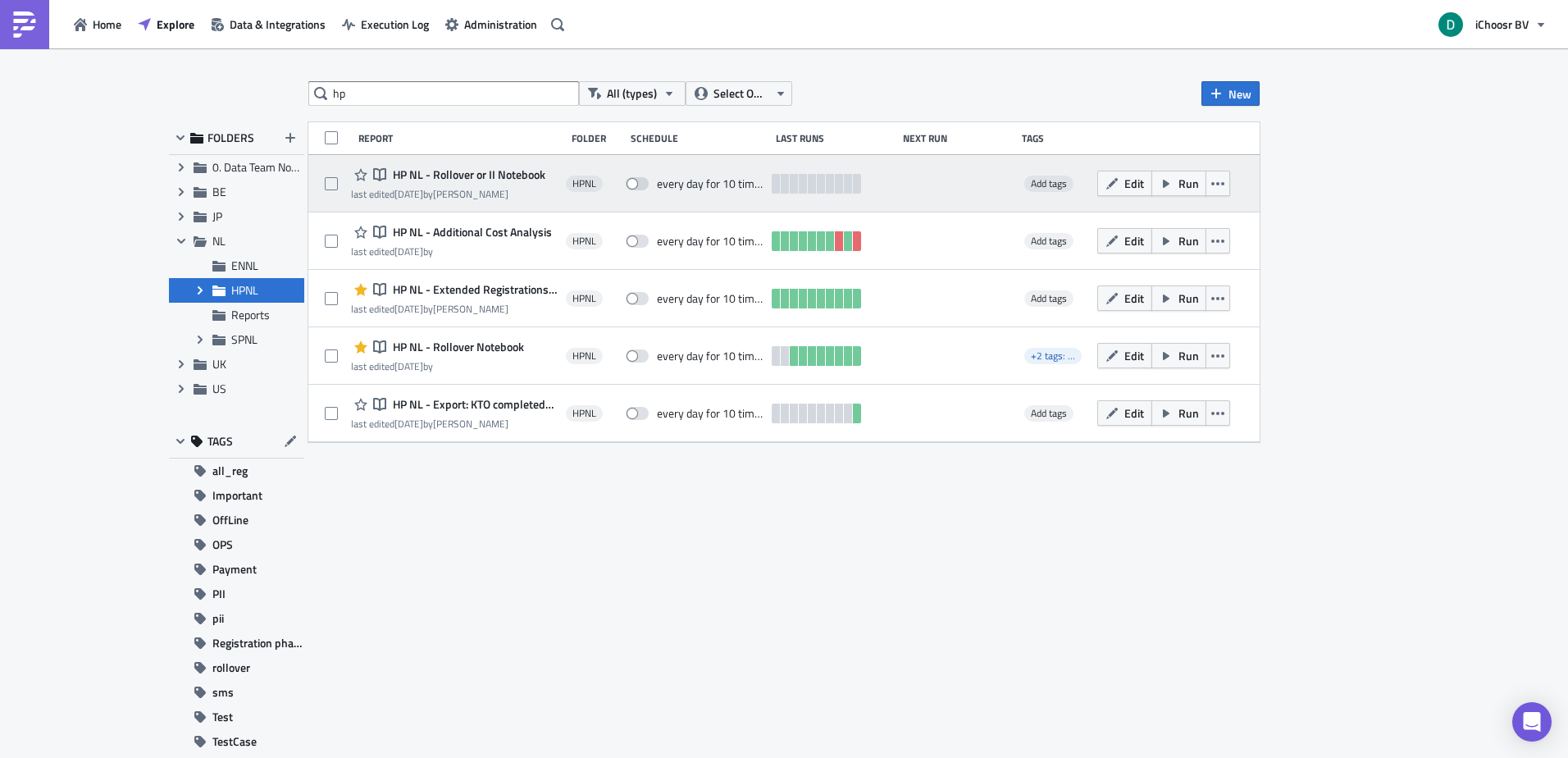
click at [447, 175] on span "HP NL - Rollover or II Notebook" at bounding box center [467, 174] width 157 height 14
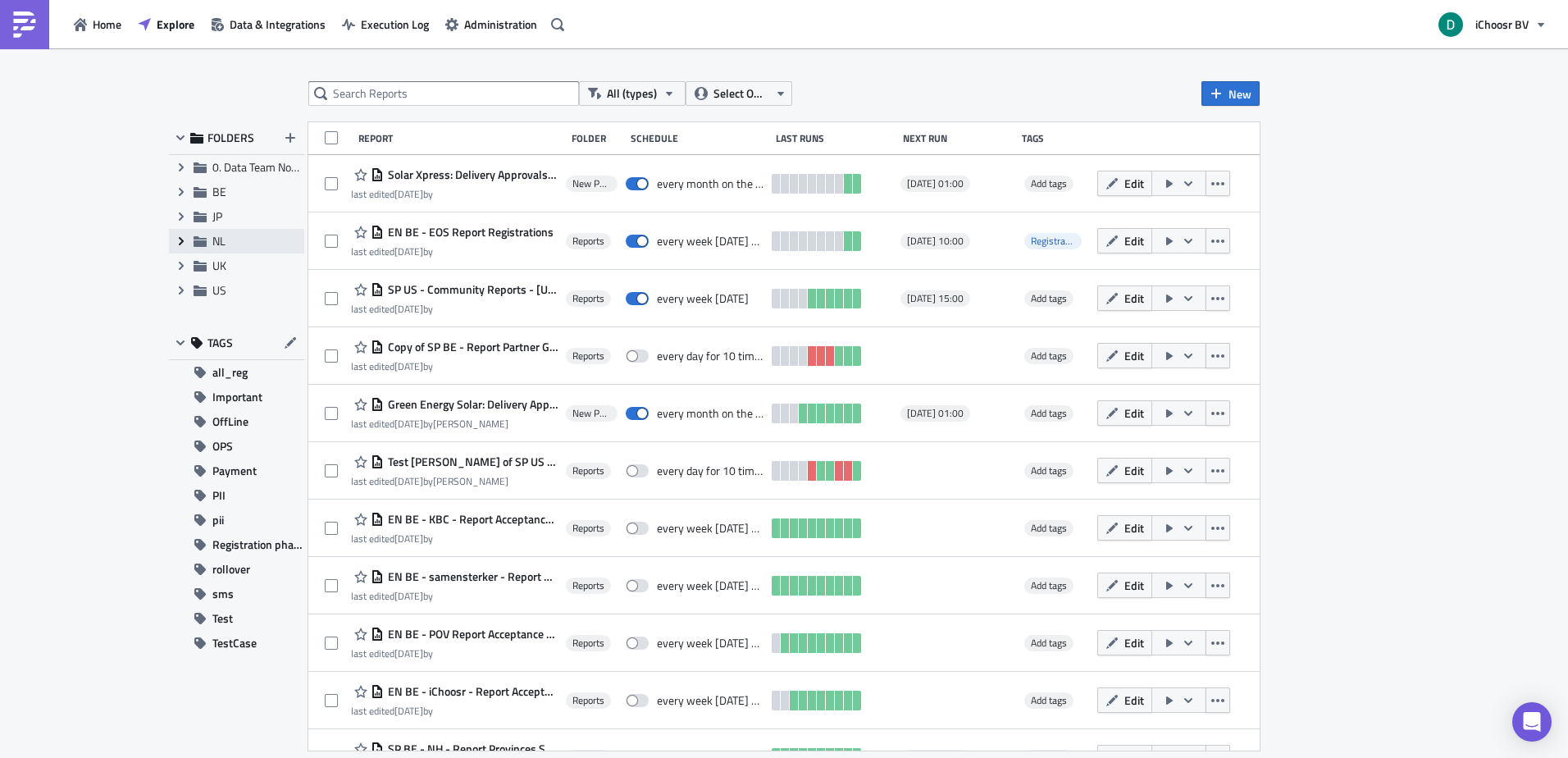
click at [179, 236] on icon "Expand group" at bounding box center [181, 242] width 13 height 13
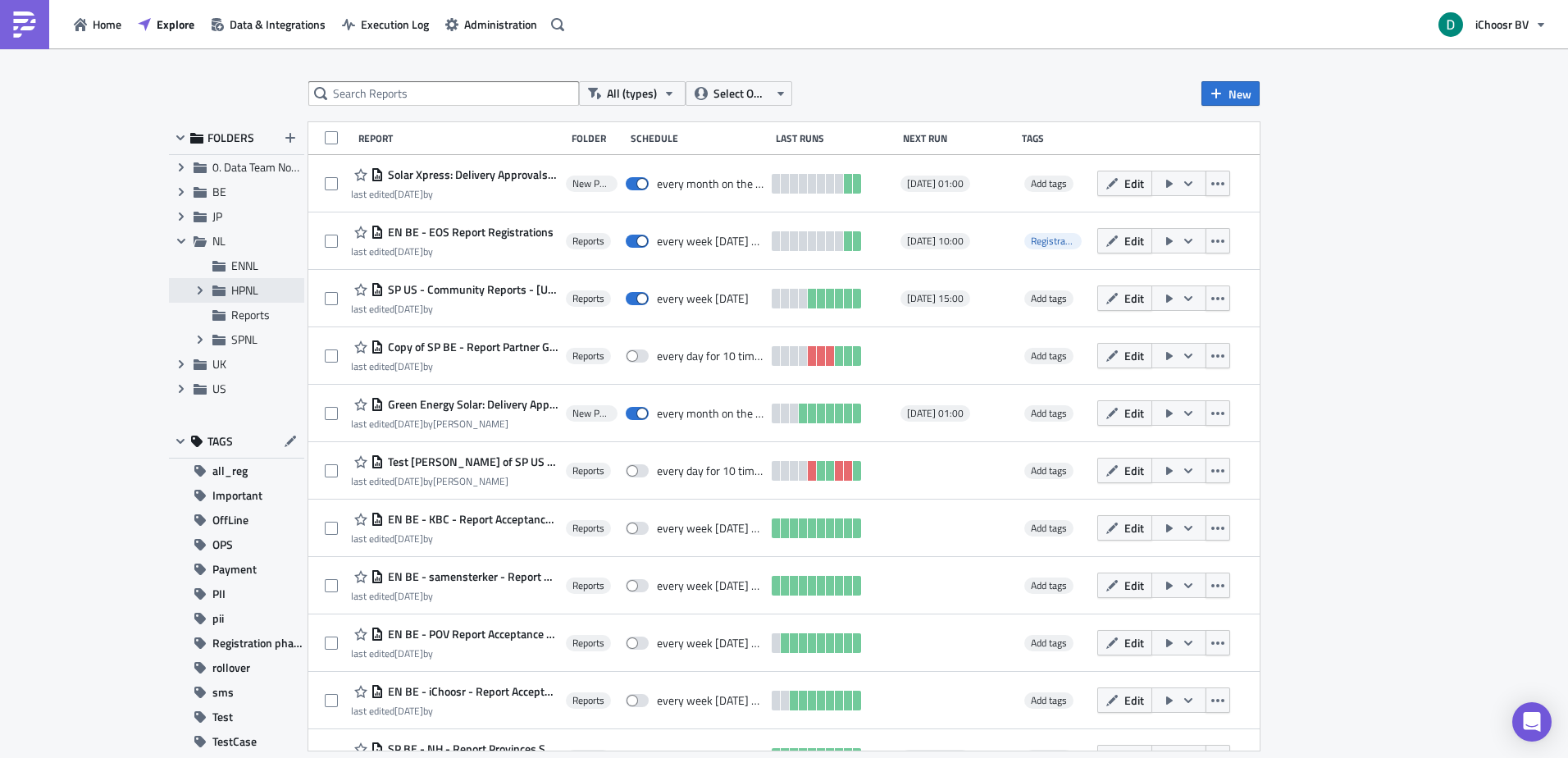
click at [240, 294] on span "HPNL" at bounding box center [244, 290] width 27 height 17
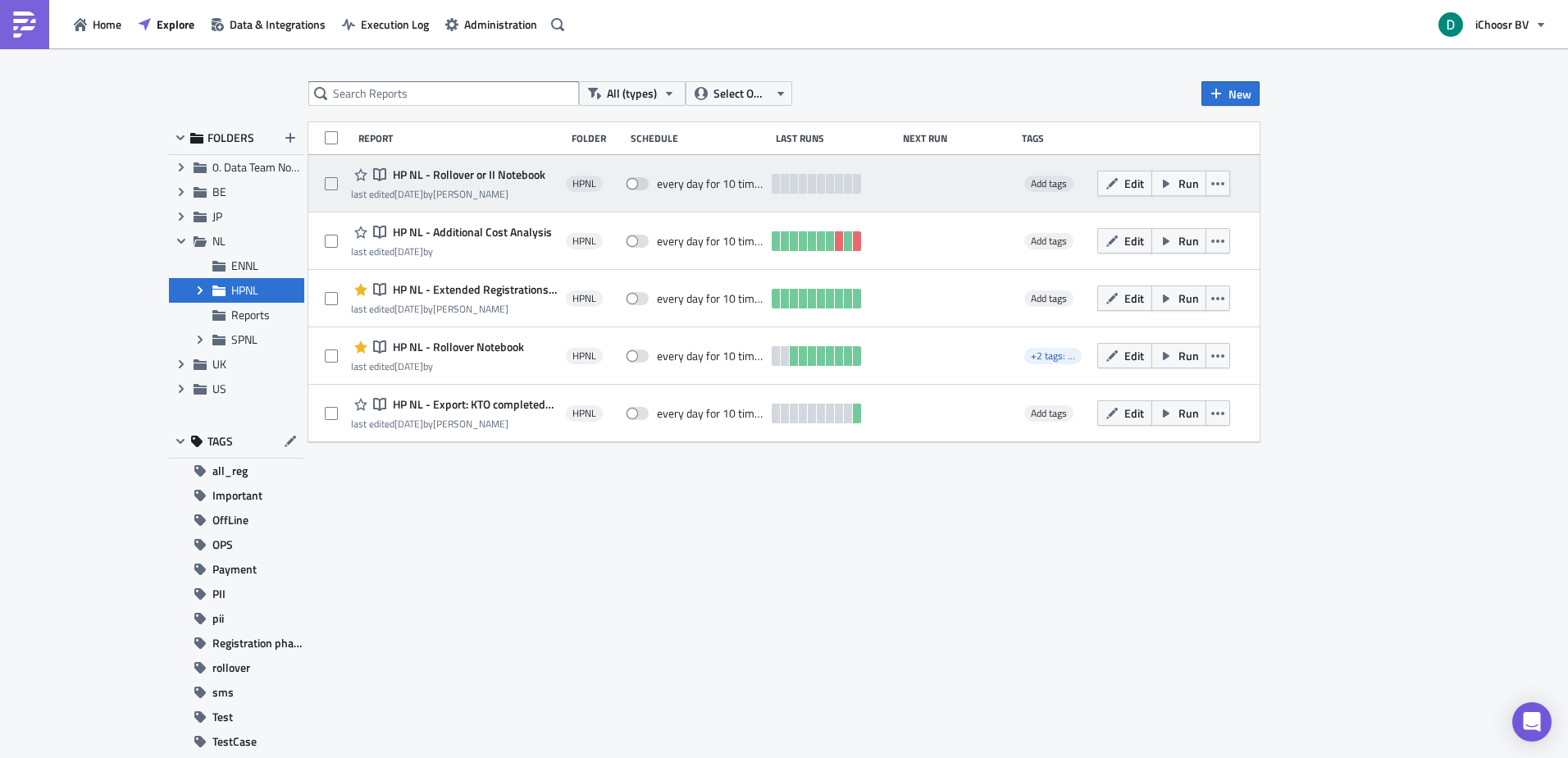
click at [504, 176] on span "HP NL - Rollover or II Notebook" at bounding box center [467, 174] width 157 height 14
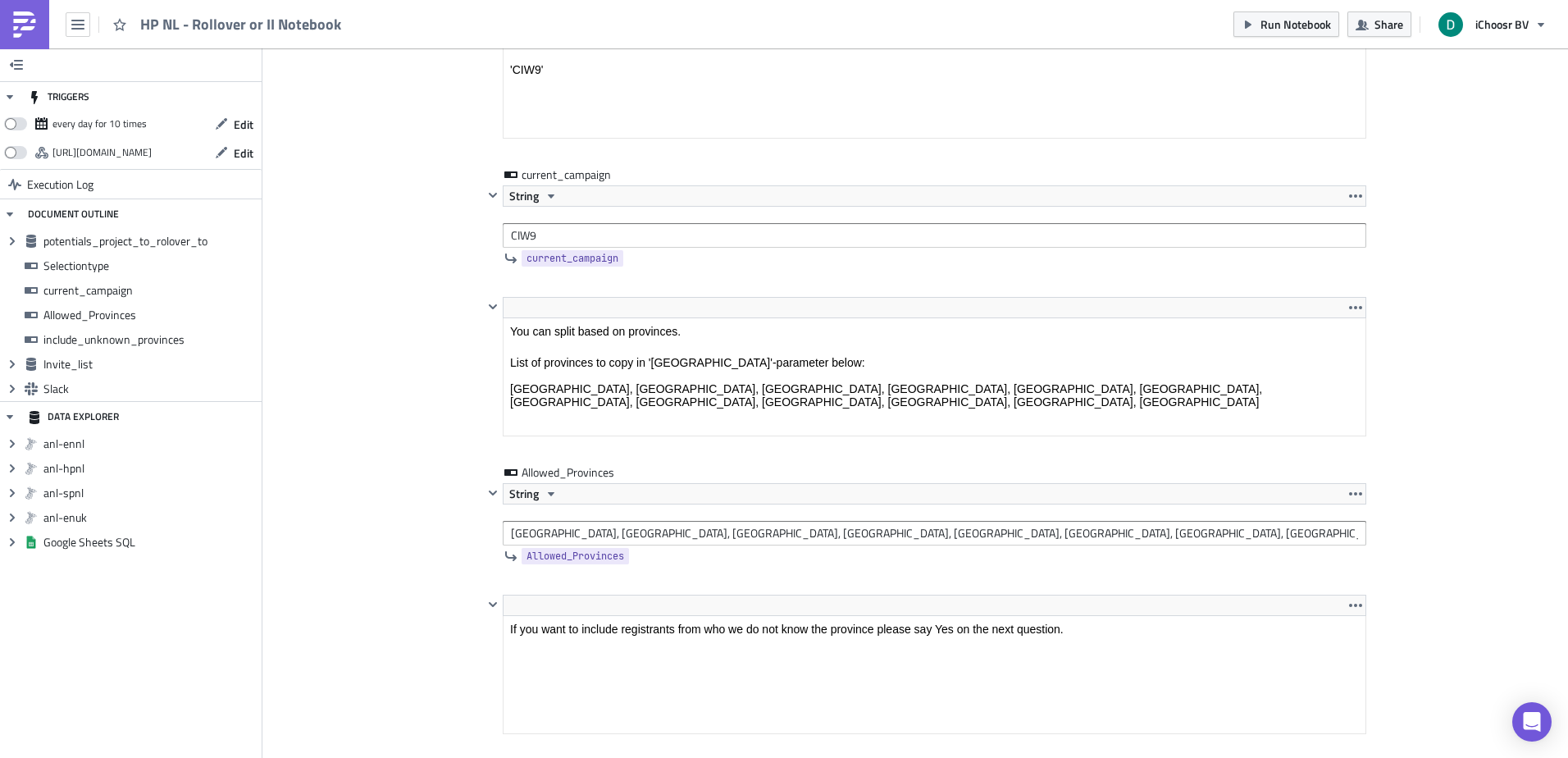
scroll to position [1641, 0]
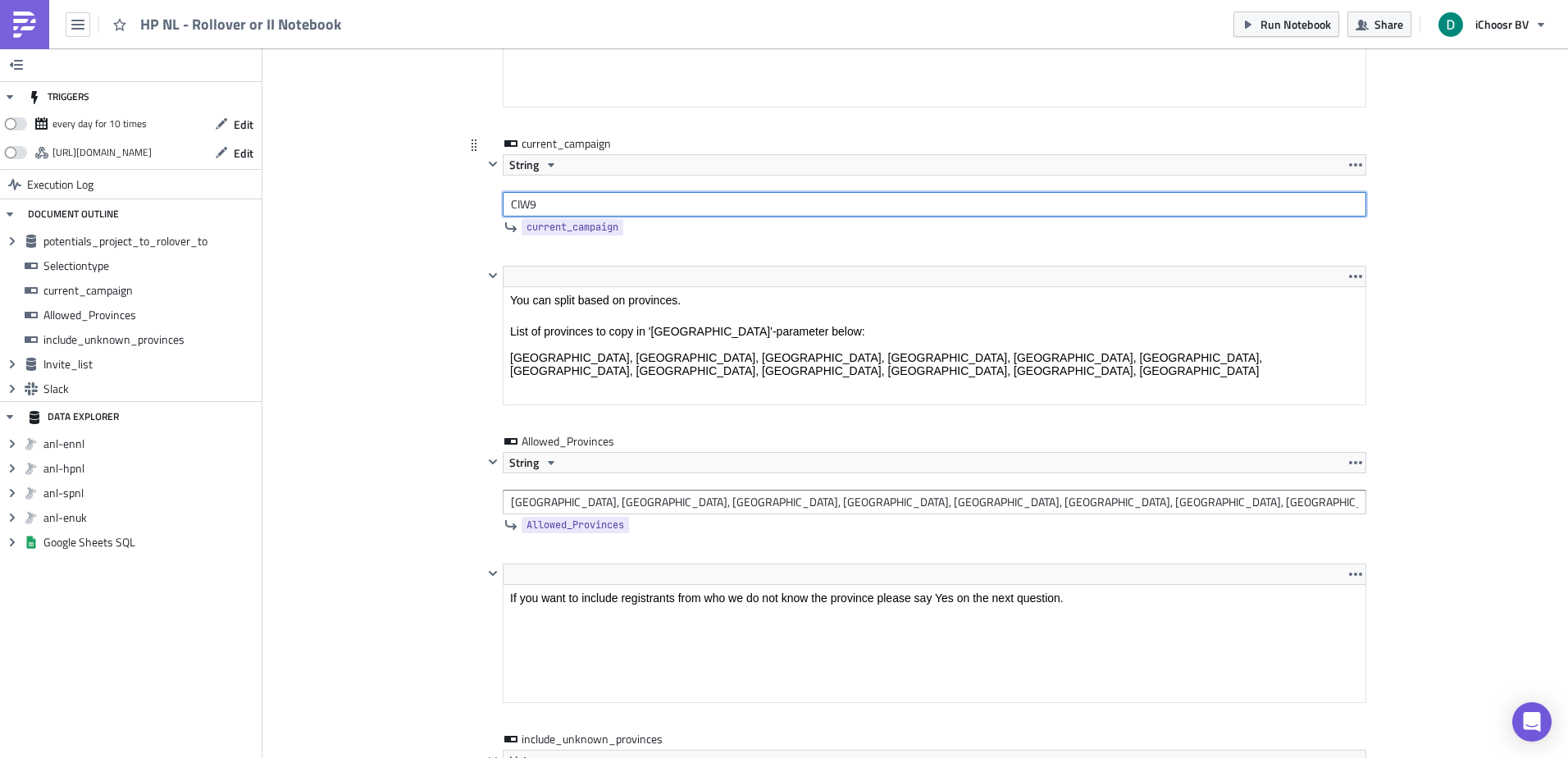
click at [526, 203] on input "CIW9" at bounding box center [934, 204] width 864 height 25
type input "CIW11"
click at [408, 373] on div "Add Image HPNL Execution Log HP NL - Rollover or II Notebook <p>This notebook i…" at bounding box center [915, 463] width 1306 height 4112
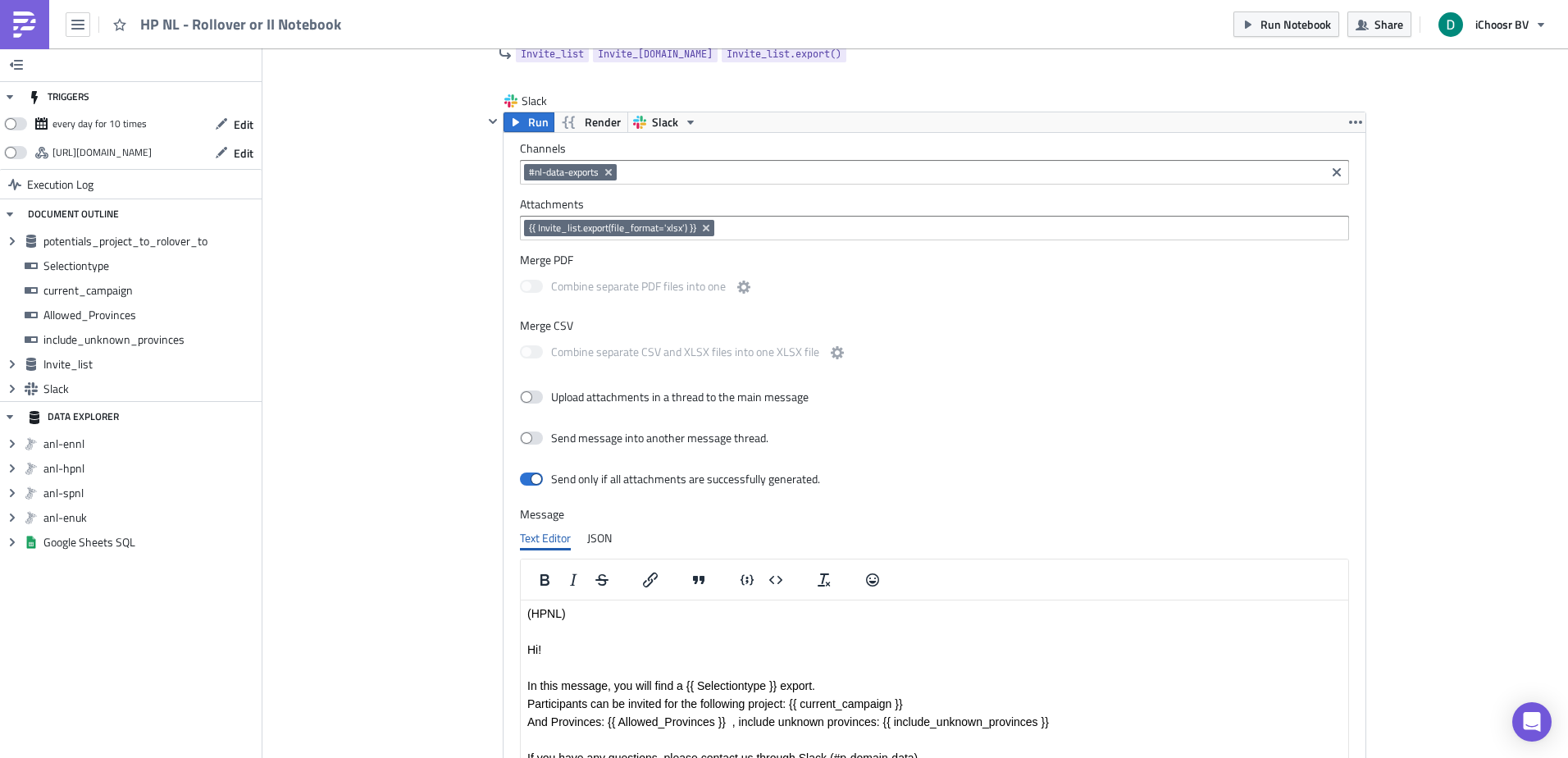
scroll to position [3199, 0]
click at [745, 230] on input at bounding box center [1031, 226] width 625 height 16
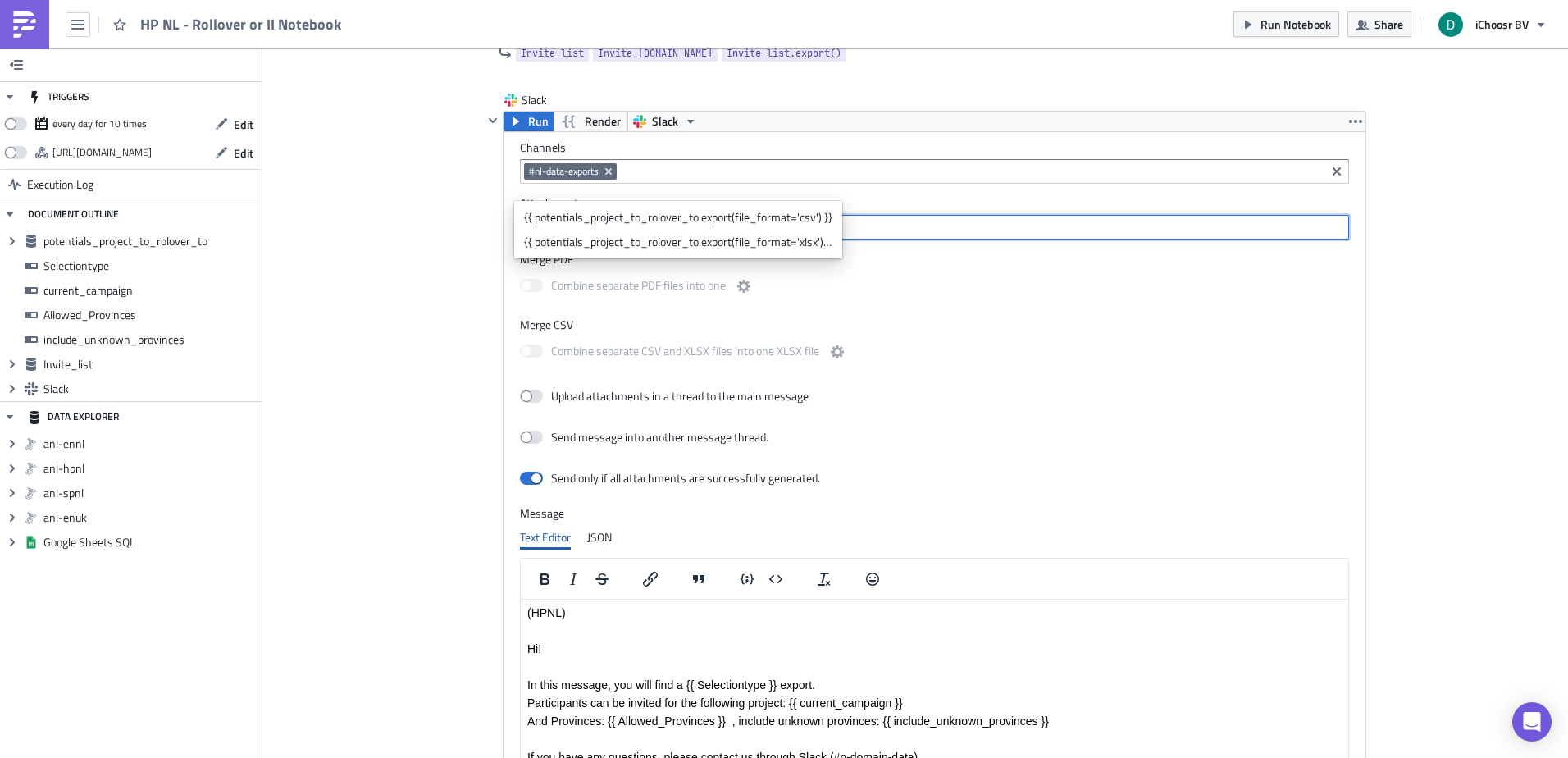
scroll to position [3400, 0]
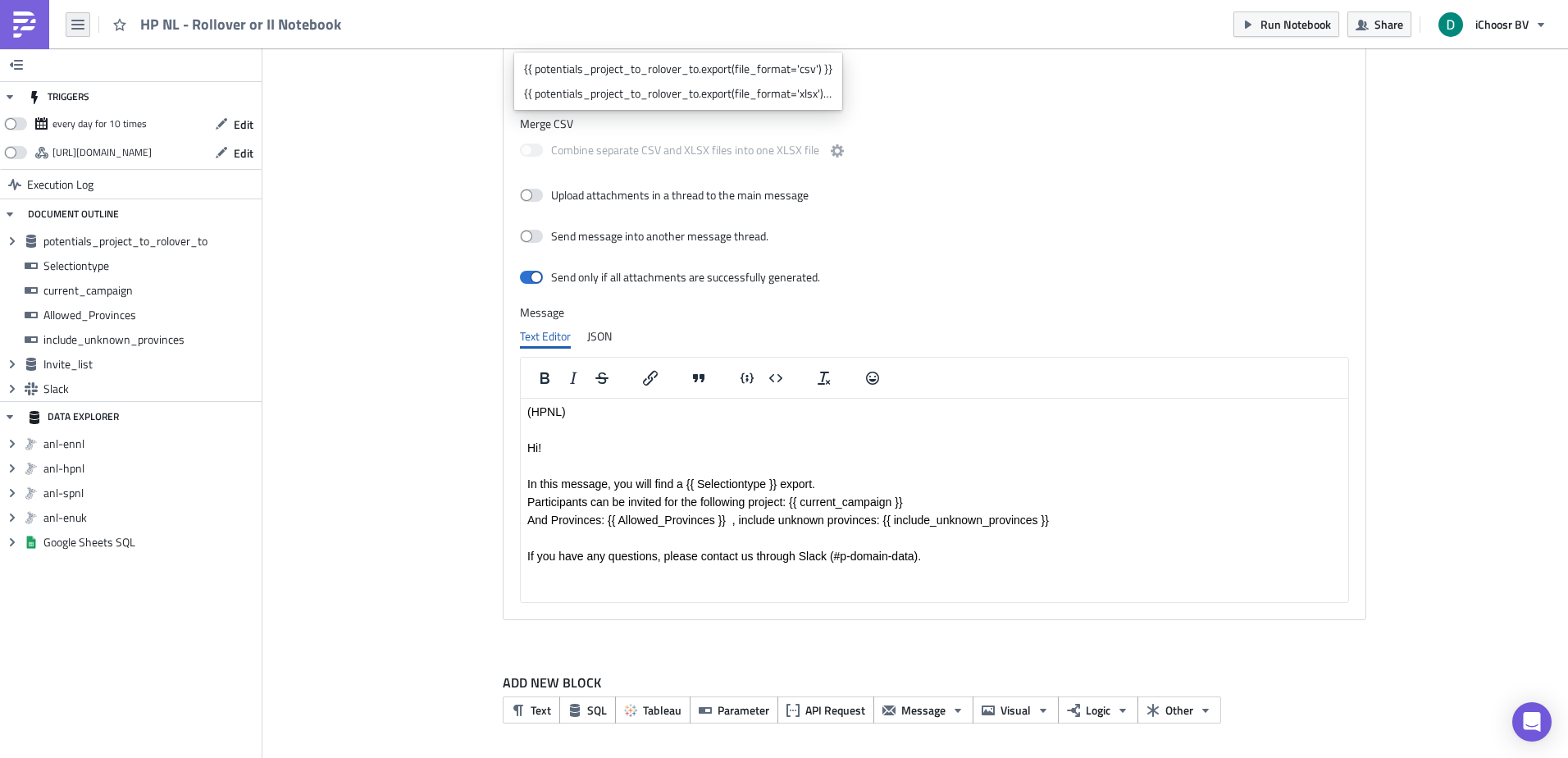
click at [71, 19] on button "button" at bounding box center [78, 25] width 25 height 25
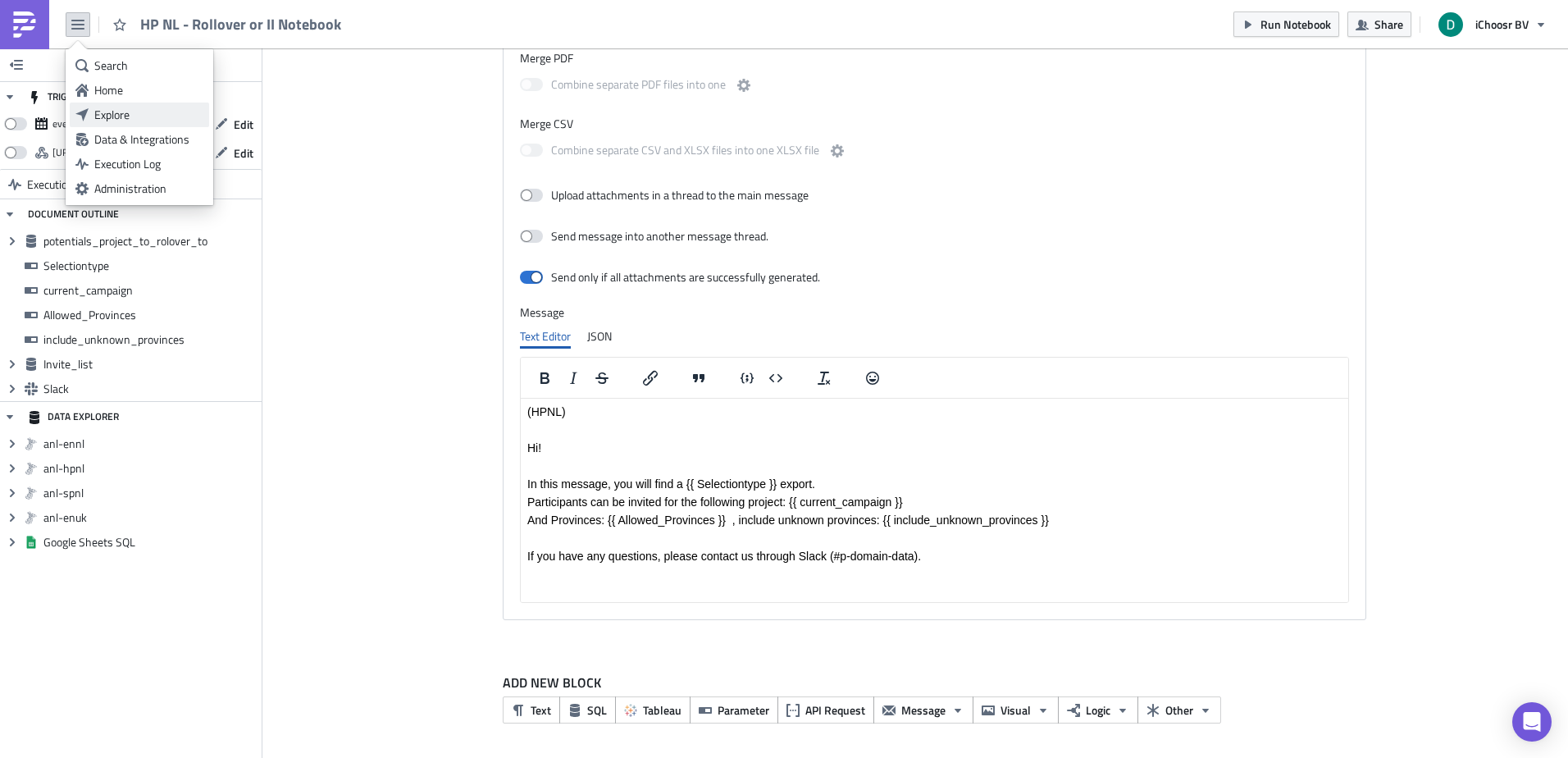
click at [119, 109] on div "Explore" at bounding box center [149, 115] width 109 height 16
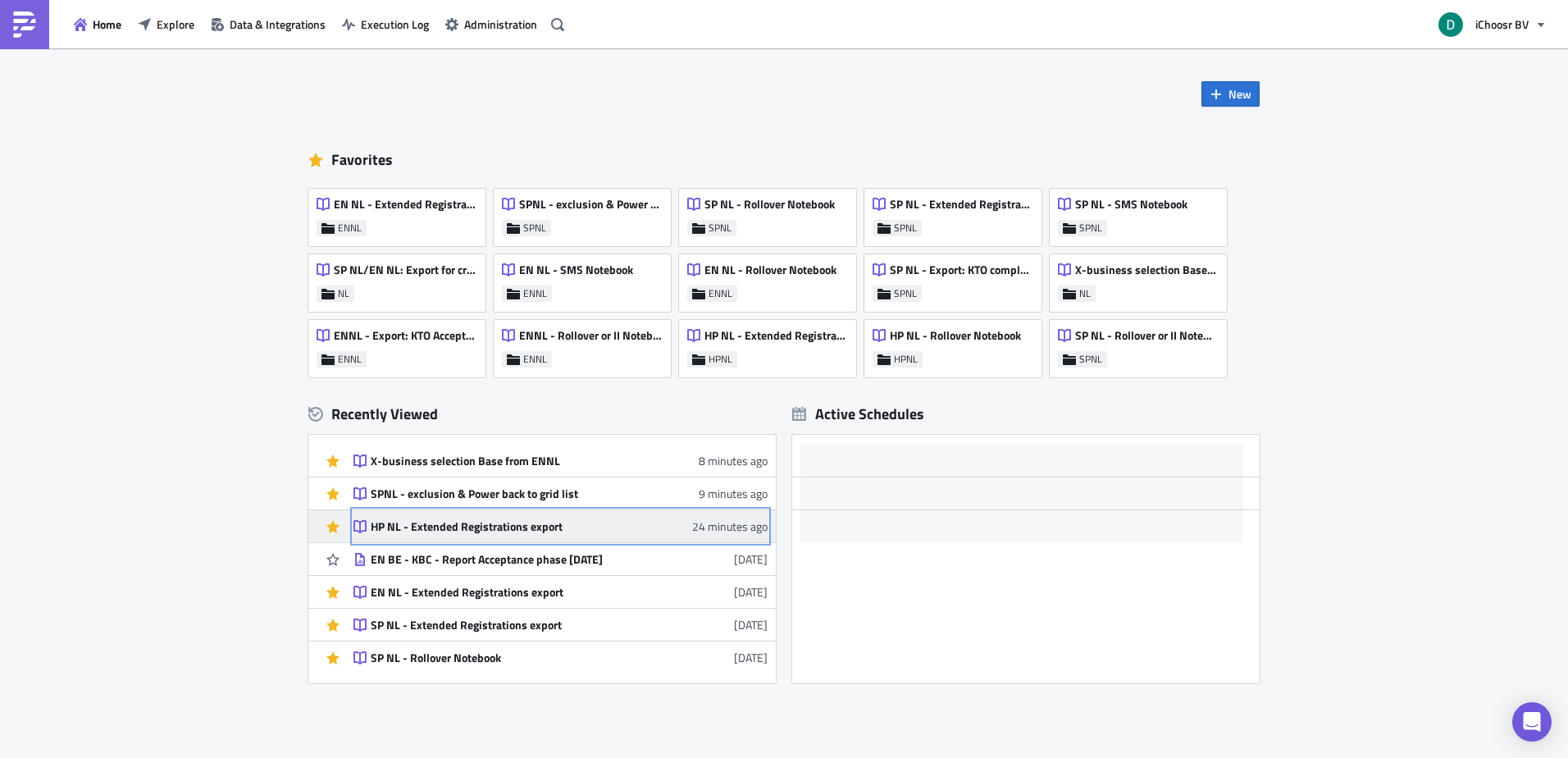
click at [456, 528] on div "HP NL - Extended Registrations export" at bounding box center [513, 526] width 287 height 14
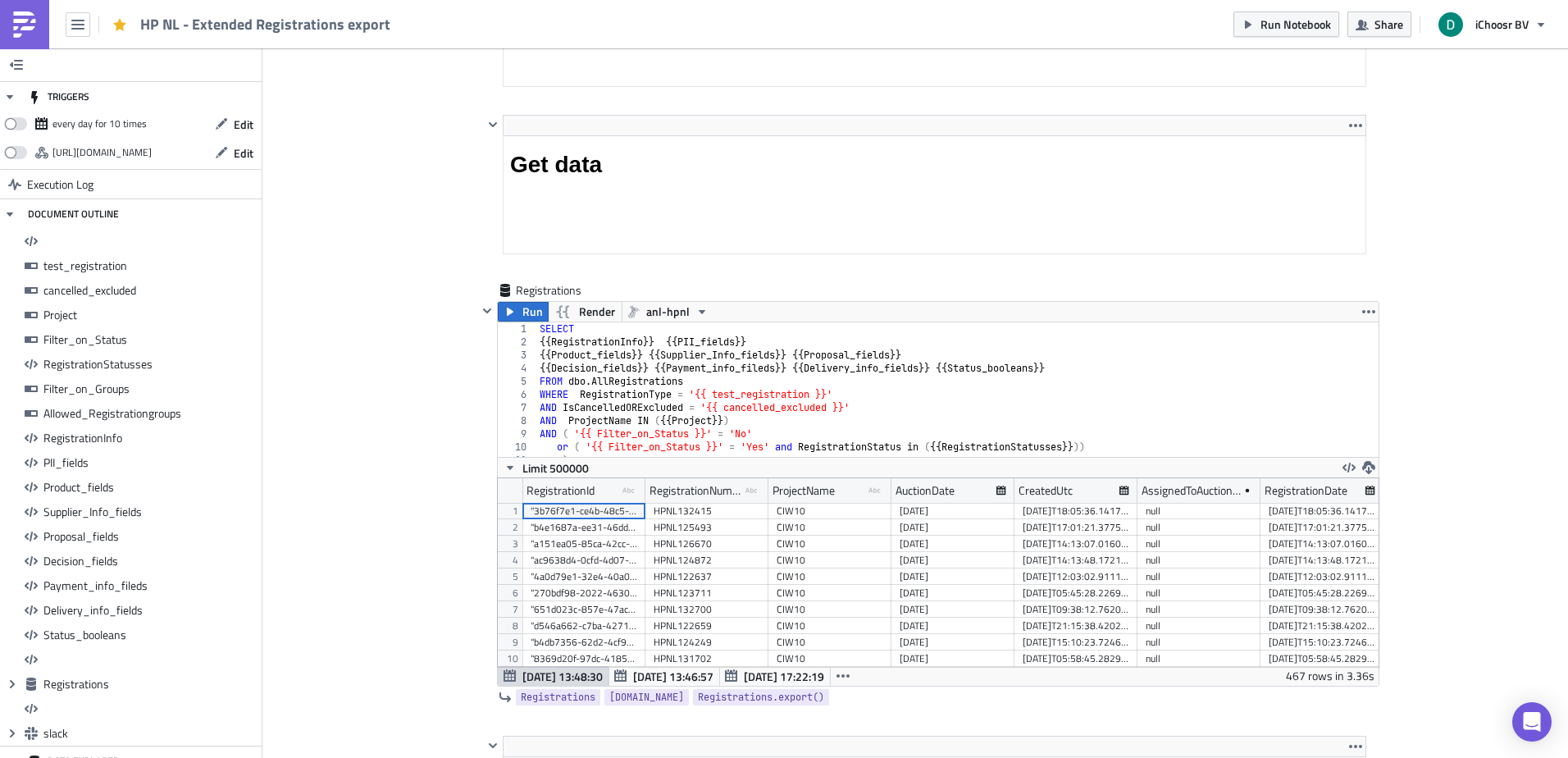
scroll to position [12633, 0]
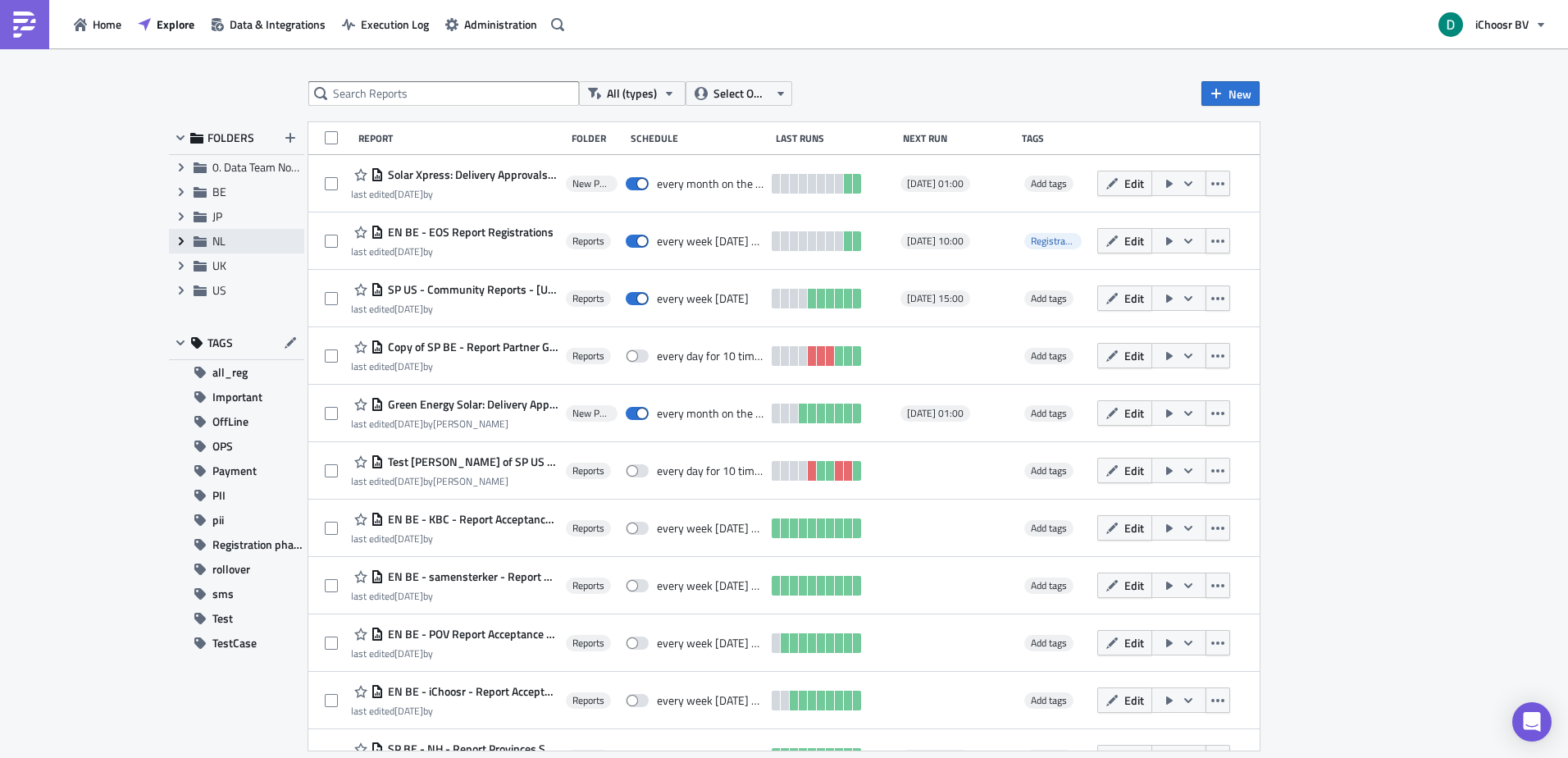
click at [189, 244] on span "Expand group" at bounding box center [181, 242] width 25 height 25
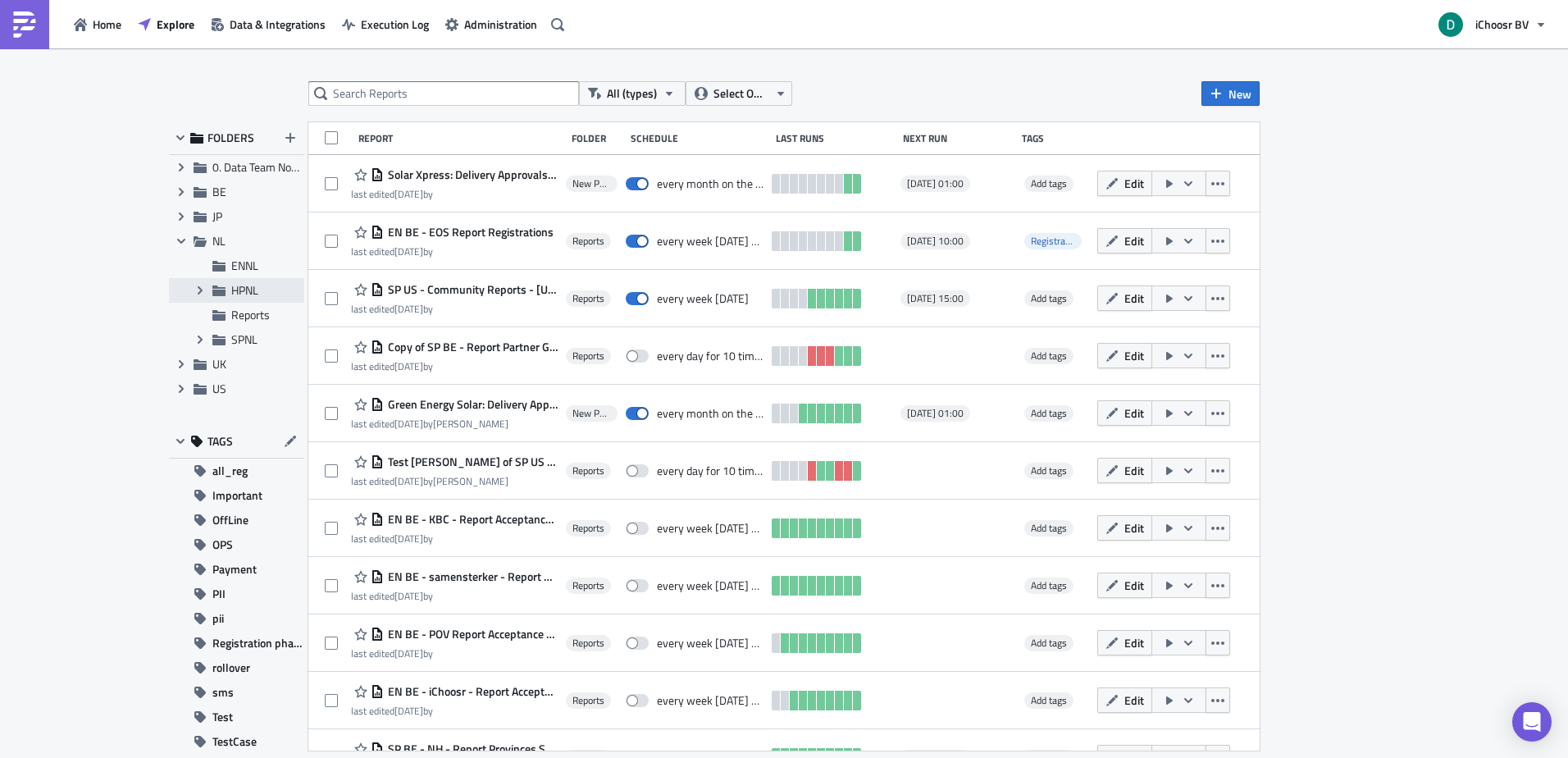
click at [232, 292] on span "HPNL" at bounding box center [244, 290] width 27 height 17
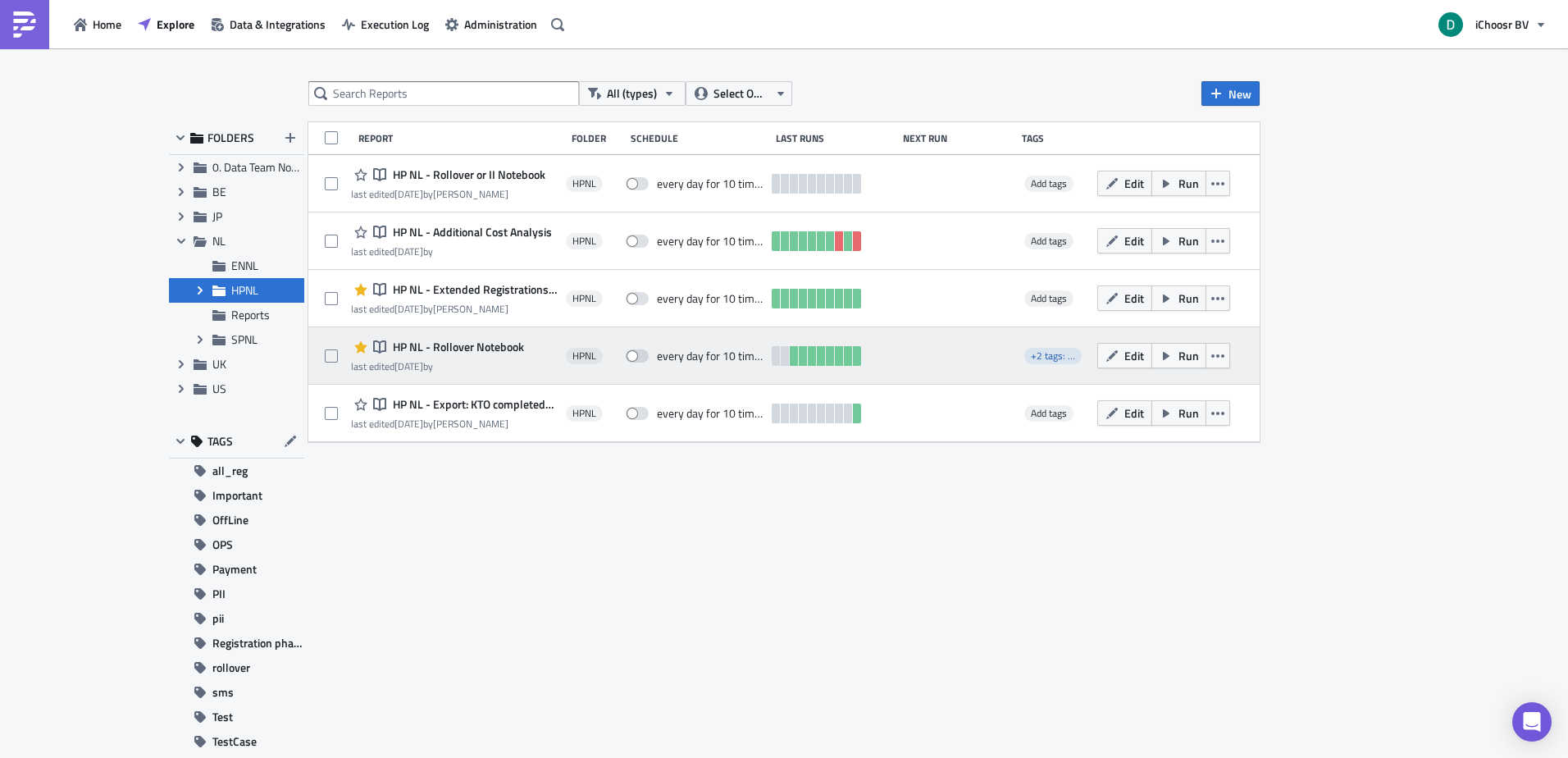
click at [475, 348] on span "HP NL - Rollover Notebook" at bounding box center [456, 347] width 136 height 14
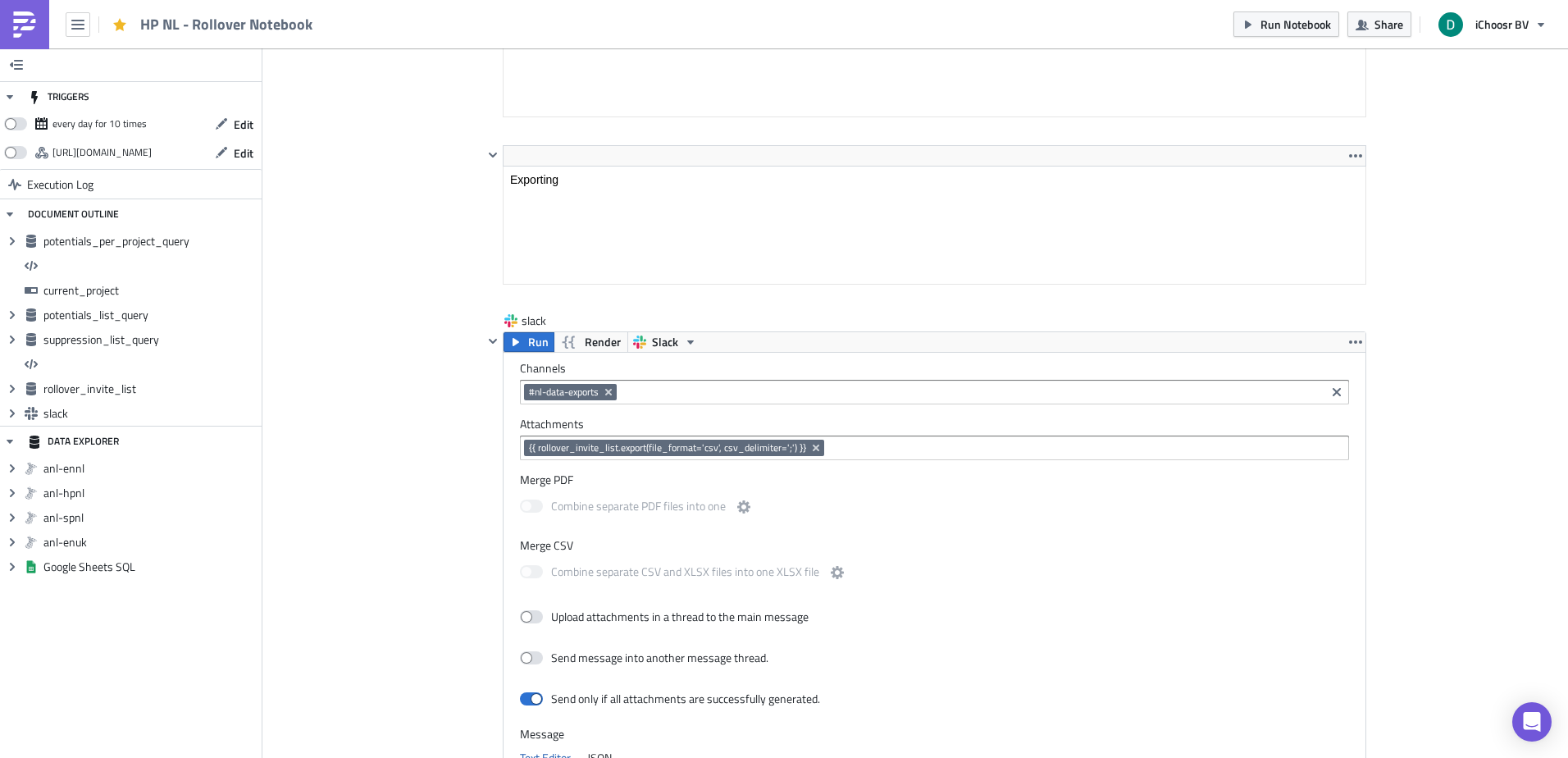
scroll to position [5004, 0]
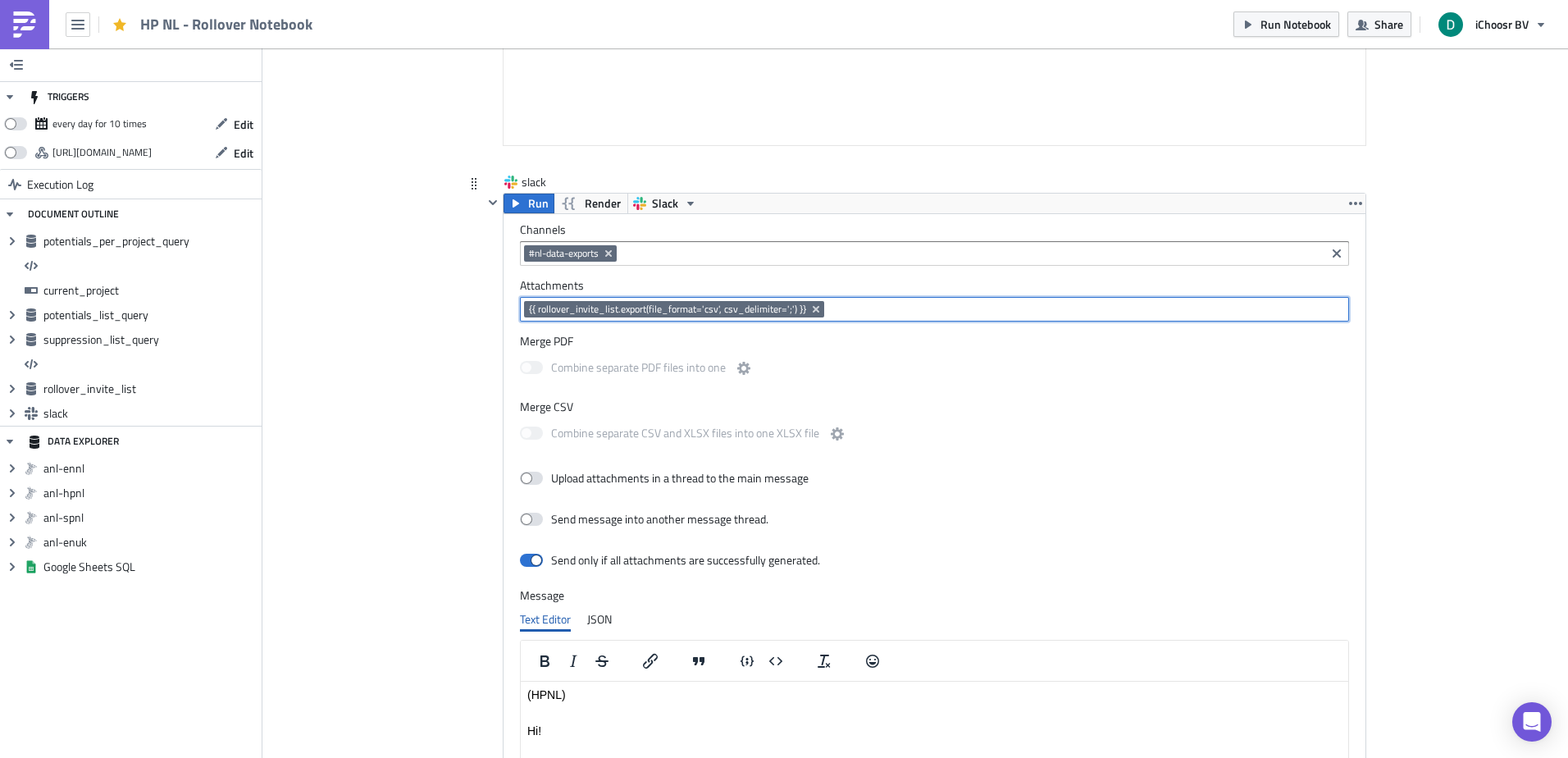
click at [853, 313] on input at bounding box center [1086, 308] width 515 height 16
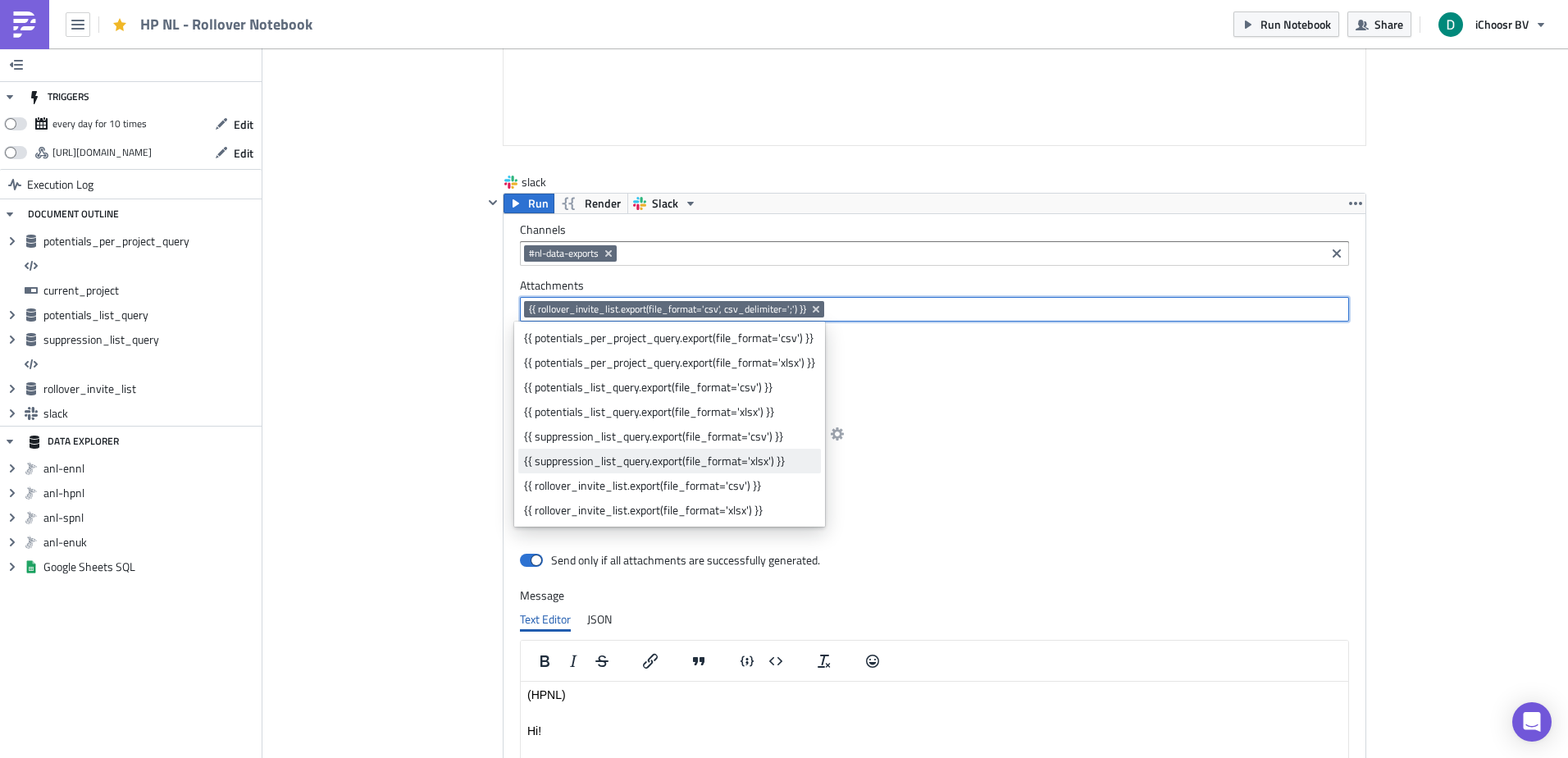
click at [543, 460] on div "{{ suppression_list_query.export(file_format='xlsx') }}" at bounding box center [669, 460] width 291 height 16
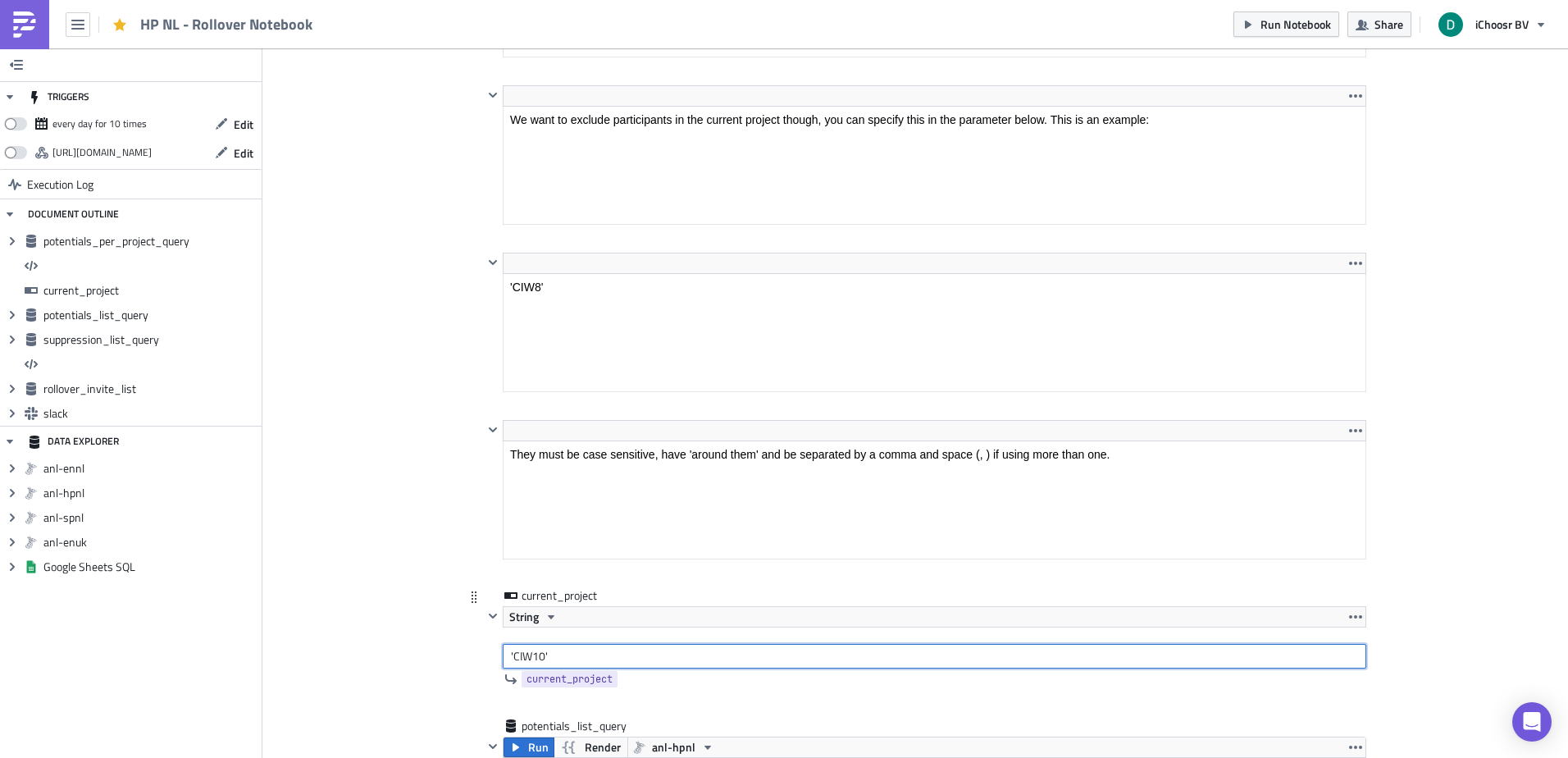
click at [539, 656] on input "'CIW10'" at bounding box center [934, 657] width 864 height 25
drag, startPoint x: 536, startPoint y: 648, endPoint x: 540, endPoint y: 656, distance: 8.9
click at [540, 656] on input "'CIW11'" at bounding box center [934, 657] width 864 height 25
type input "'CIW10'"
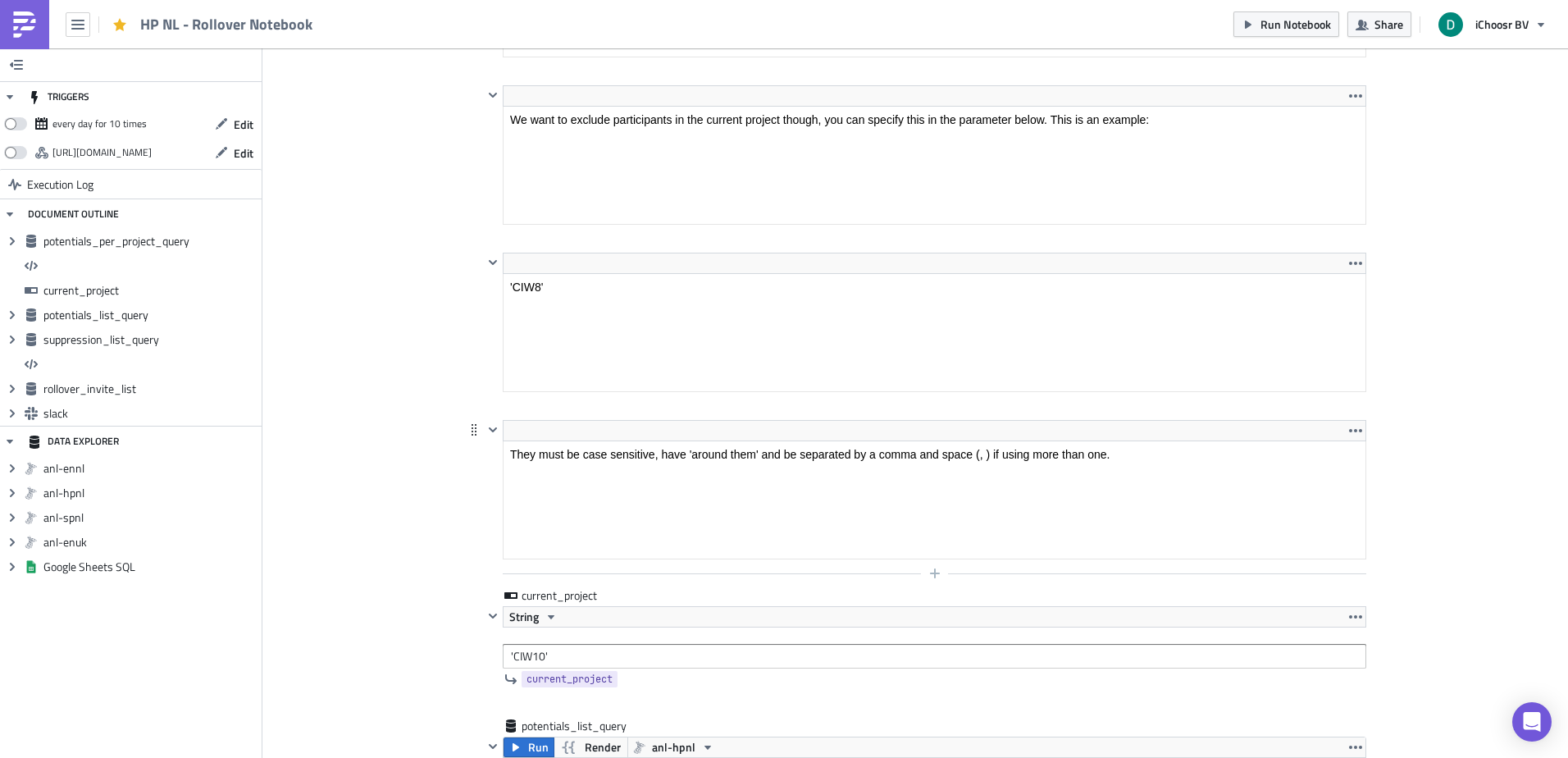
click at [483, 573] on div at bounding box center [924, 573] width 883 height 20
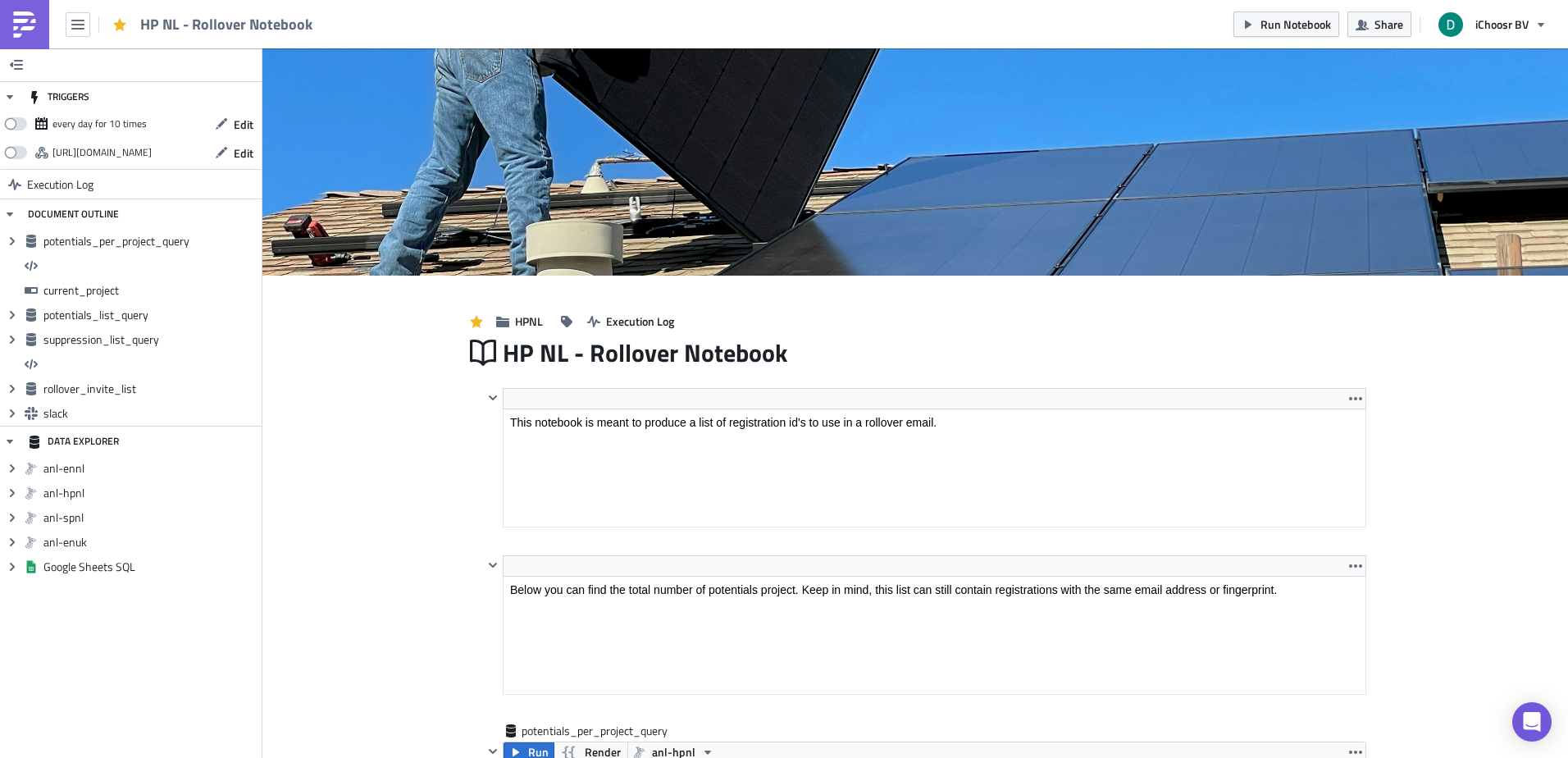
click at [1266, 9] on div "Run Notebook Share iChoosr BV" at bounding box center [1394, 24] width 323 height 49
click at [288, 17] on span "HP NL - Rollover Notebook" at bounding box center [227, 24] width 174 height 19
drag, startPoint x: 288, startPoint y: 17, endPoint x: 167, endPoint y: 28, distance: 121.5
click at [167, 28] on span "HP NL - Rollover Notebook" at bounding box center [227, 24] width 174 height 19
drag, startPoint x: 167, startPoint y: 28, endPoint x: 155, endPoint y: 27, distance: 12.0
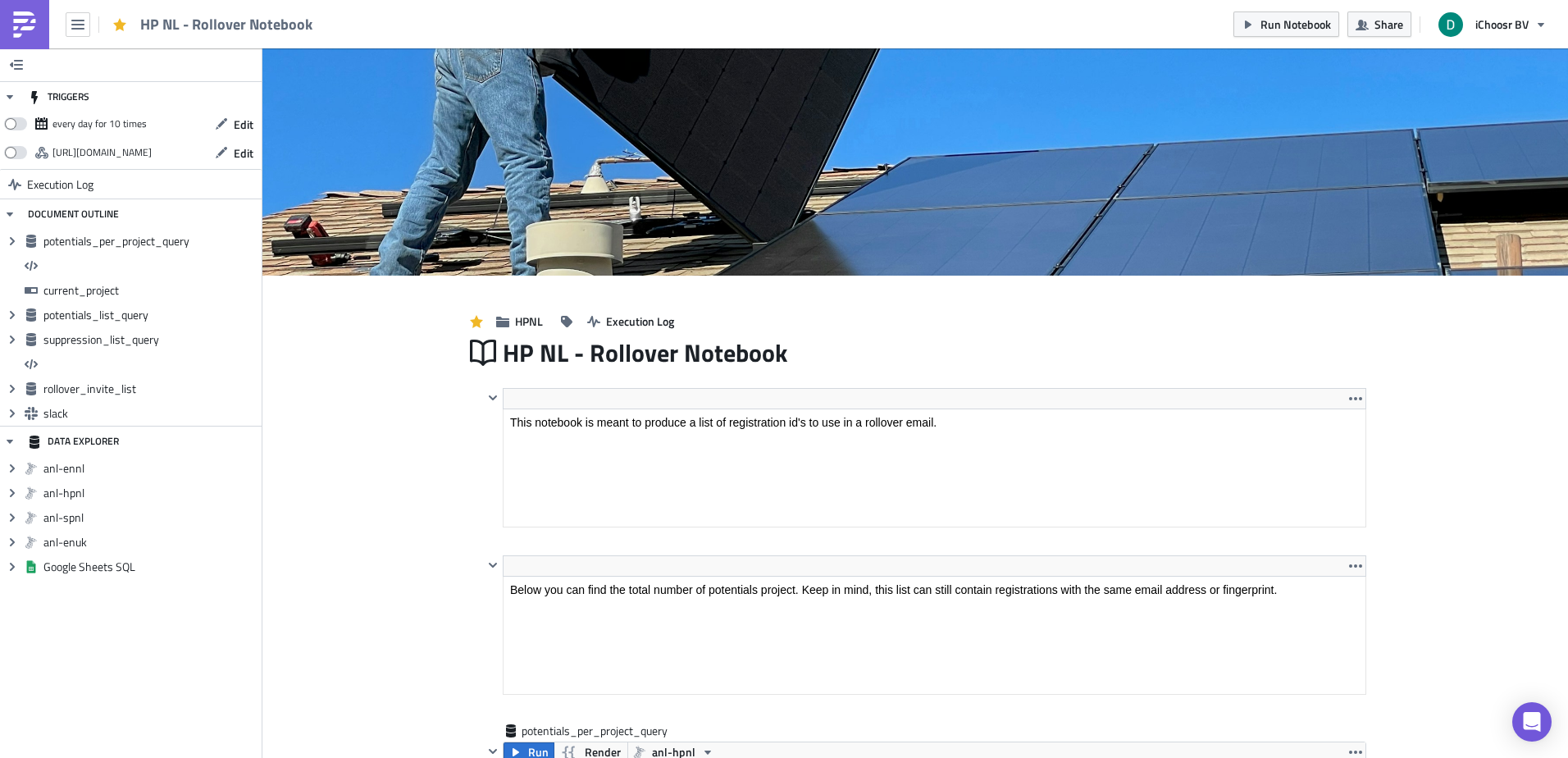
click at [155, 27] on span "HP NL - Rollover Notebook" at bounding box center [227, 24] width 174 height 19
drag, startPoint x: 155, startPoint y: 27, endPoint x: 266, endPoint y: 26, distance: 111.0
click at [266, 26] on span "HP NL - Rollover Notebook" at bounding box center [227, 24] width 174 height 19
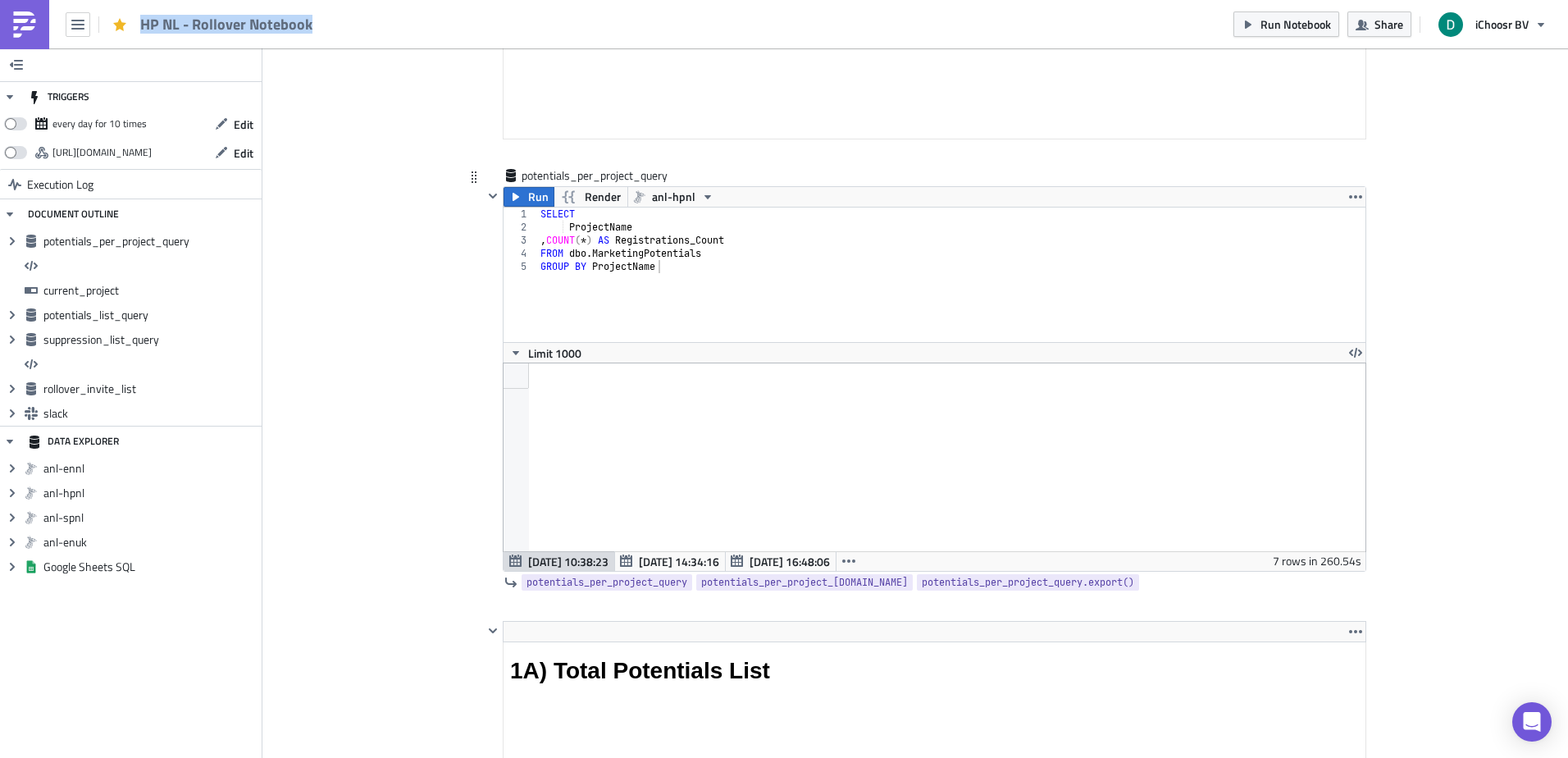
scroll to position [820, 0]
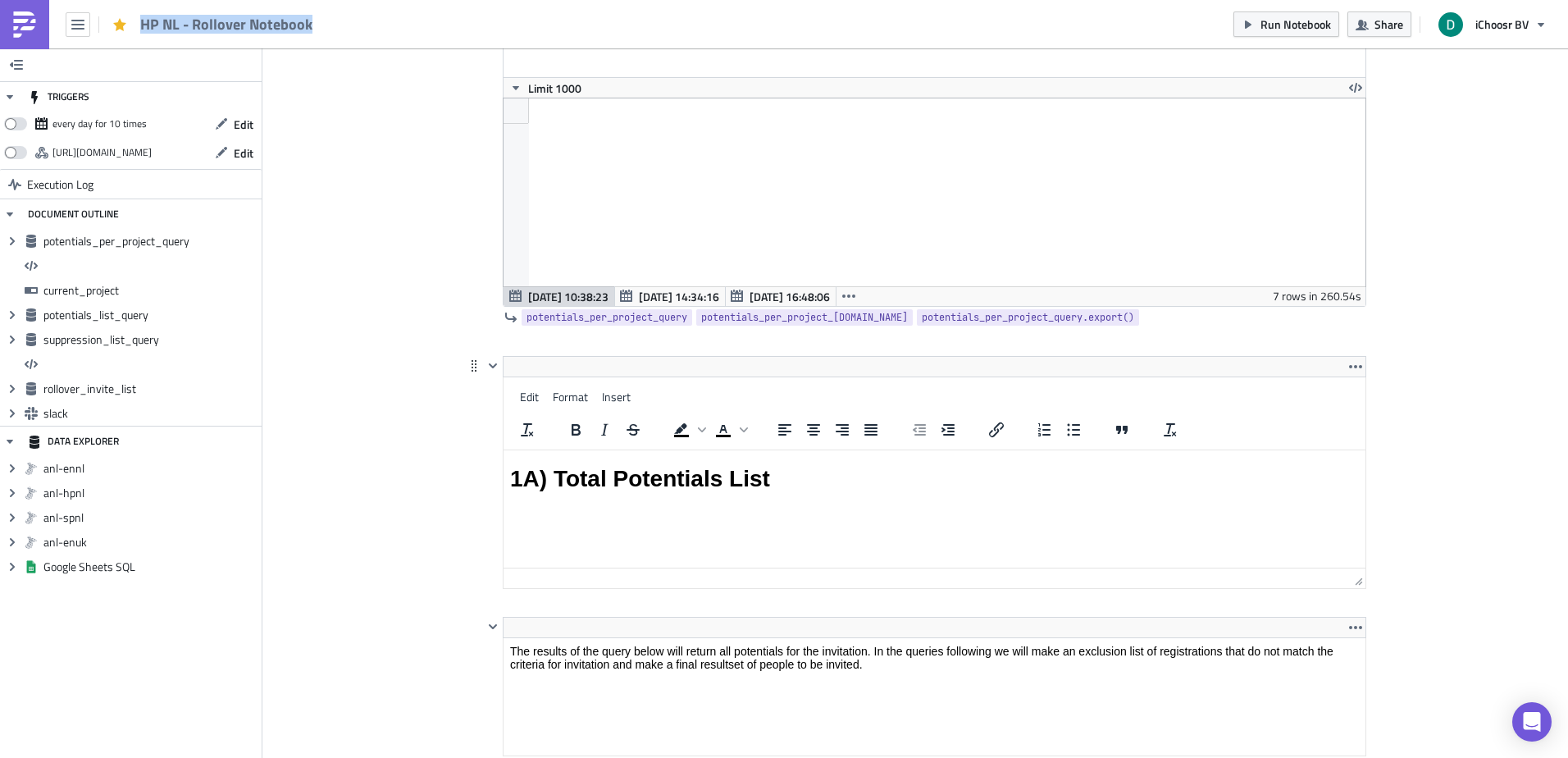
click at [504, 451] on html "1A) Total Potentials List" at bounding box center [934, 479] width 862 height 57
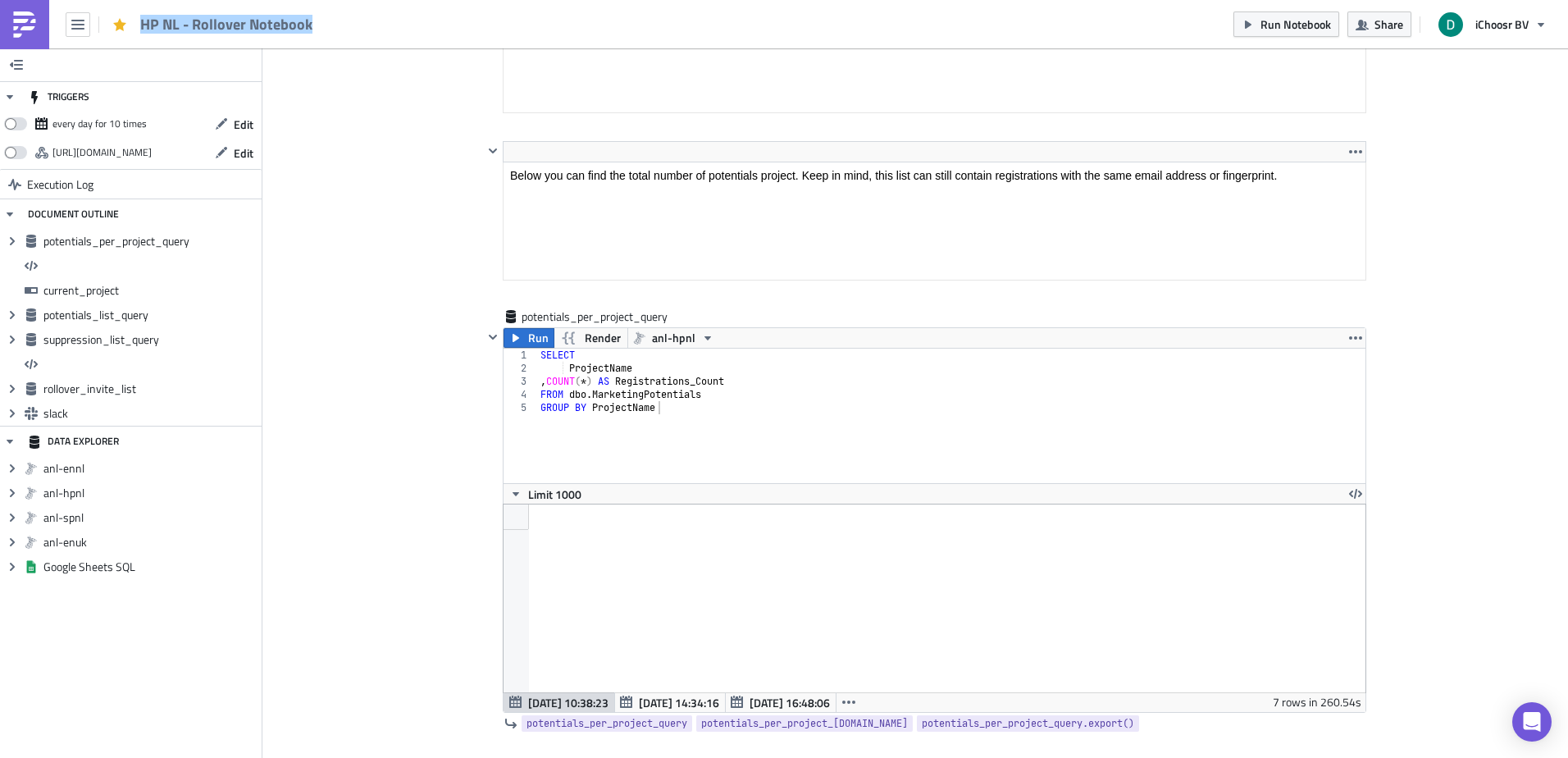
scroll to position [411, 0]
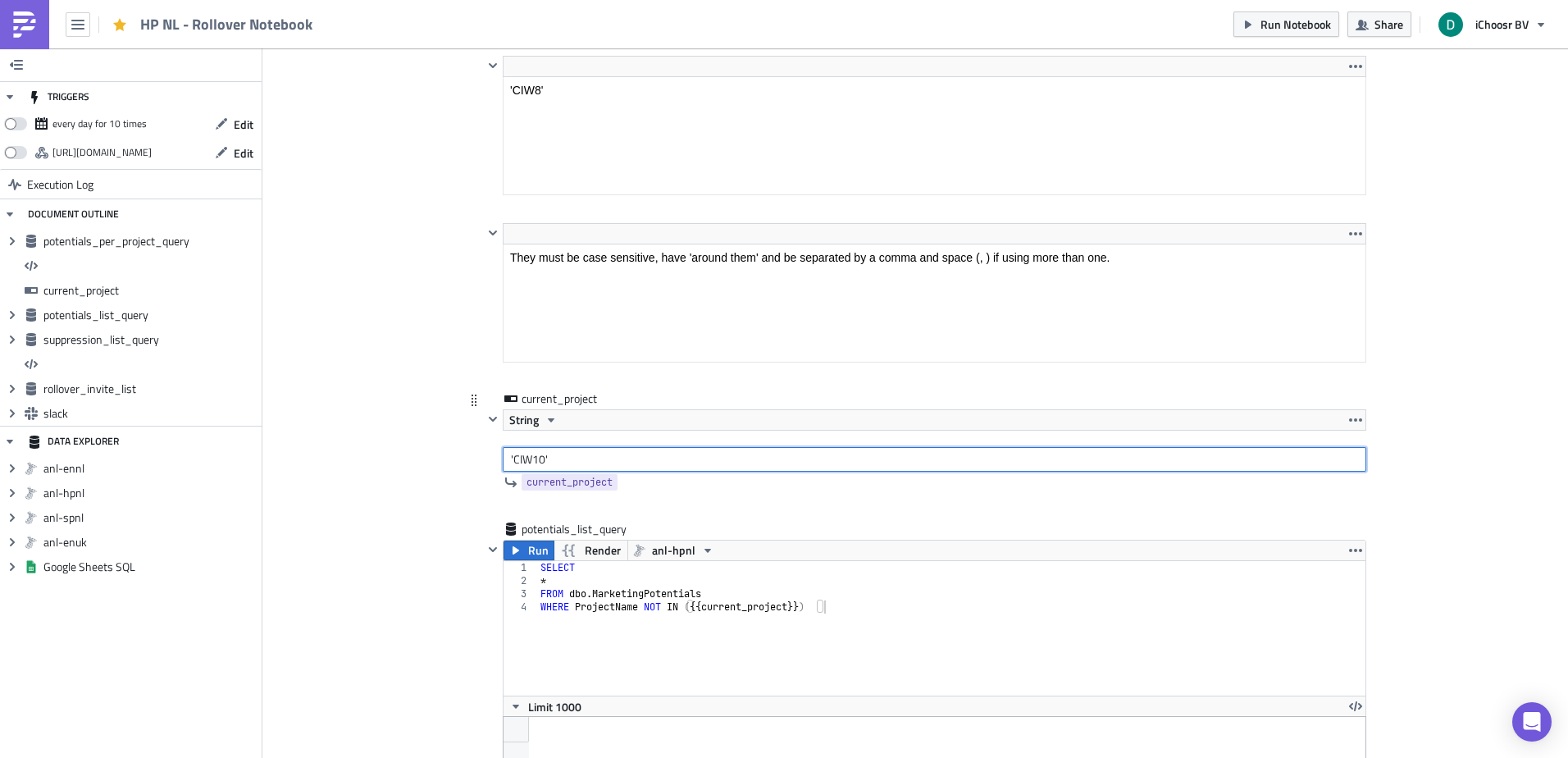
click at [530, 462] on input "'CIW10'" at bounding box center [934, 459] width 864 height 25
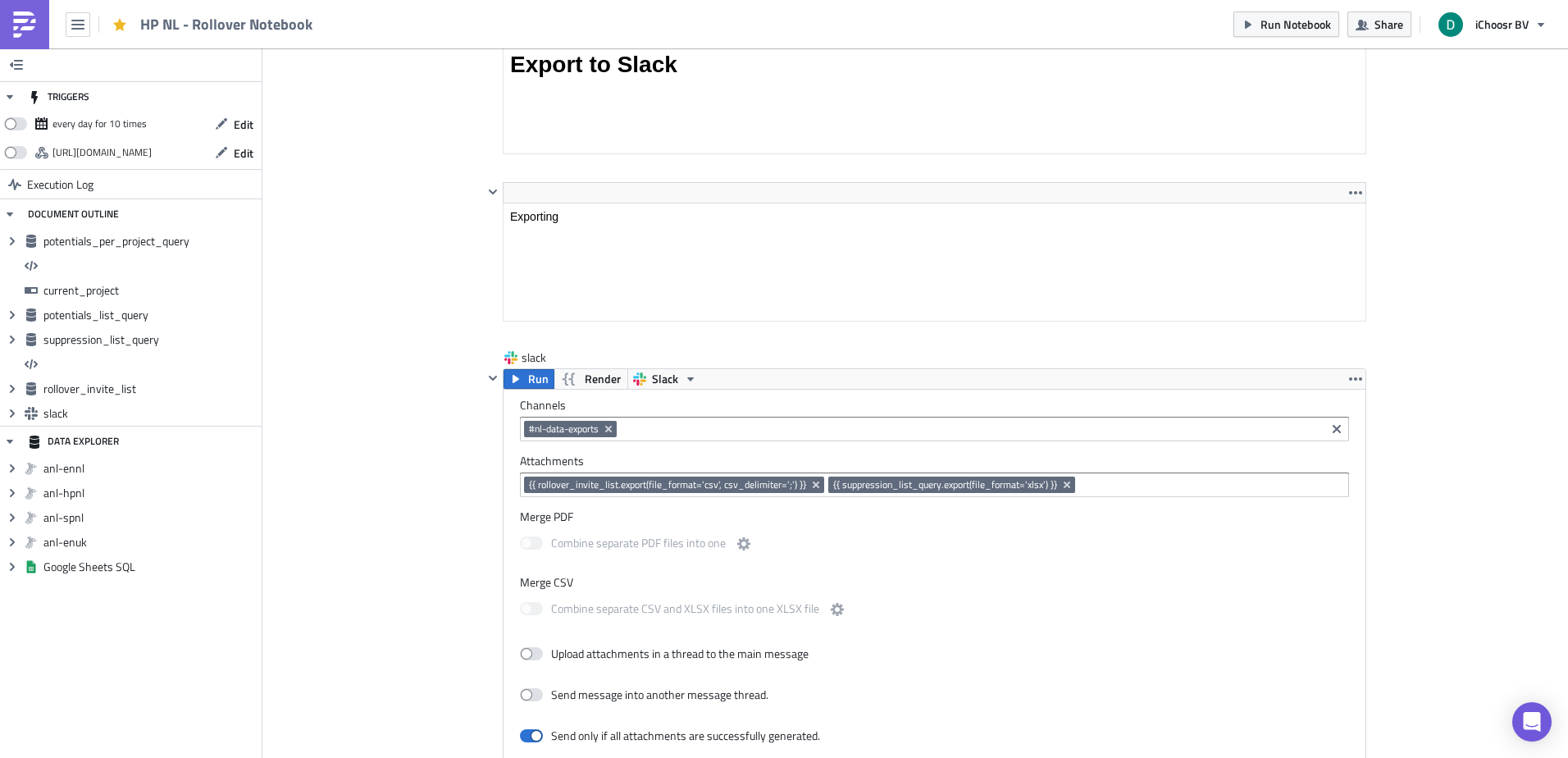
scroll to position [5320, 0]
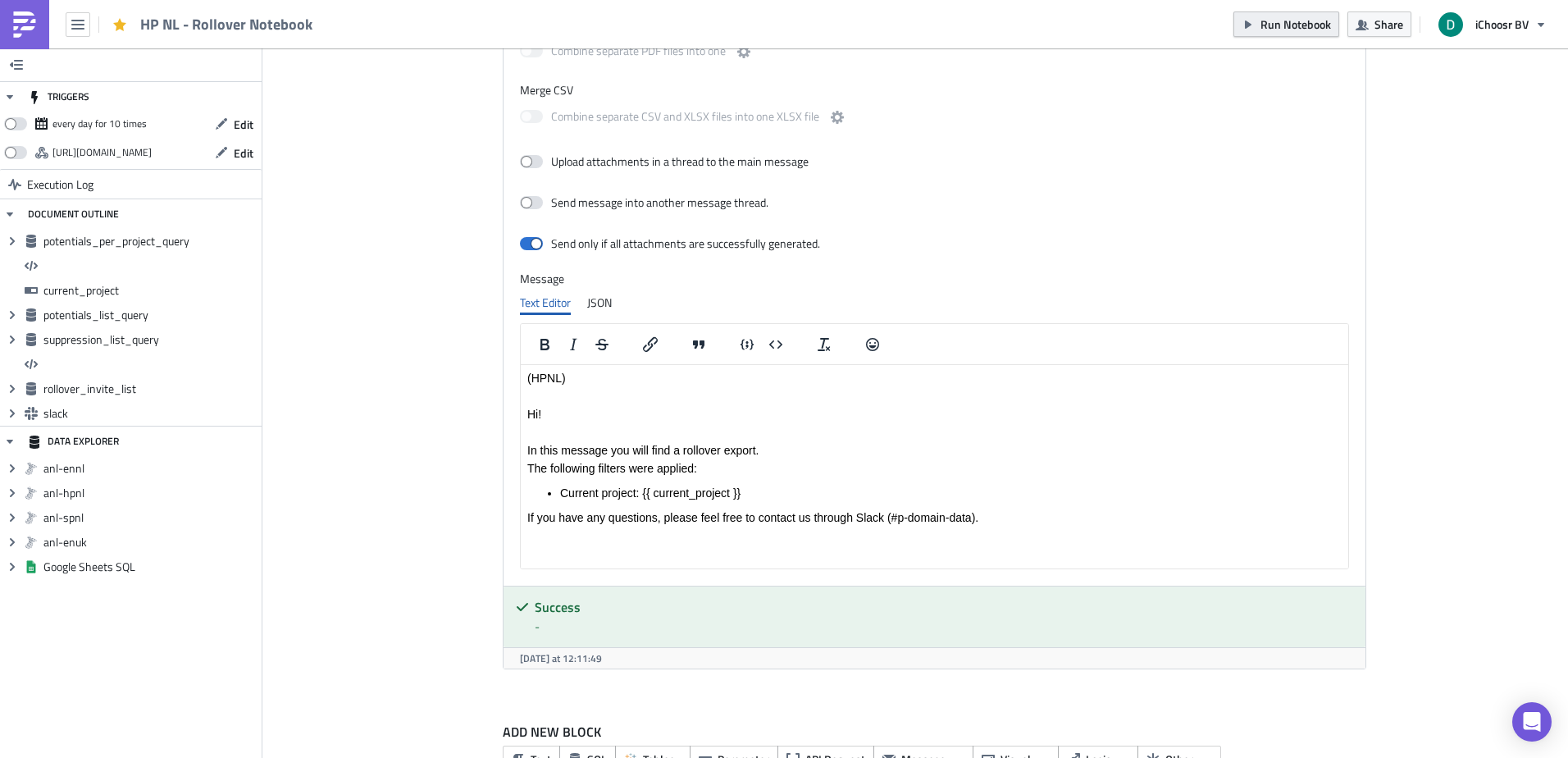
click at [1306, 26] on span "Run Notebook" at bounding box center [1296, 24] width 71 height 17
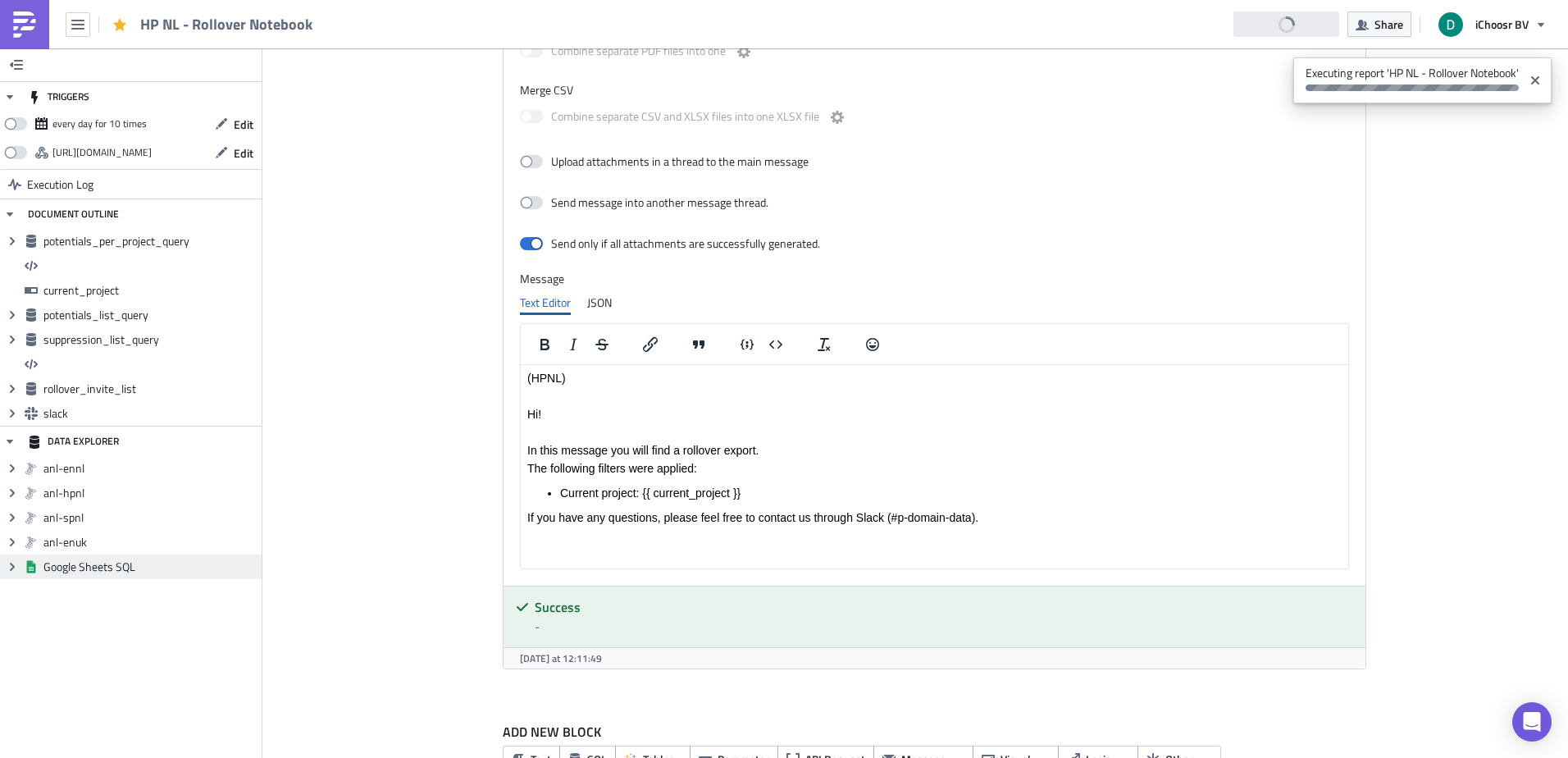
click at [182, 566] on span "Google Sheets SQL" at bounding box center [151, 566] width 214 height 14
click at [15, 566] on icon "Expand group" at bounding box center [12, 567] width 13 height 13
click at [32, 592] on icon at bounding box center [31, 591] width 5 height 9
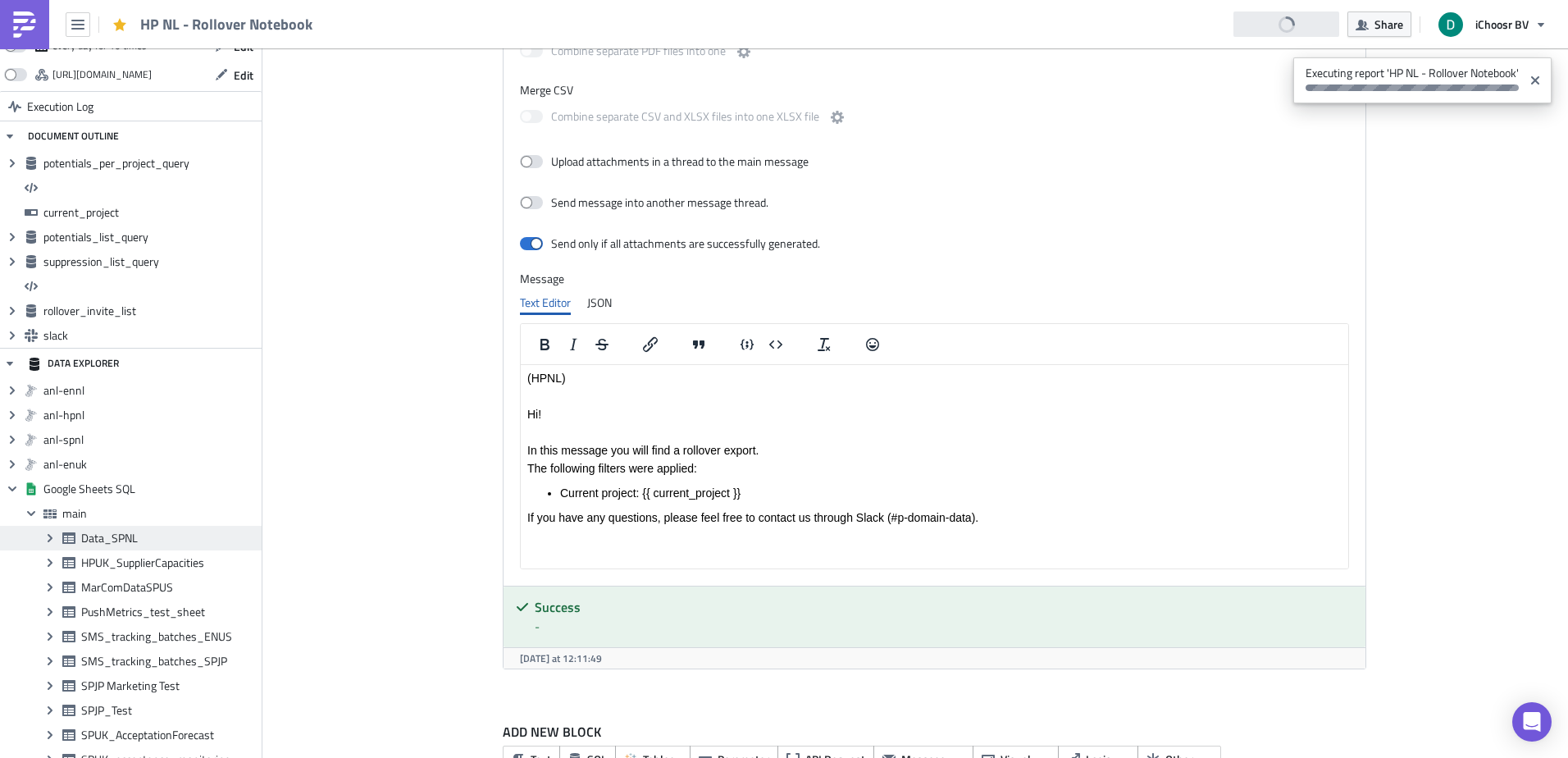
scroll to position [166, 0]
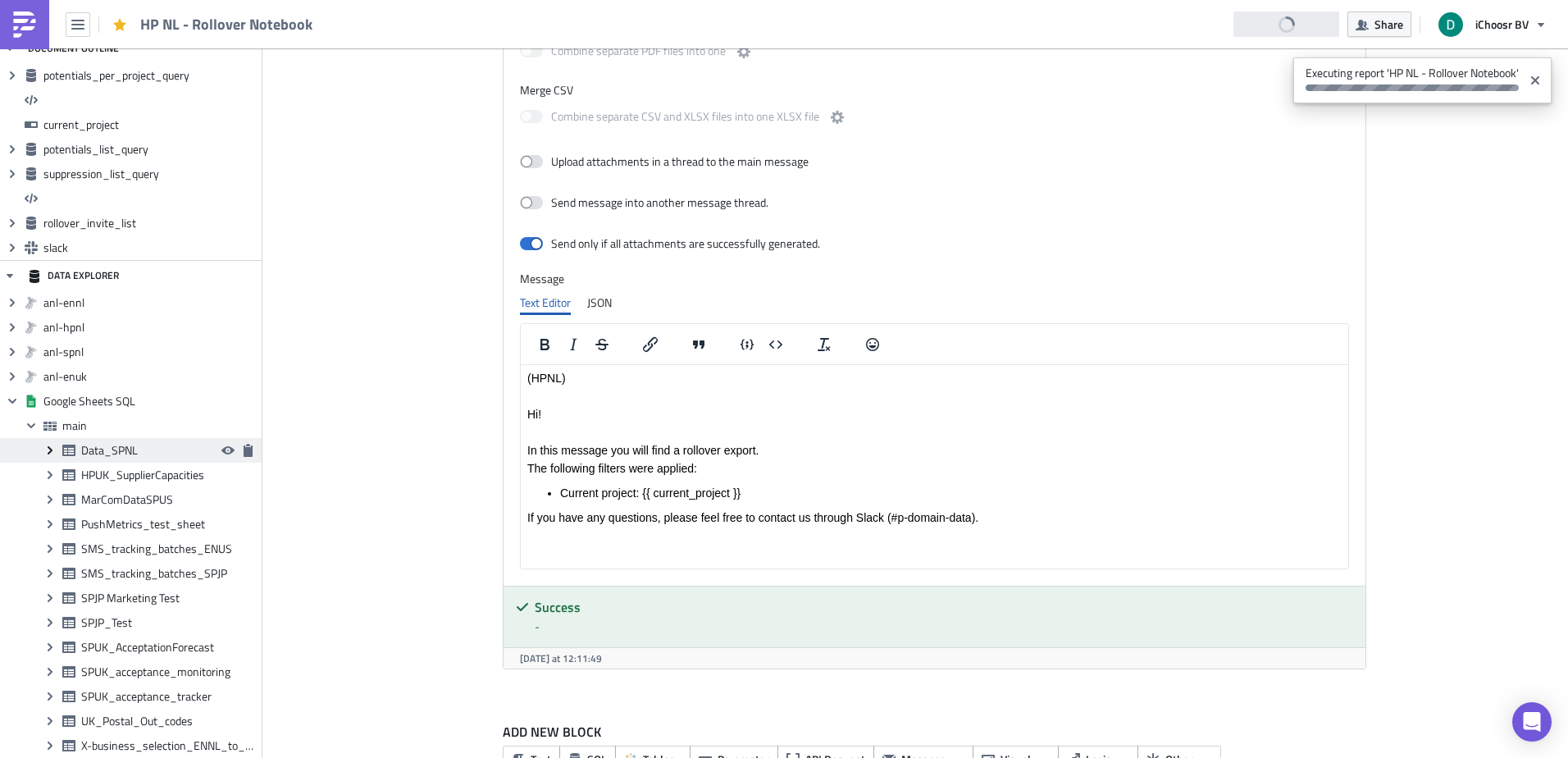
click at [50, 450] on icon "Expand group" at bounding box center [51, 451] width 13 height 13
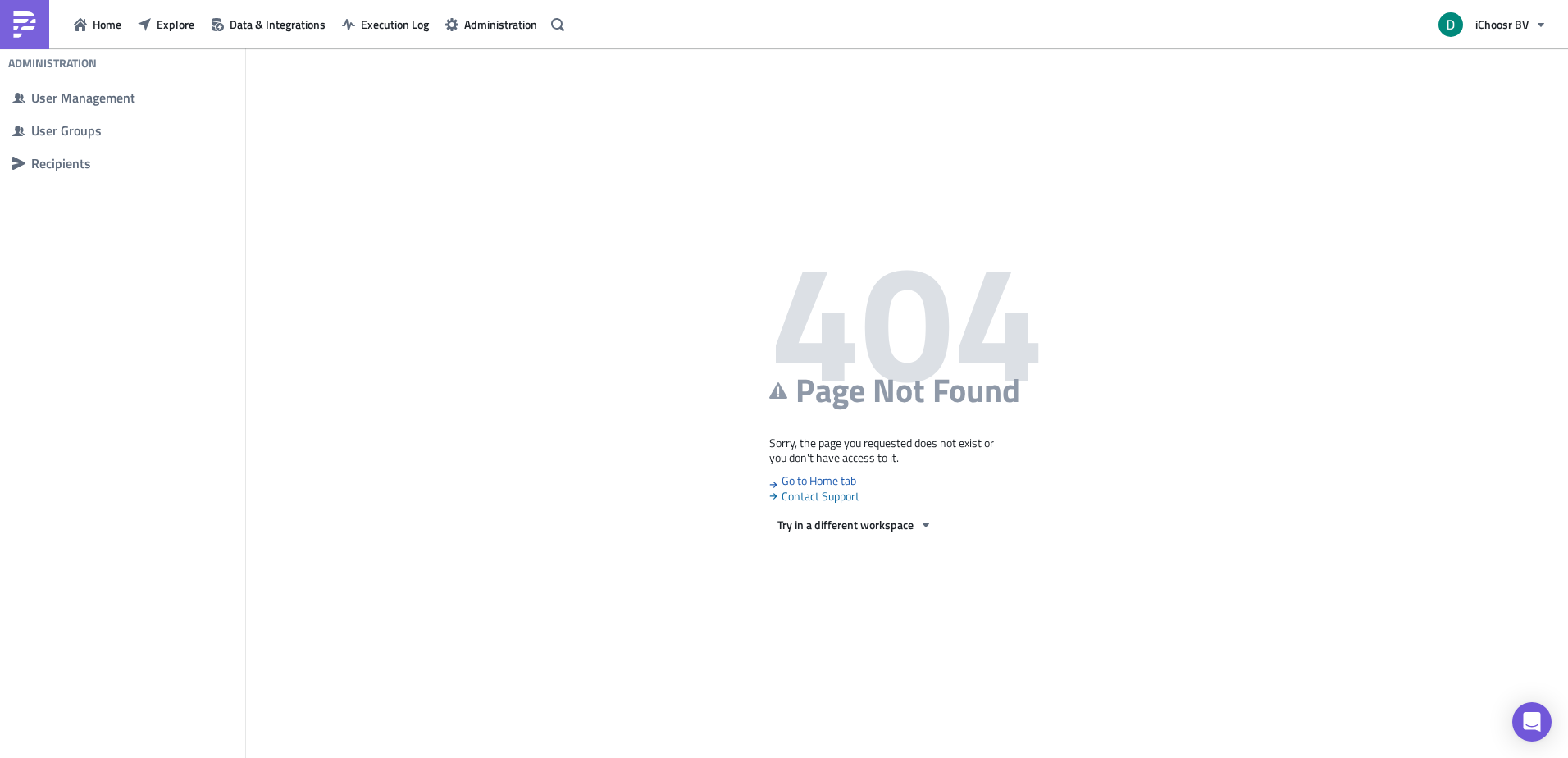
scroll to position [175, 0]
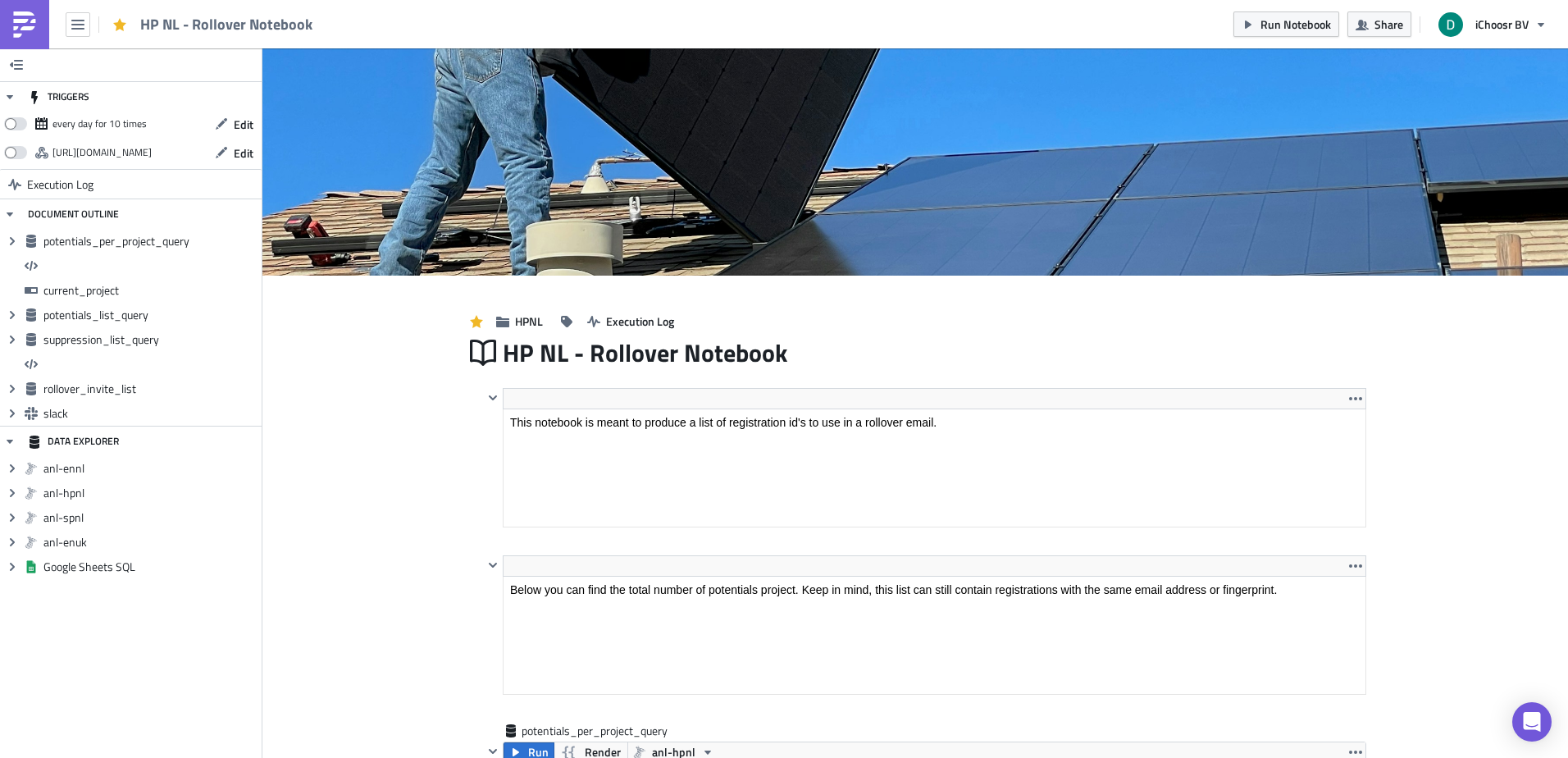
scroll to position [189, 861]
click at [862, 11] on div "HP NL - Rollover Notebook Run Notebook Share iChoosr BV" at bounding box center [784, 24] width 1568 height 49
click at [869, 0] on div "HP NL - Rollover Notebook Run Notebook Share iChoosr BV" at bounding box center [784, 24] width 1568 height 49
